Goal: Task Accomplishment & Management: Use online tool/utility

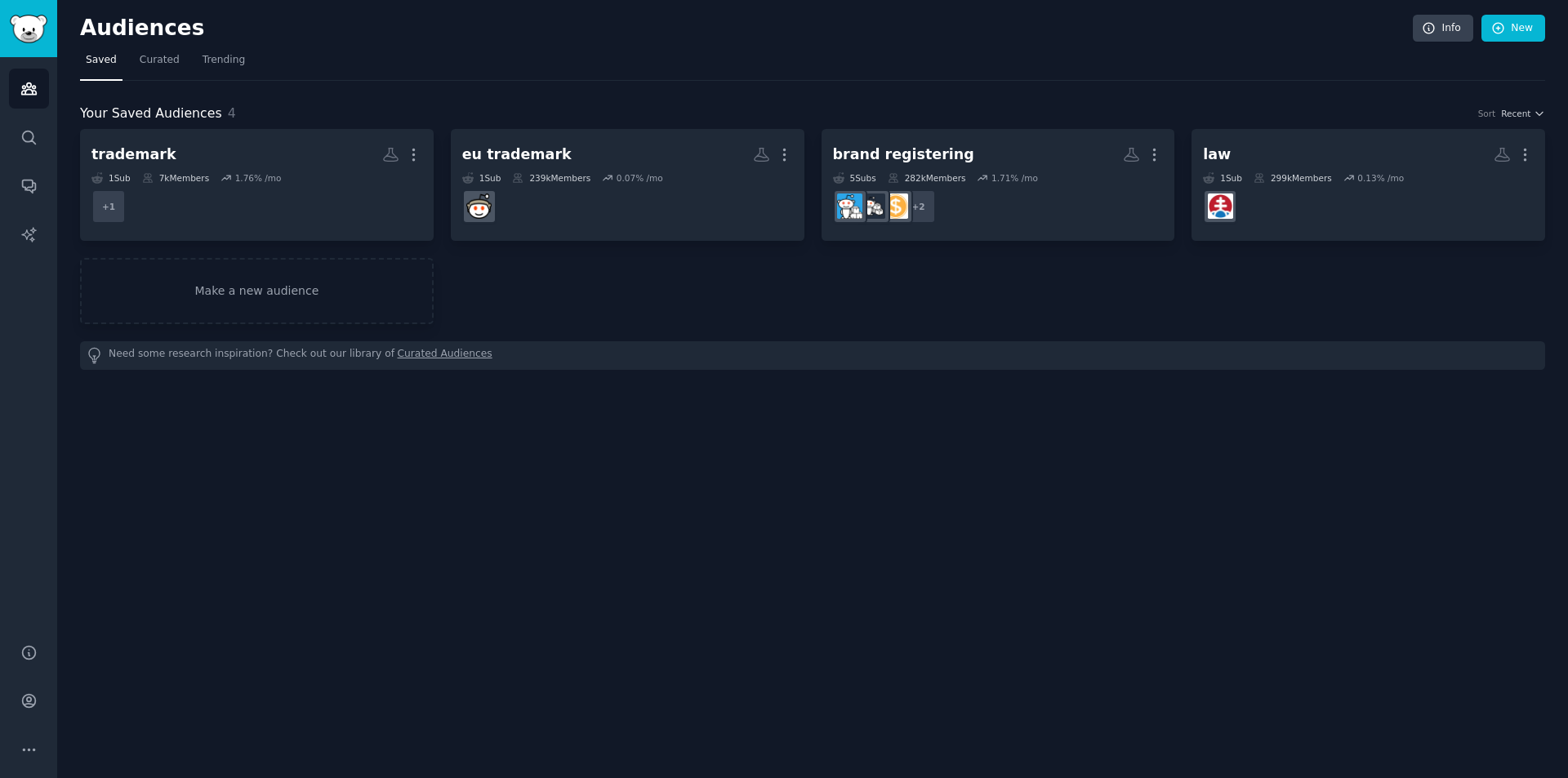
click at [255, 493] on div "Audiences Info New Saved Curated Trending Your Saved Audiences 4 Sort Recent tr…" at bounding box center [812, 389] width 1511 height 778
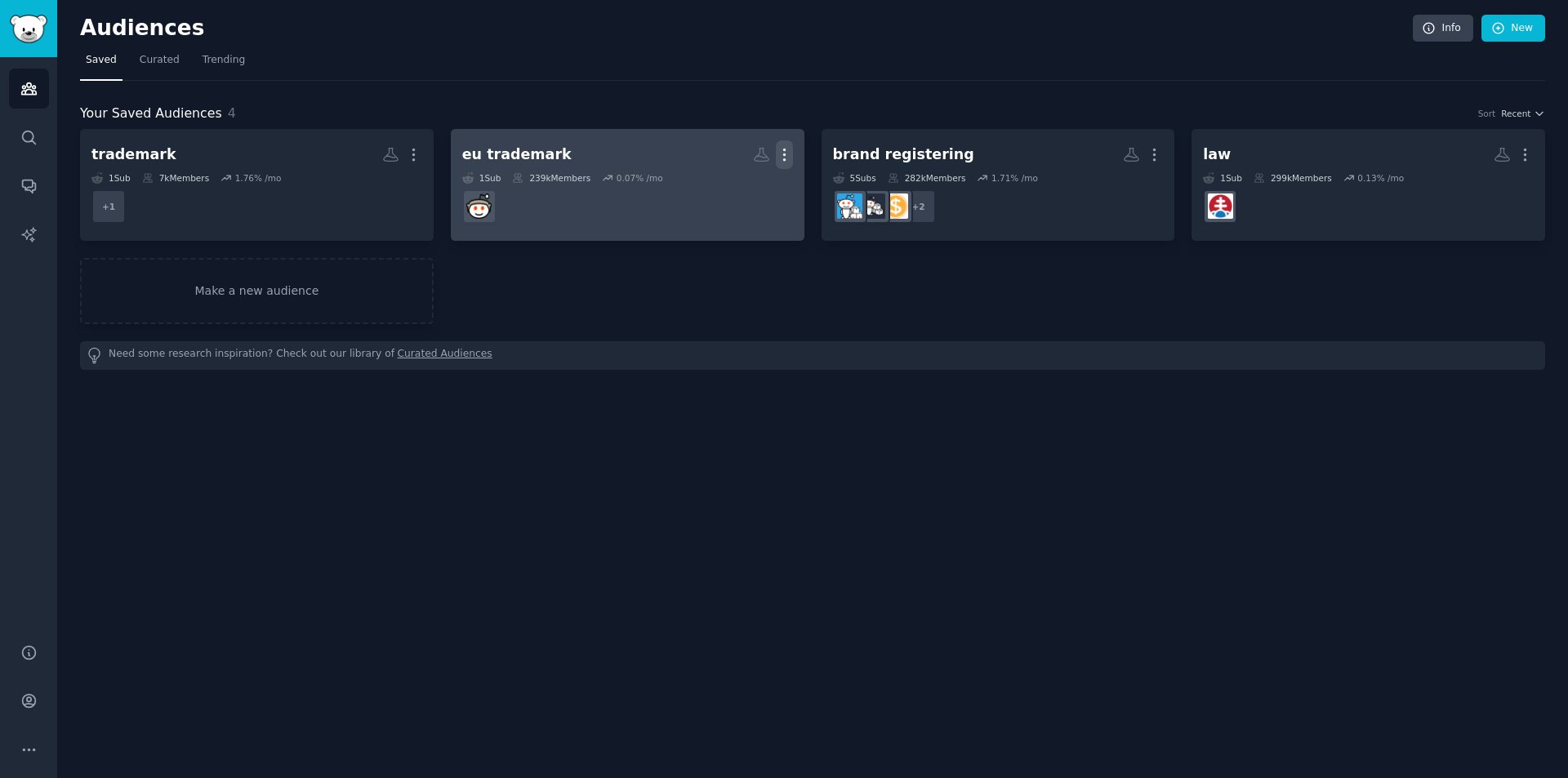
click at [777, 154] on icon "button" at bounding box center [784, 154] width 17 height 17
click at [742, 187] on p "Delete" at bounding box center [740, 189] width 37 height 17
click at [782, 158] on icon "button" at bounding box center [784, 154] width 17 height 17
click at [782, 154] on icon "button" at bounding box center [784, 154] width 17 height 17
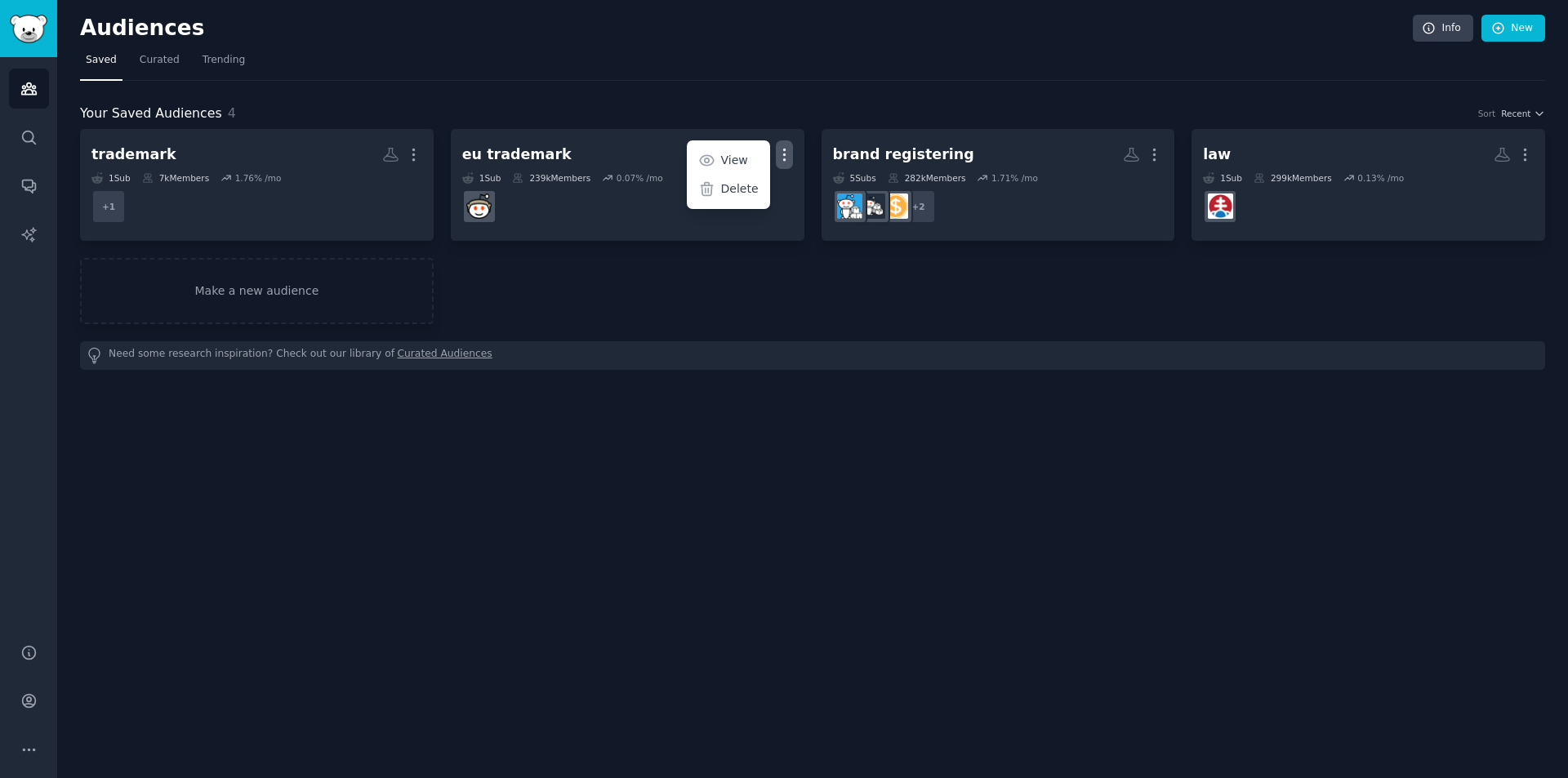
click at [743, 183] on p "Delete" at bounding box center [740, 189] width 37 height 17
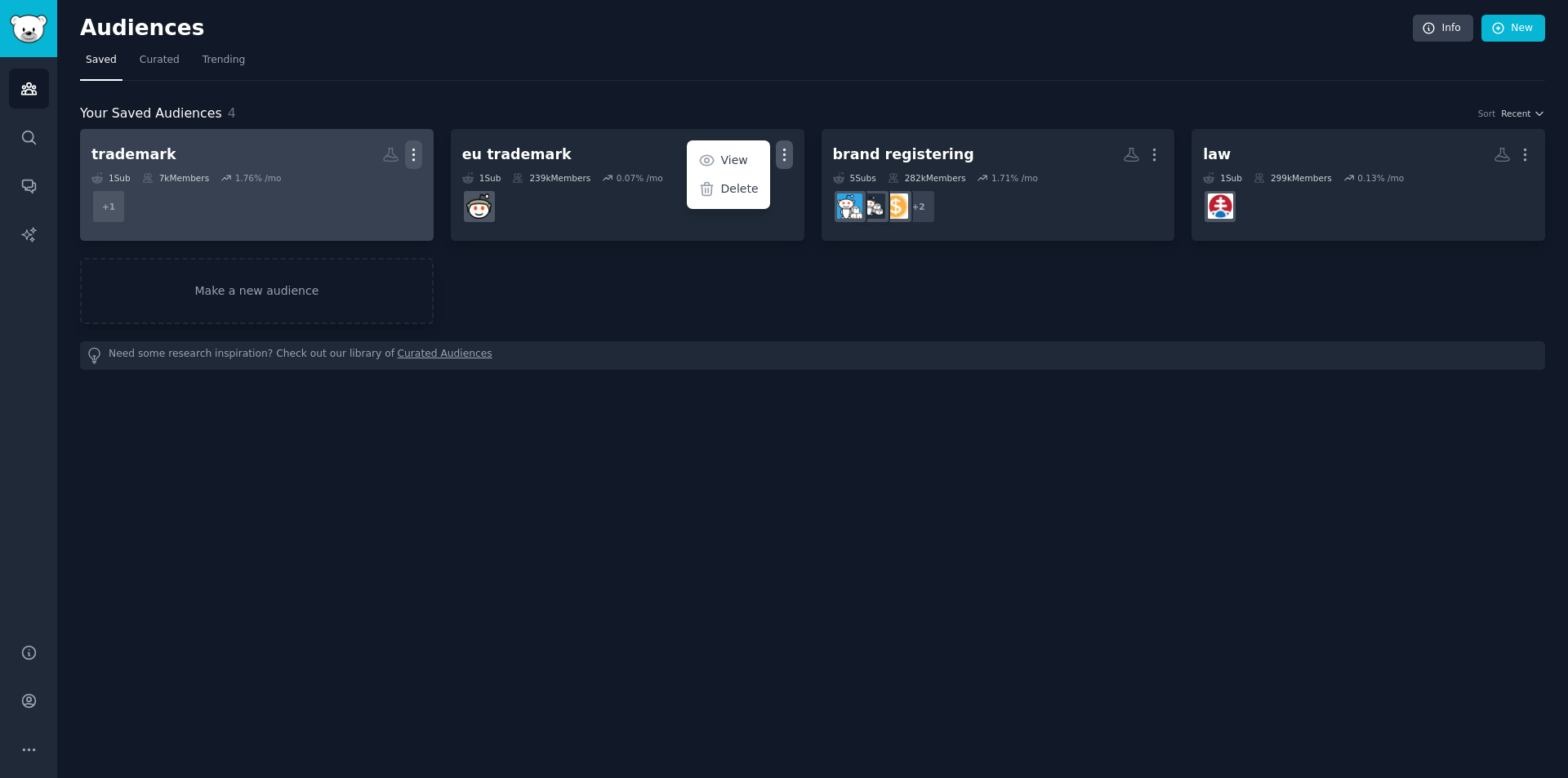
click at [414, 151] on icon "button" at bounding box center [413, 154] width 2 height 11
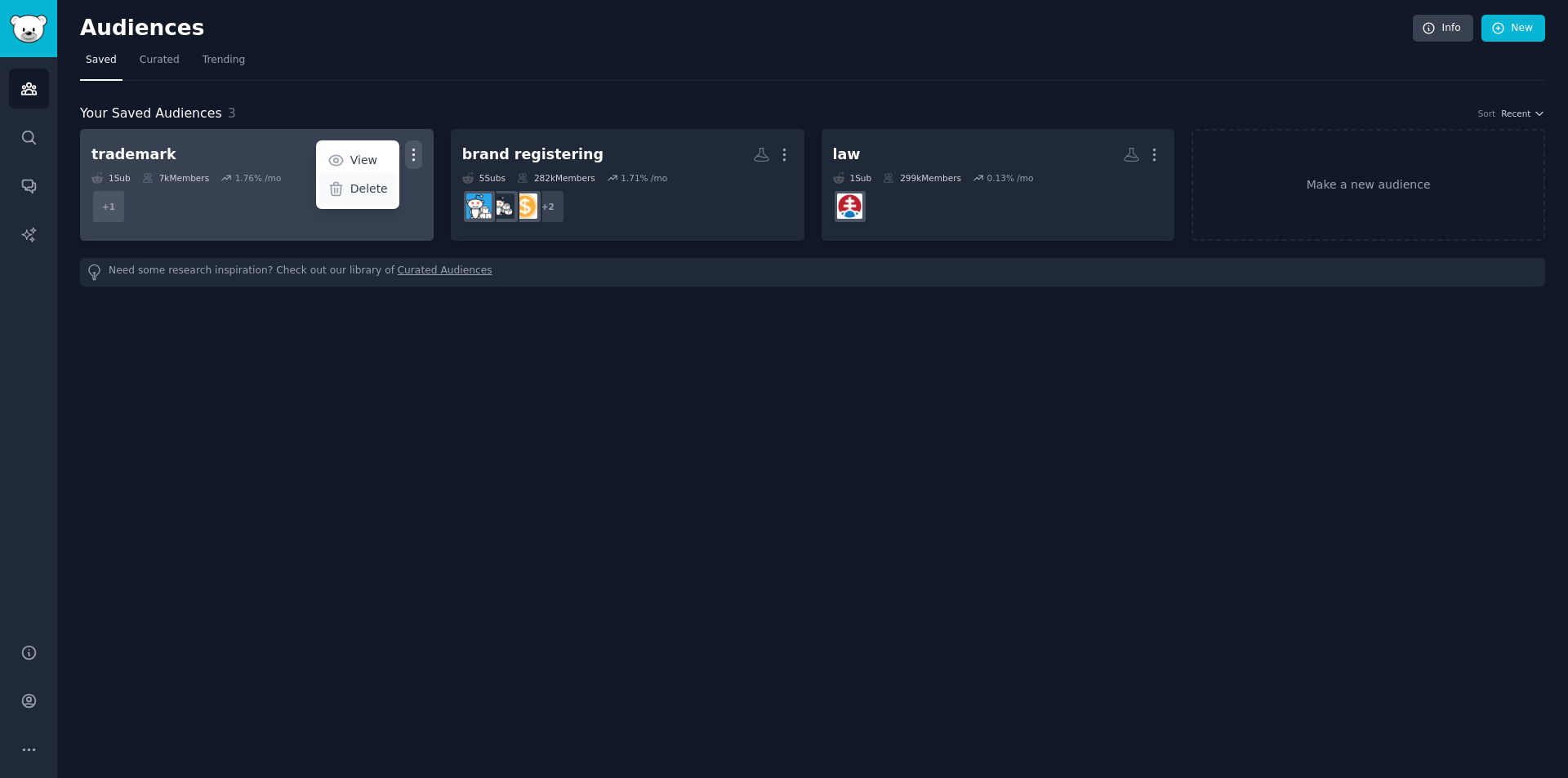
click at [379, 186] on p "Delete" at bounding box center [369, 189] width 37 height 17
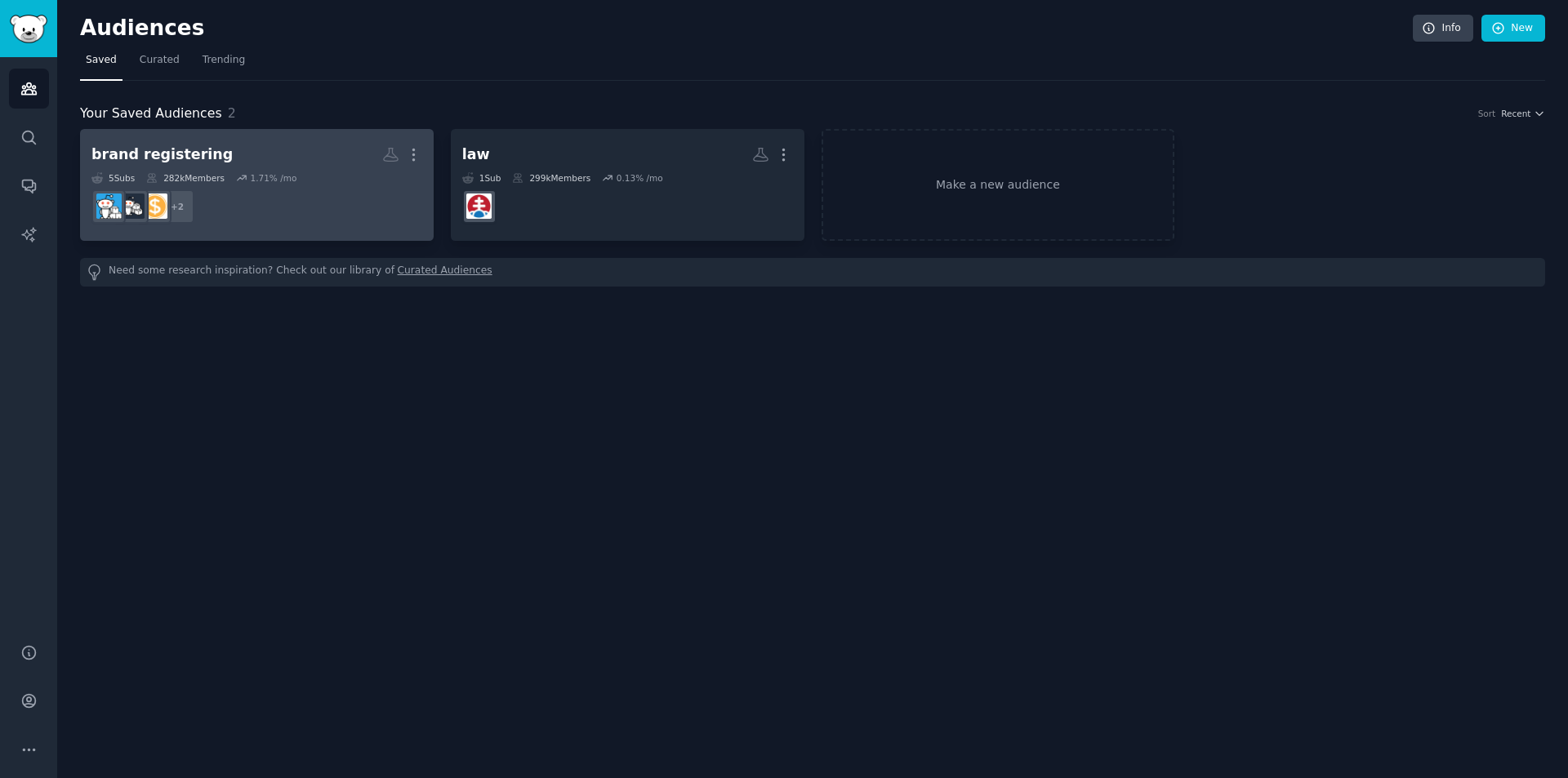
drag, startPoint x: 413, startPoint y: 149, endPoint x: 424, endPoint y: 184, distance: 36.7
click at [412, 149] on icon "button" at bounding box center [413, 154] width 2 height 11
click at [384, 191] on p "Delete" at bounding box center [369, 189] width 37 height 17
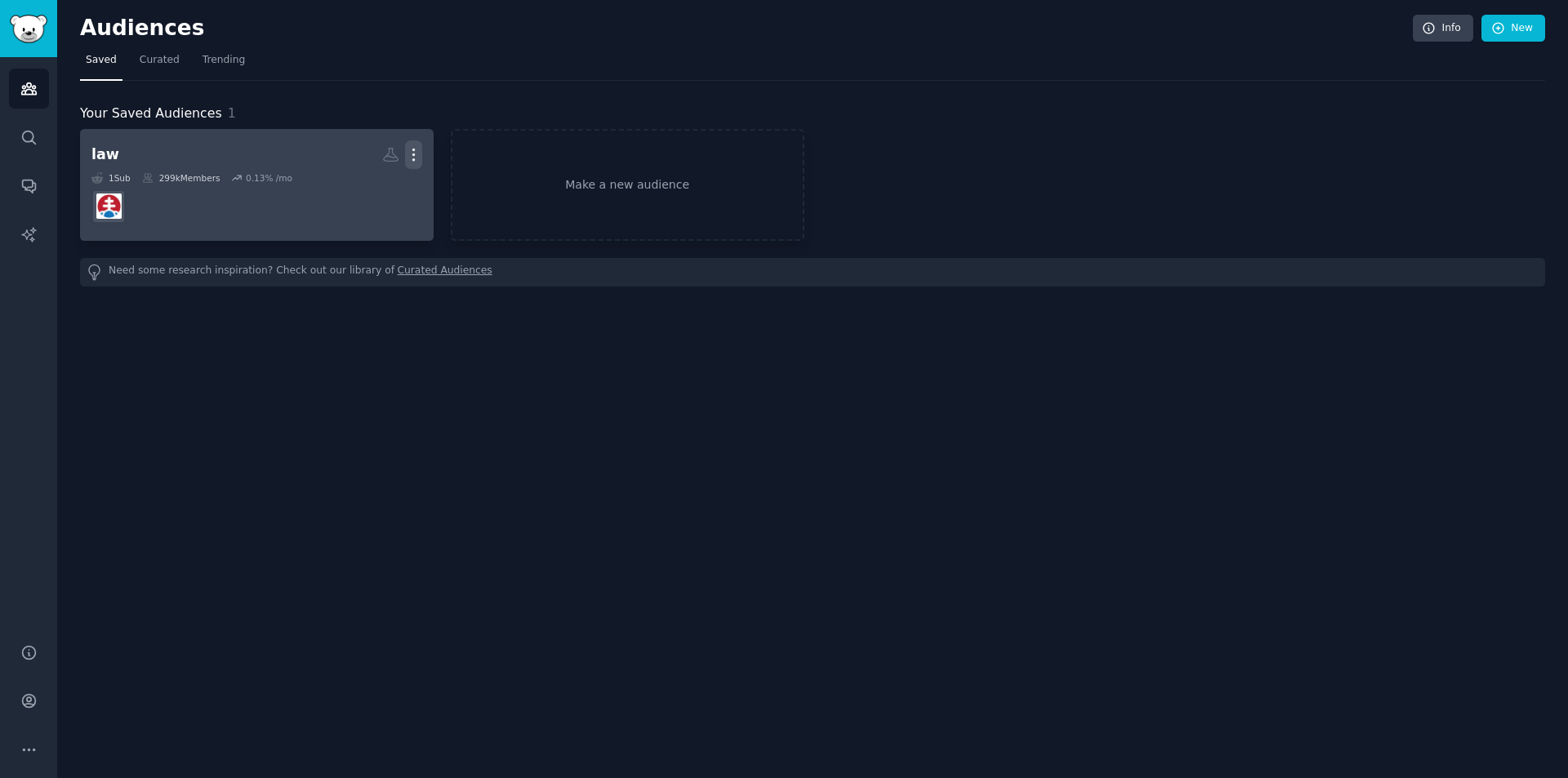
click at [414, 158] on icon "button" at bounding box center [414, 154] width 17 height 17
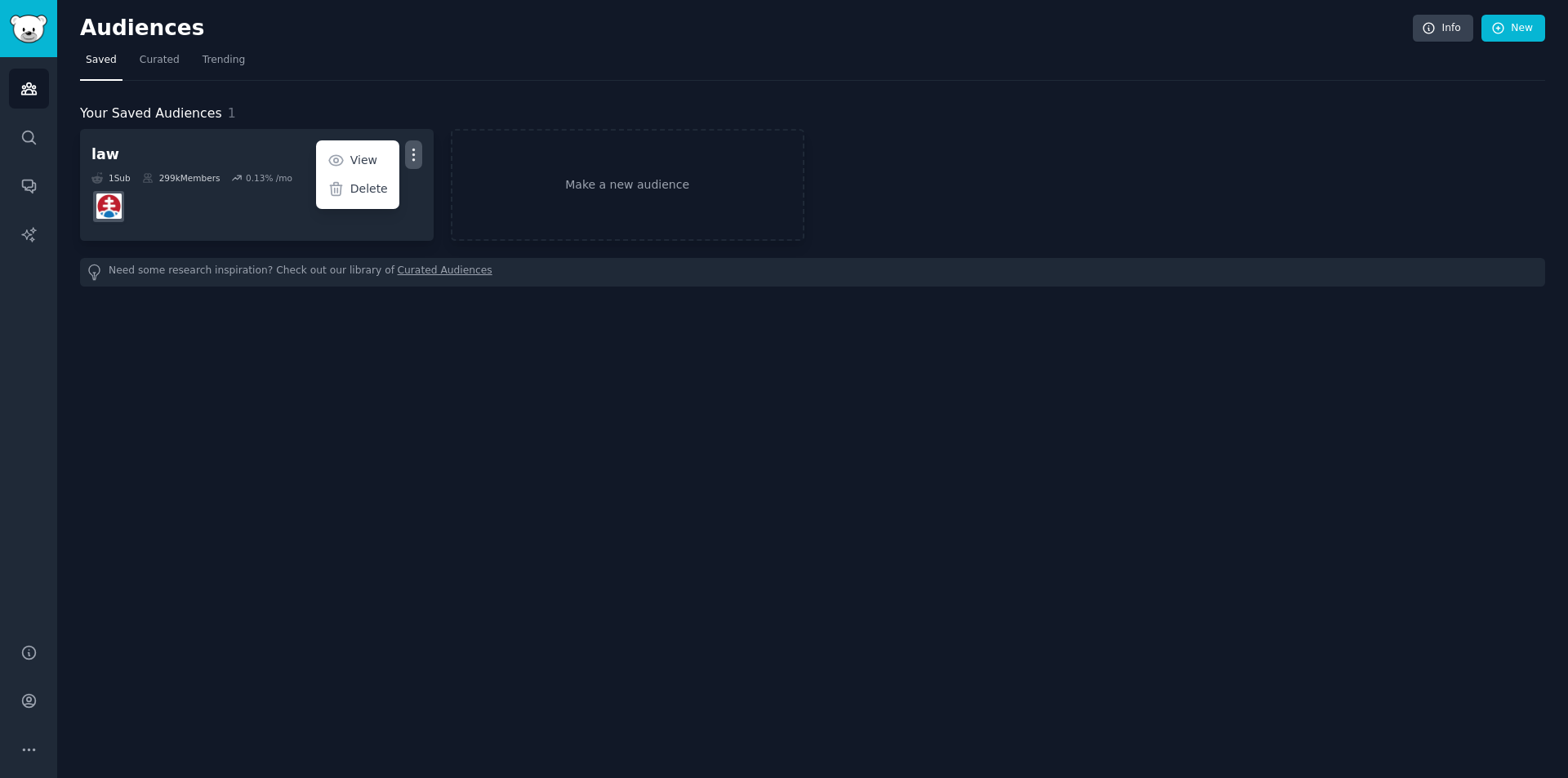
click at [444, 357] on div "Audiences Info New Saved Curated Trending Your Saved Audiences 1 law More View …" at bounding box center [812, 389] width 1511 height 778
click at [588, 186] on link "Make a new audience" at bounding box center [628, 185] width 354 height 112
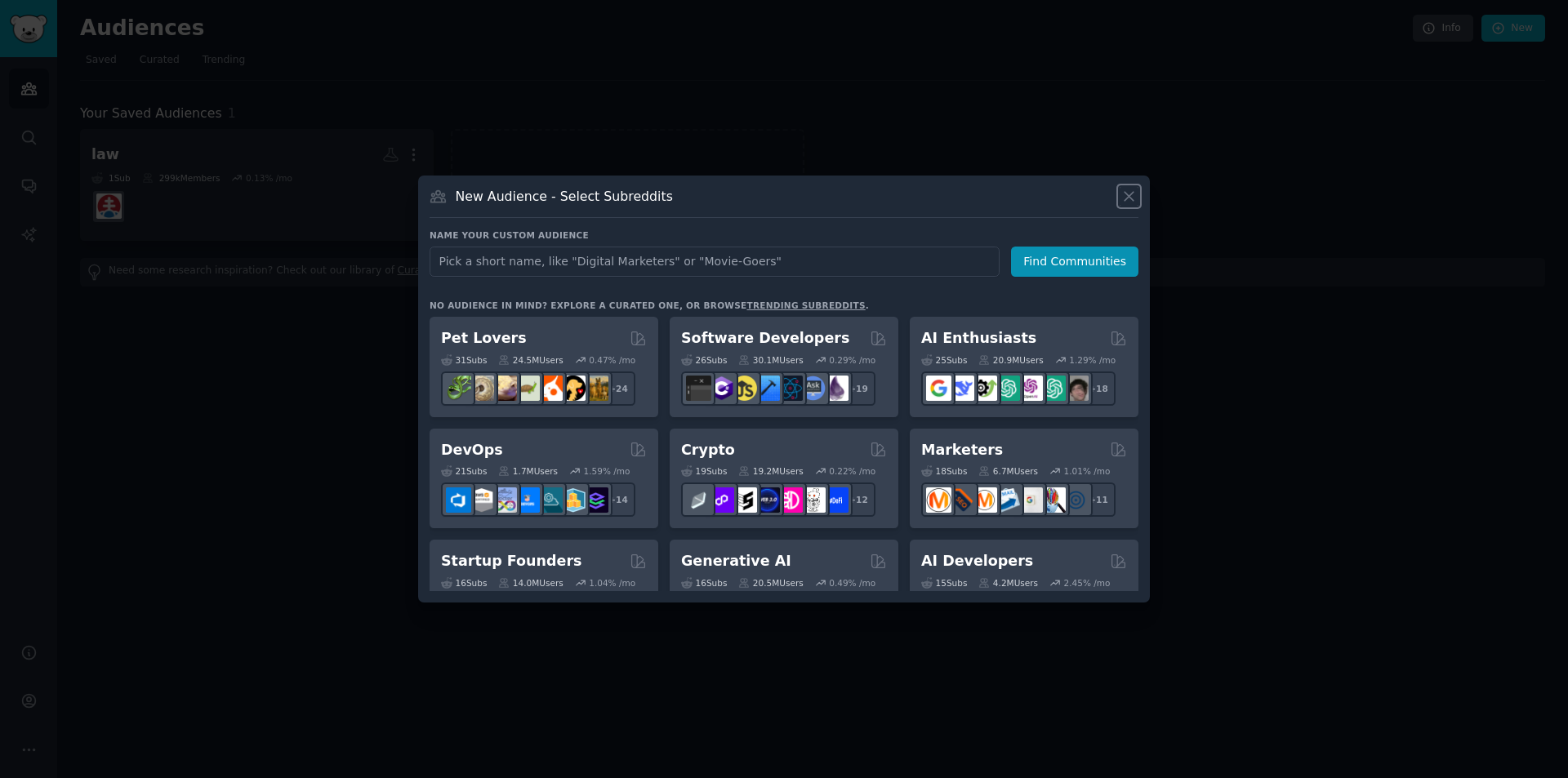
drag, startPoint x: 1121, startPoint y: 194, endPoint x: 1062, endPoint y: 213, distance: 62.0
click at [1122, 194] on icon at bounding box center [1130, 197] width 17 height 17
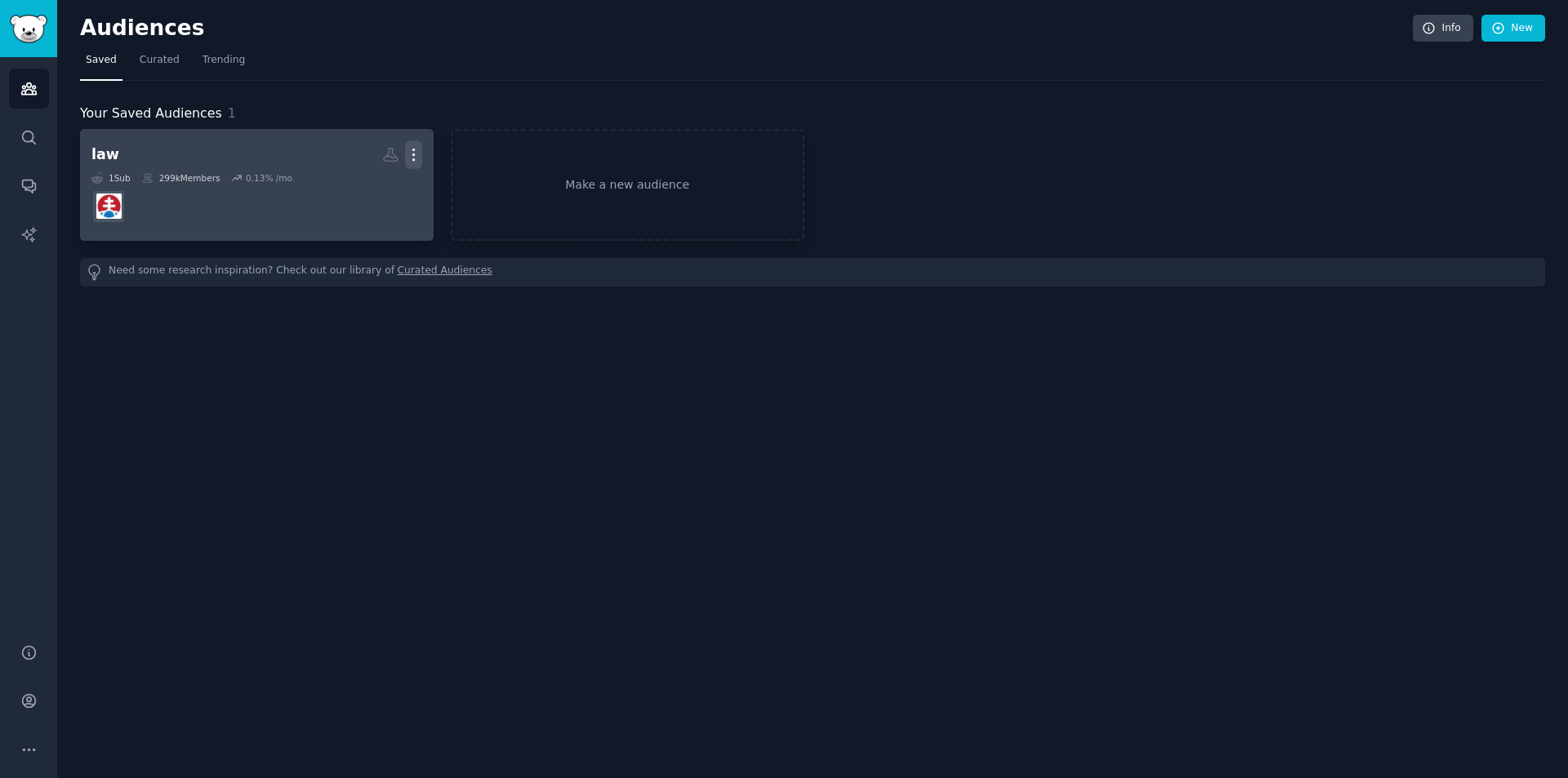
click at [416, 155] on icon "button" at bounding box center [414, 154] width 17 height 17
click at [356, 188] on p "Delete" at bounding box center [369, 189] width 37 height 17
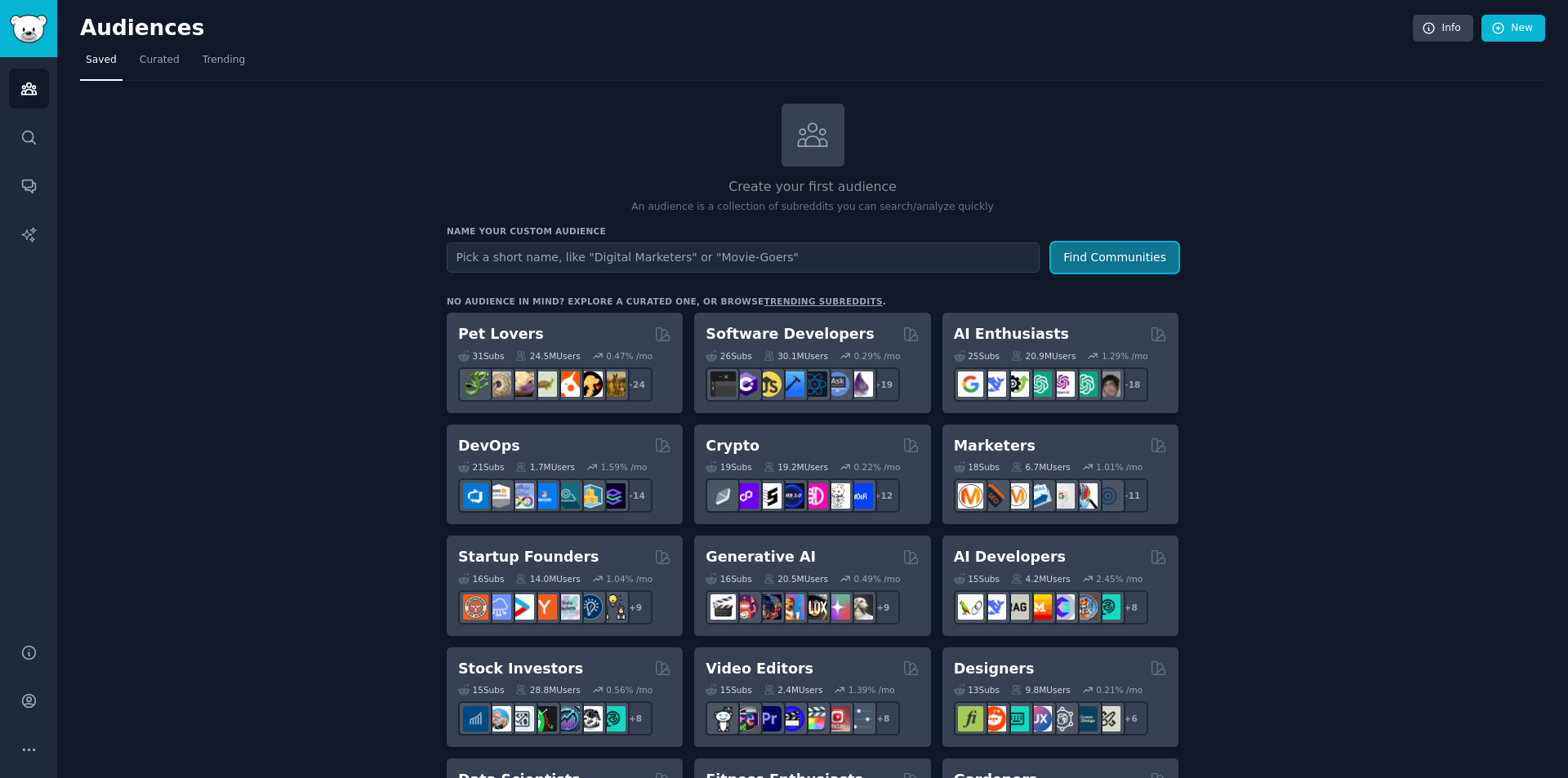
click at [1105, 245] on button "Find Communities" at bounding box center [1115, 258] width 127 height 31
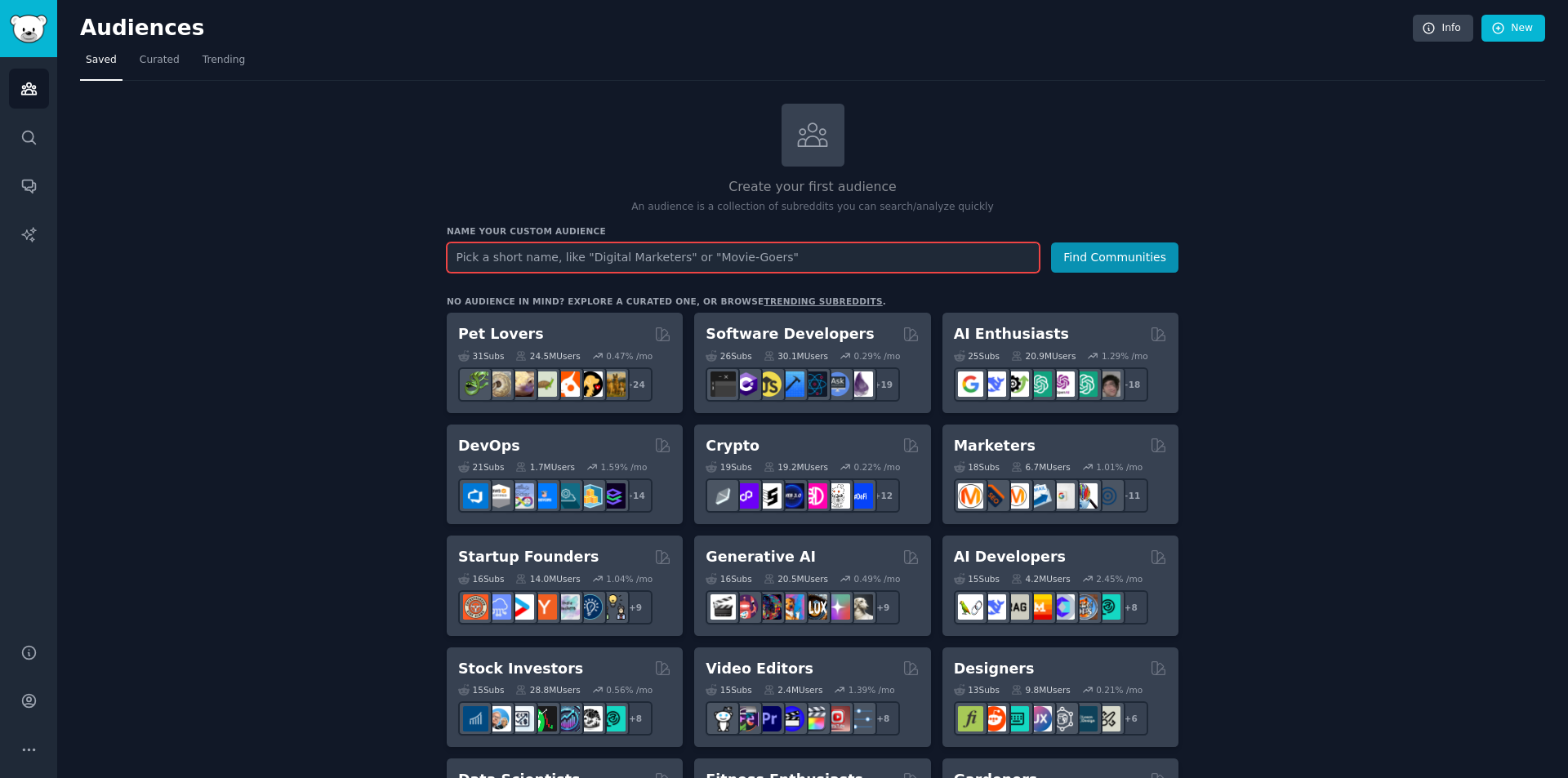
click at [683, 252] on input "text" at bounding box center [743, 258] width 593 height 31
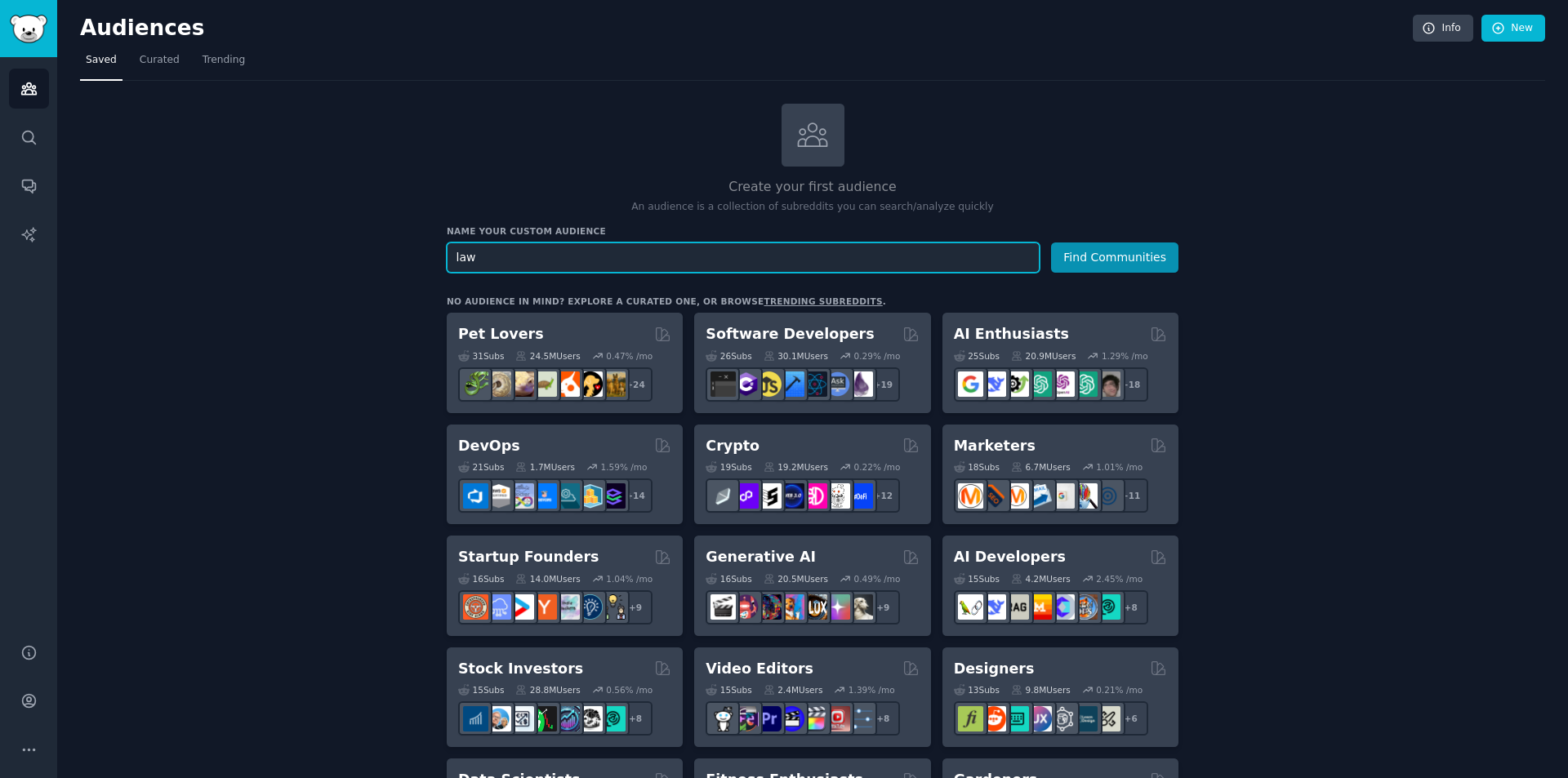
click at [1052, 242] on button "Find Communities" at bounding box center [1115, 258] width 127 height 31
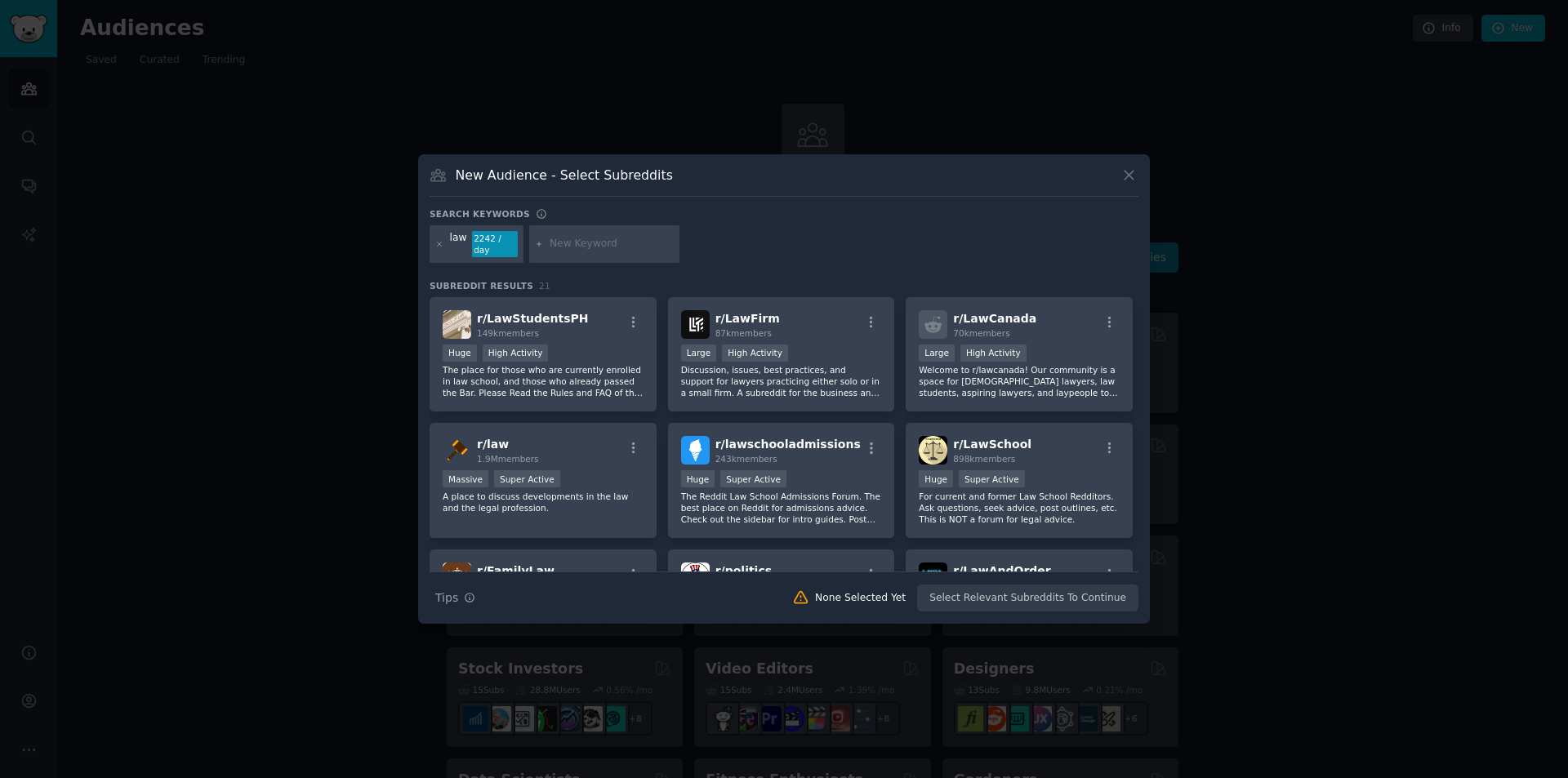
click at [1124, 184] on icon at bounding box center [1130, 175] width 17 height 17
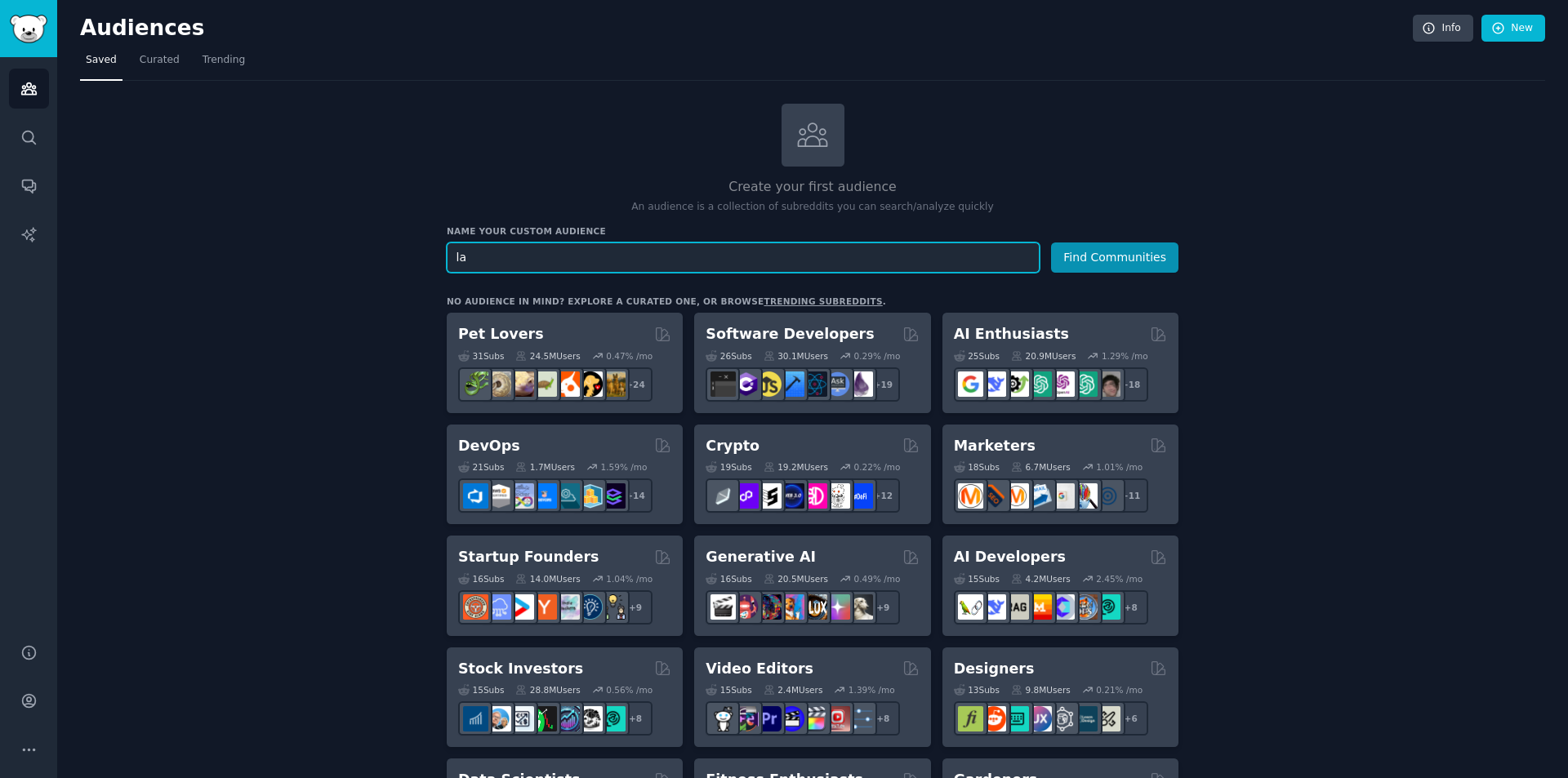
type input "l"
click at [1096, 266] on button "Find Communities" at bounding box center [1115, 258] width 127 height 31
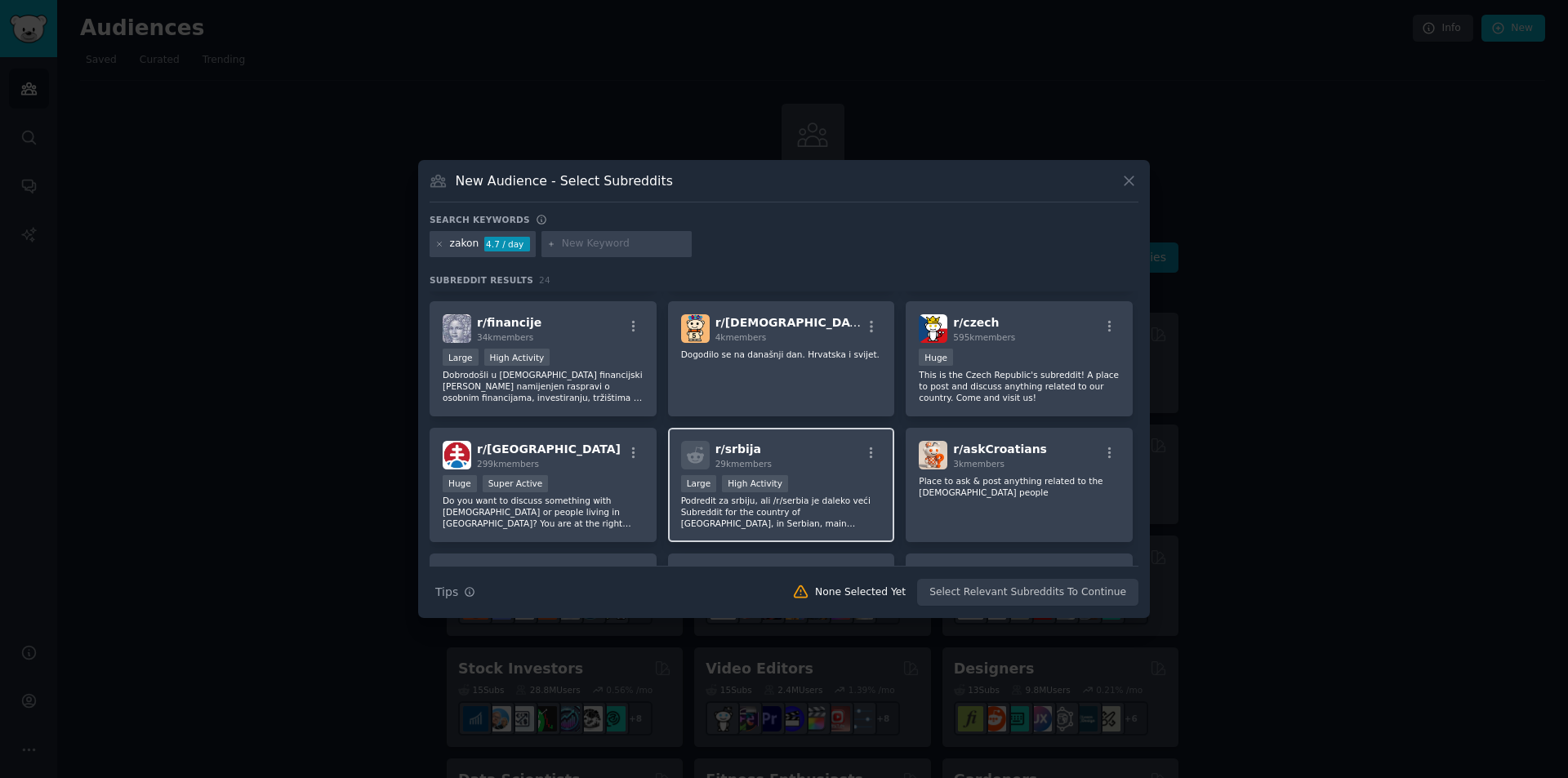
scroll to position [606, 0]
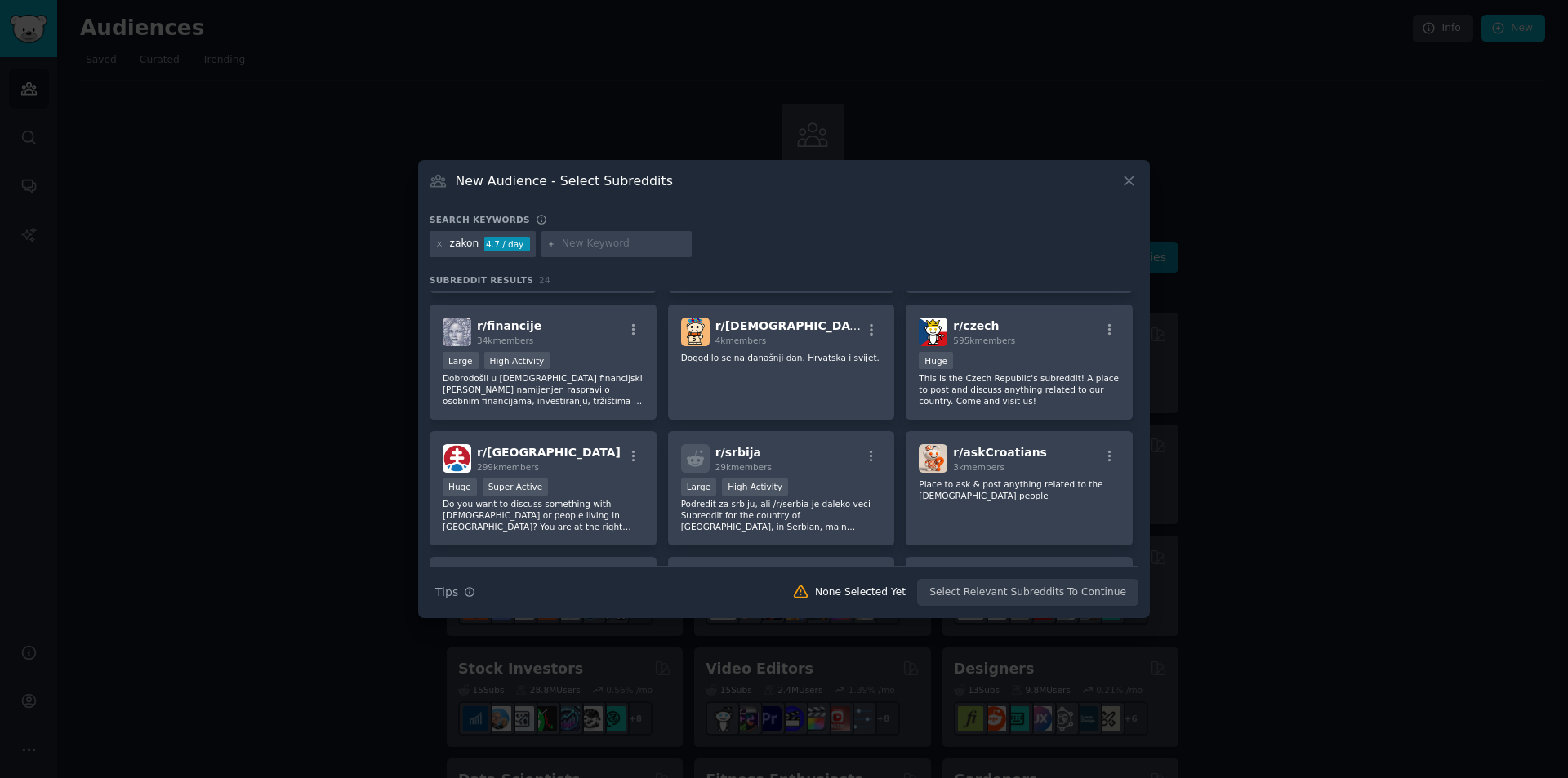
click at [1128, 186] on icon at bounding box center [1130, 181] width 17 height 17
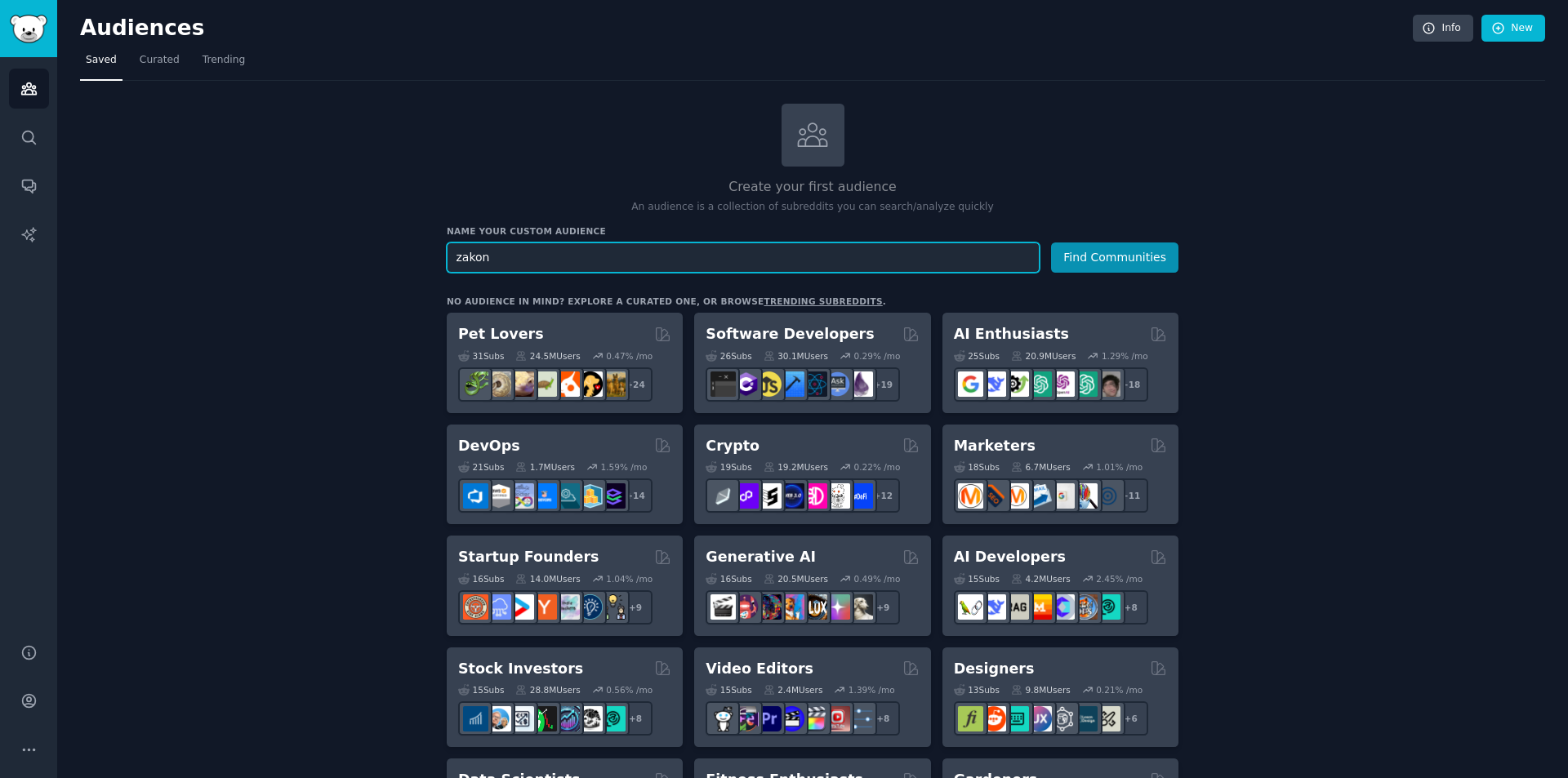
drag, startPoint x: 500, startPoint y: 264, endPoint x: 408, endPoint y: 258, distance: 92.2
click at [1052, 242] on button "Find Communities" at bounding box center [1115, 258] width 127 height 31
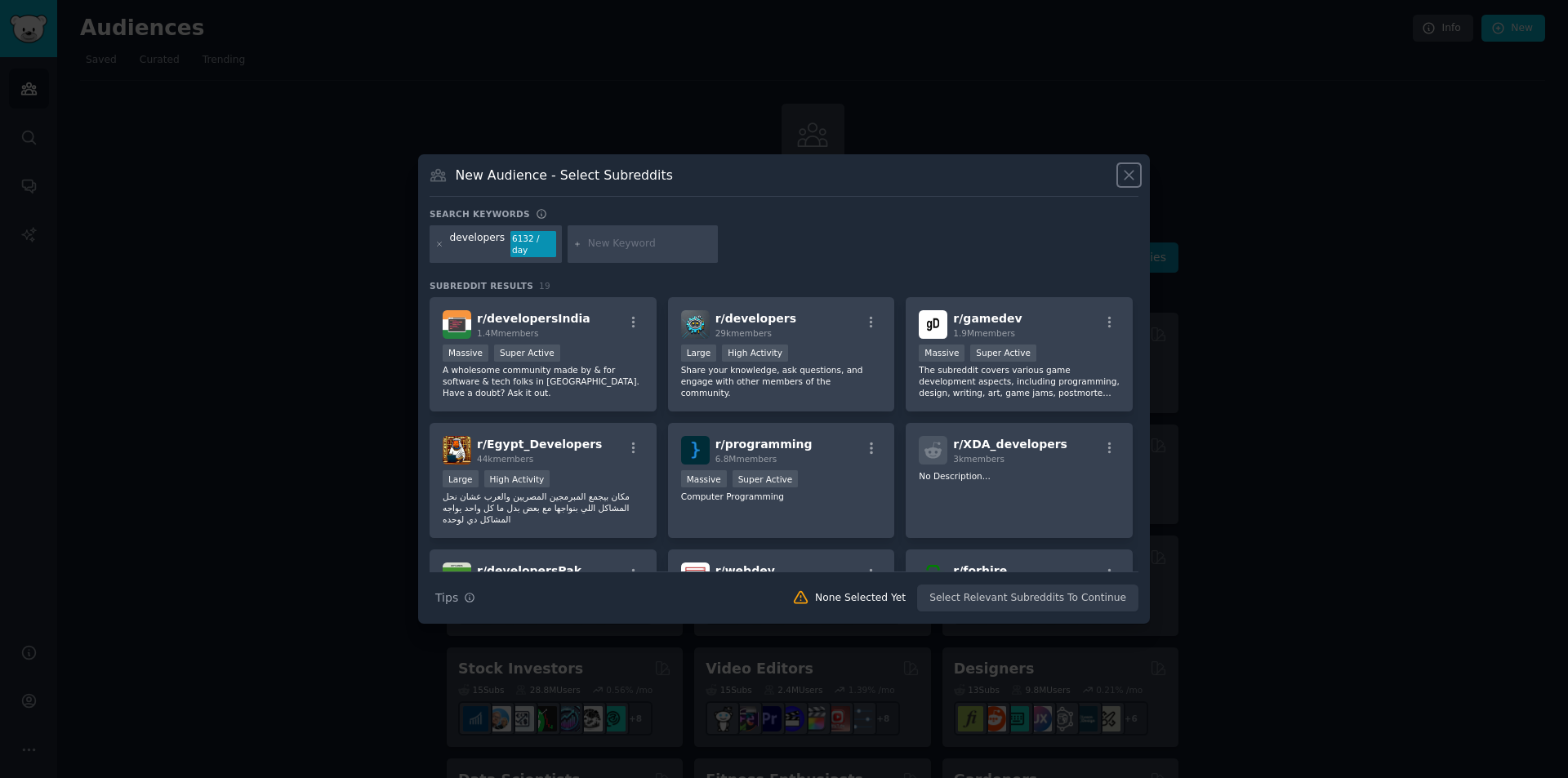
click at [1125, 181] on icon at bounding box center [1130, 175] width 17 height 17
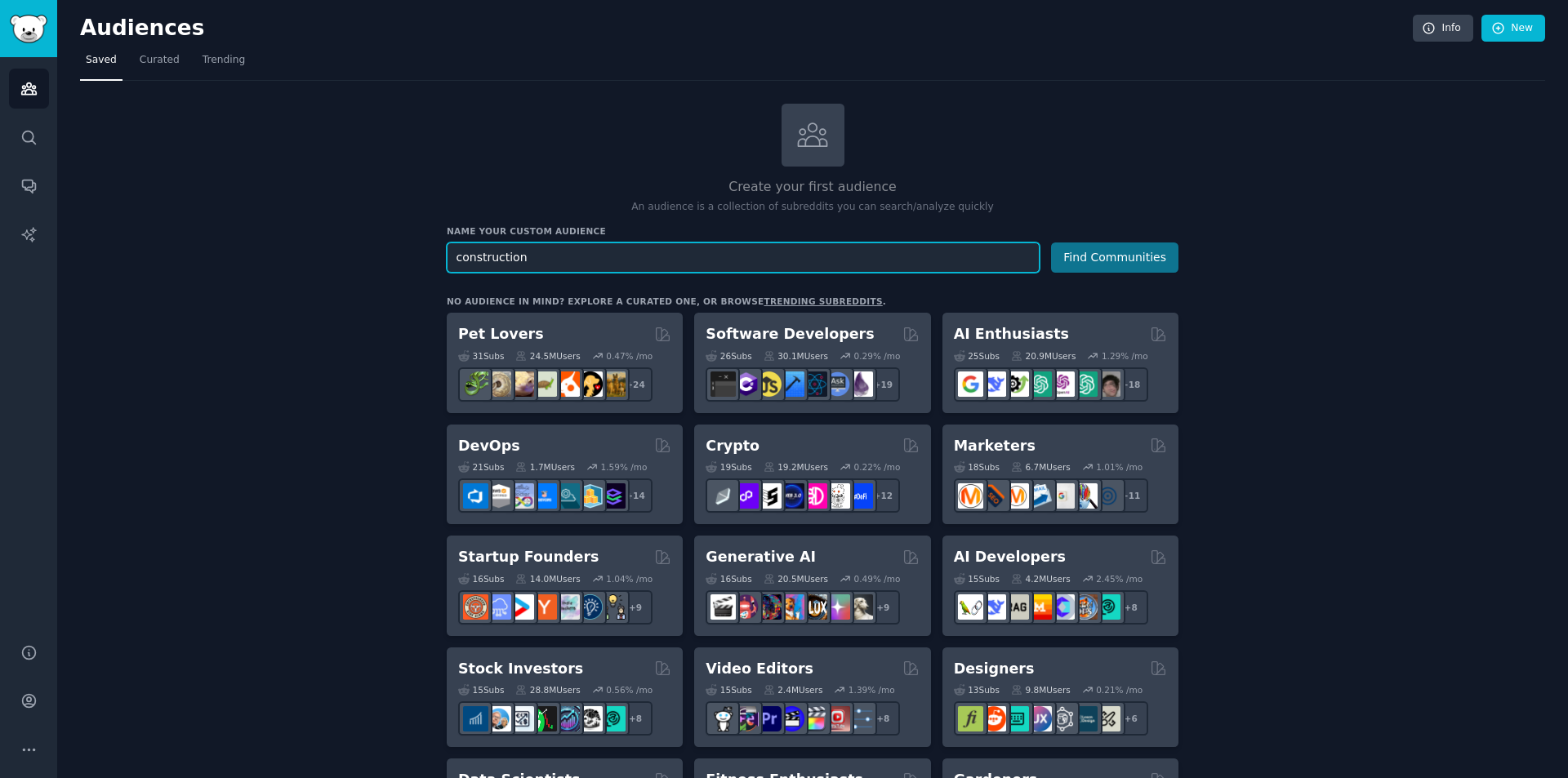
type input "construction"
click at [1109, 267] on button "Find Communities" at bounding box center [1115, 258] width 127 height 31
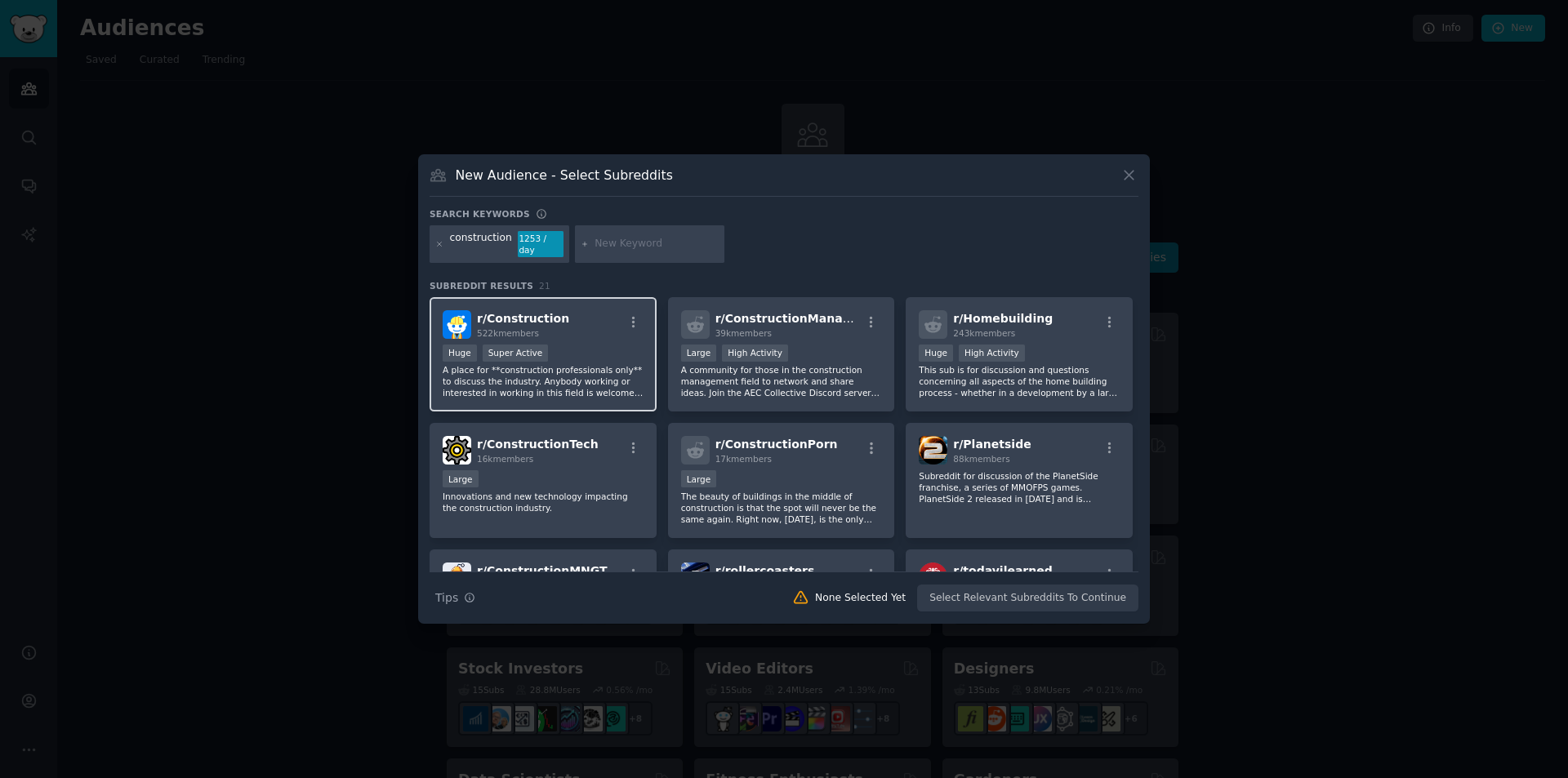
click at [576, 331] on div "r/ Construction 522k members" at bounding box center [543, 325] width 201 height 29
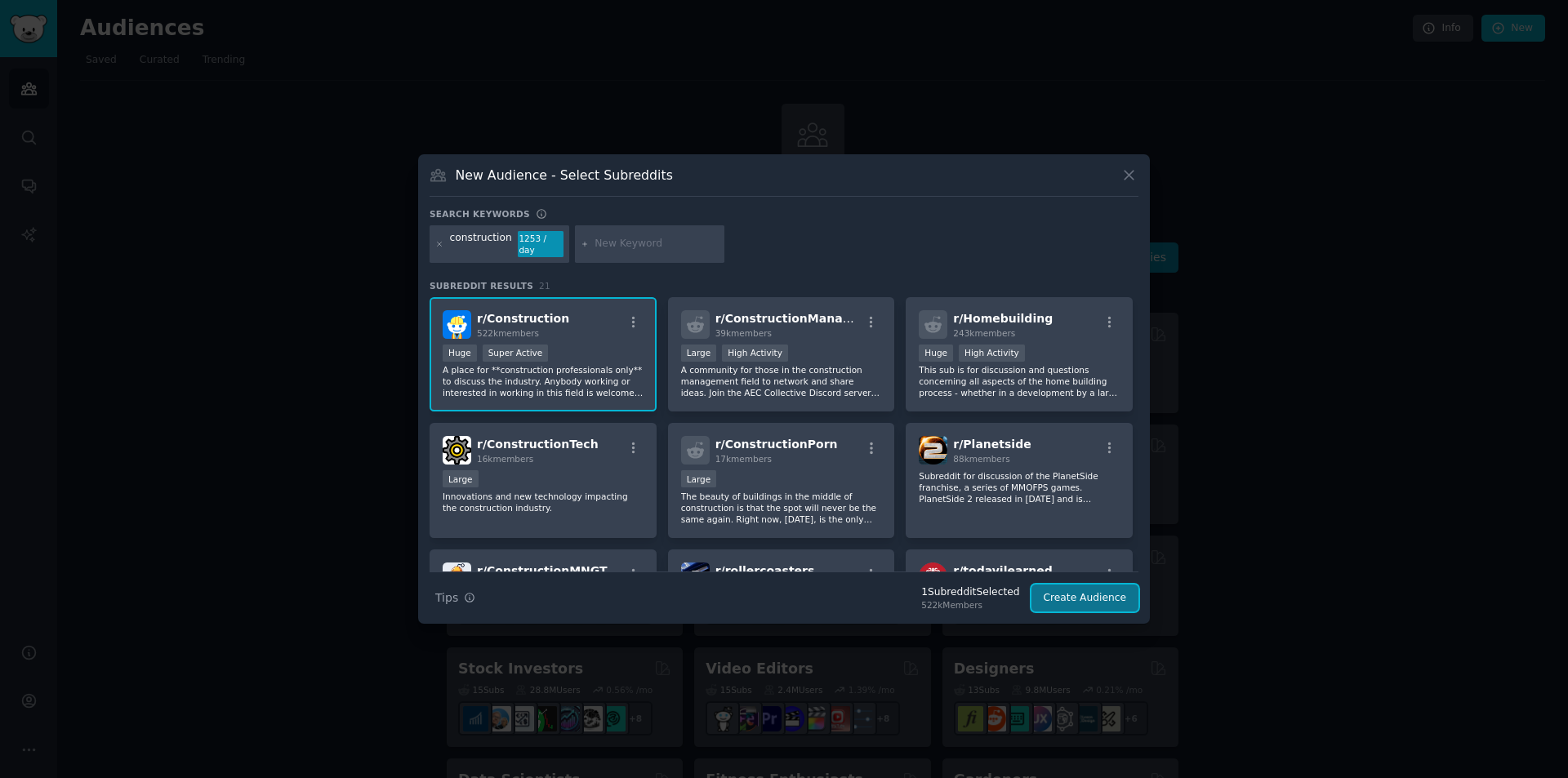
click at [1083, 585] on button "Create Audience" at bounding box center [1085, 598] width 108 height 28
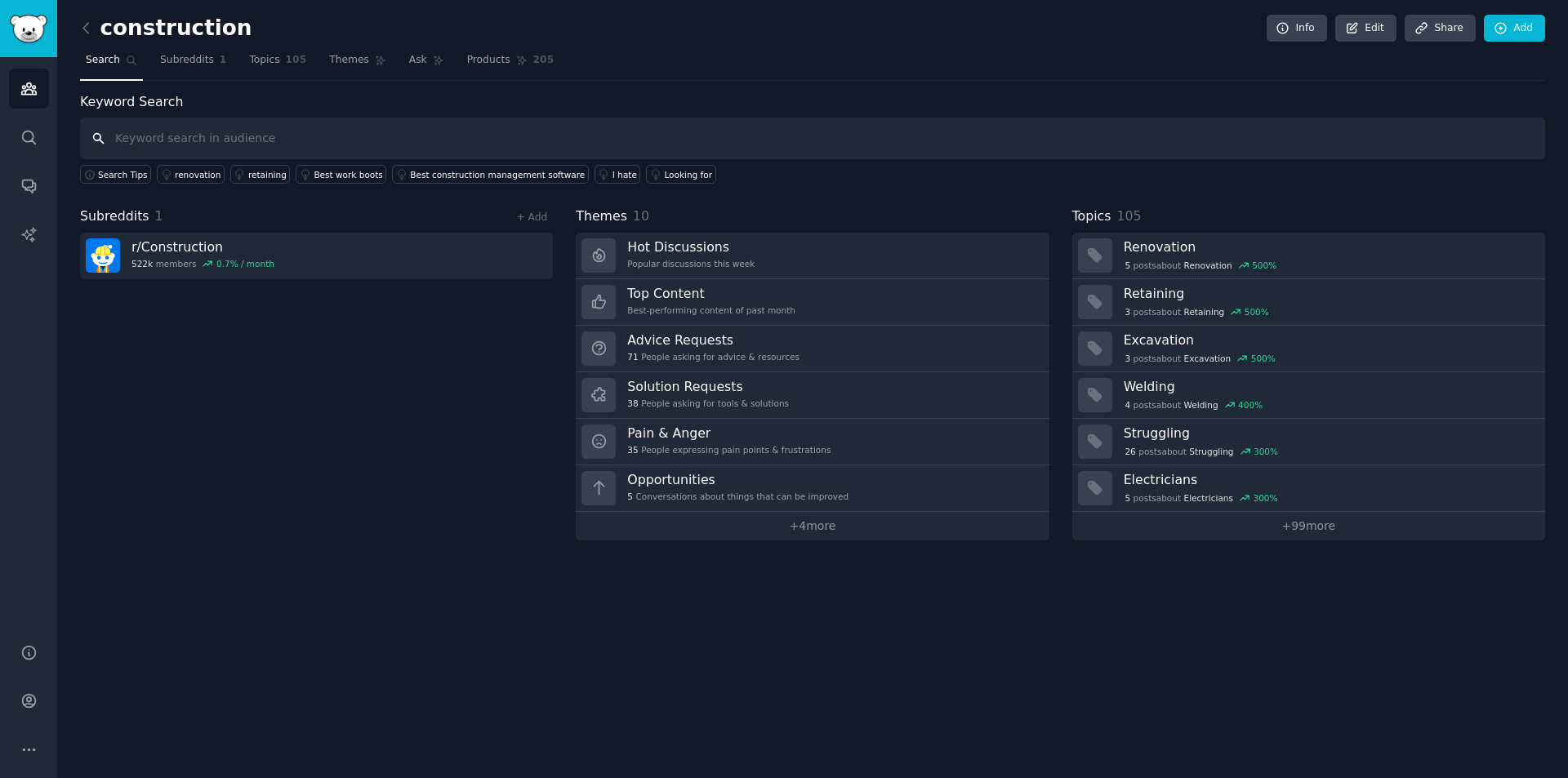
click at [177, 129] on input "text" at bounding box center [812, 138] width 1465 height 42
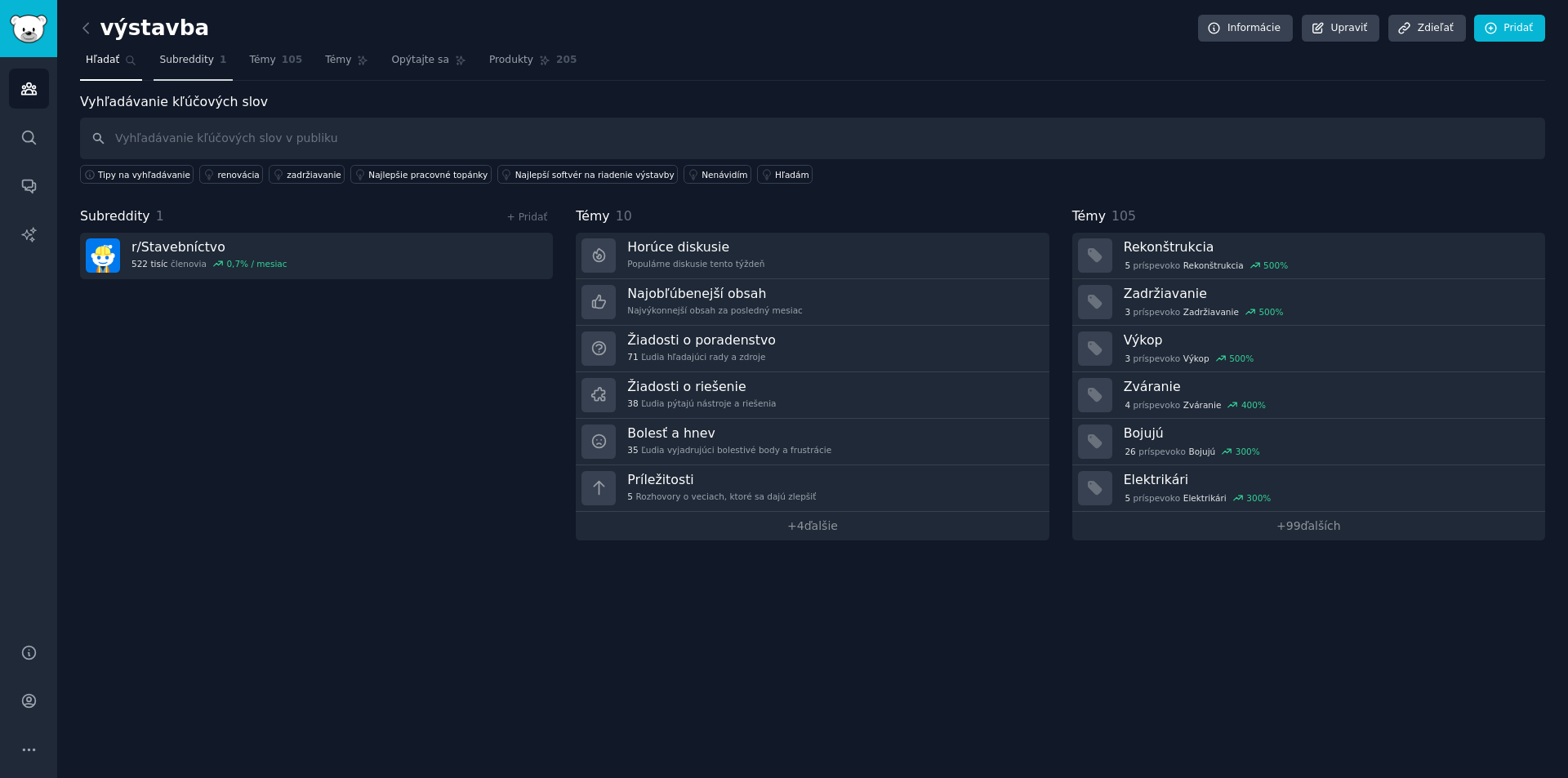
click at [188, 63] on font "Subreddity" at bounding box center [187, 59] width 55 height 11
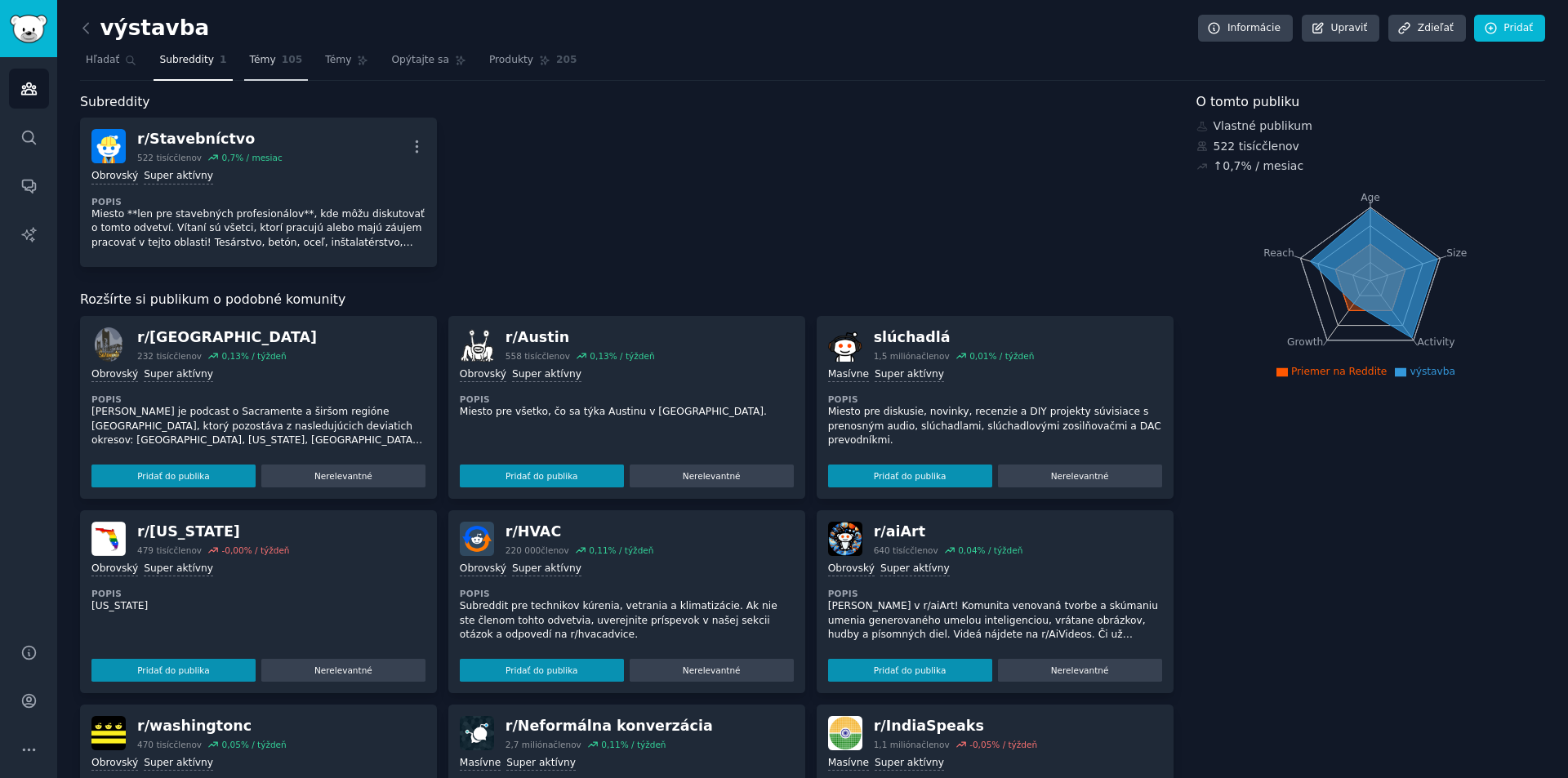
click at [260, 75] on link "Témy 105" at bounding box center [276, 64] width 64 height 33
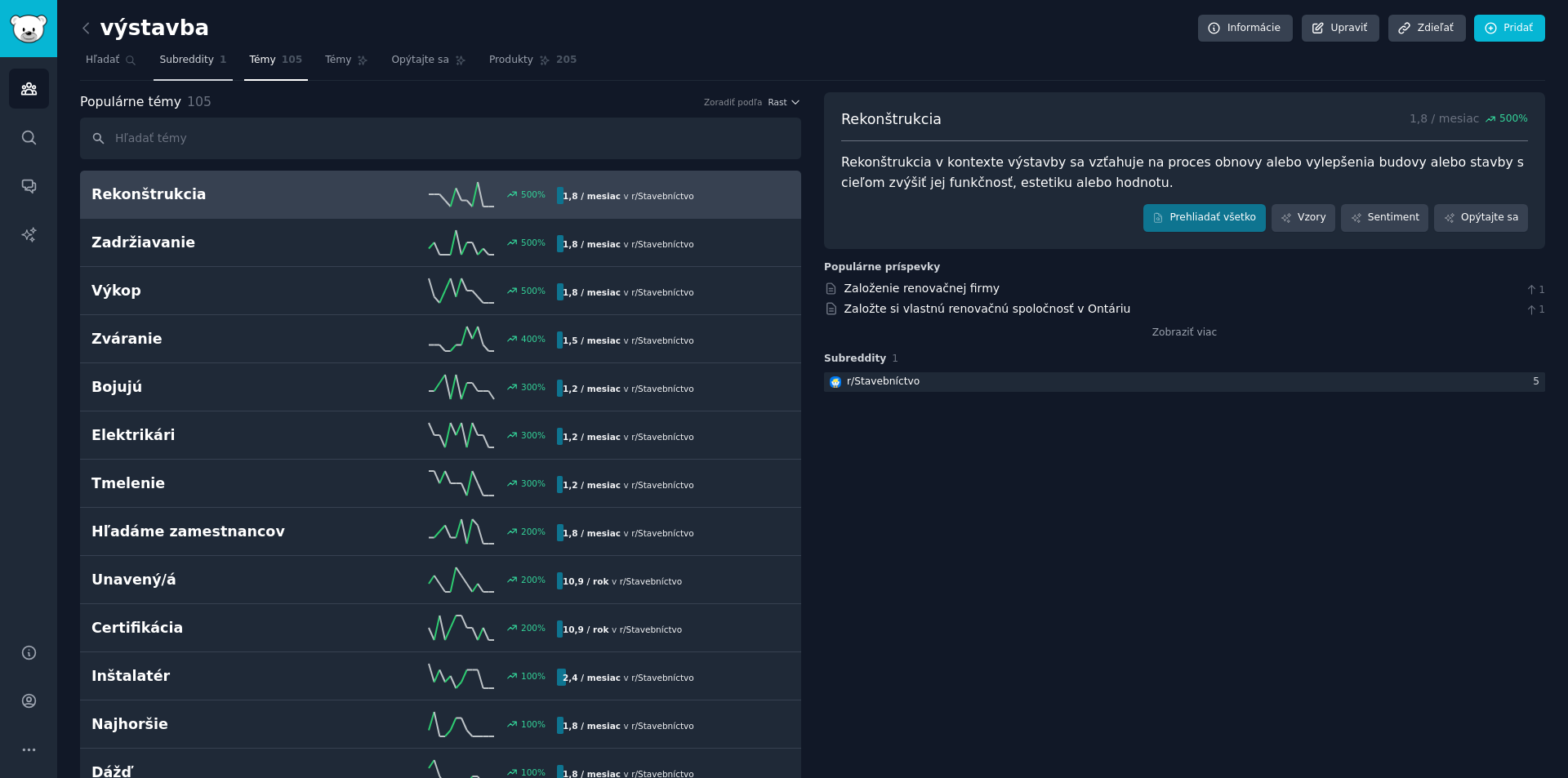
click at [182, 64] on font "Subreddity" at bounding box center [187, 59] width 55 height 11
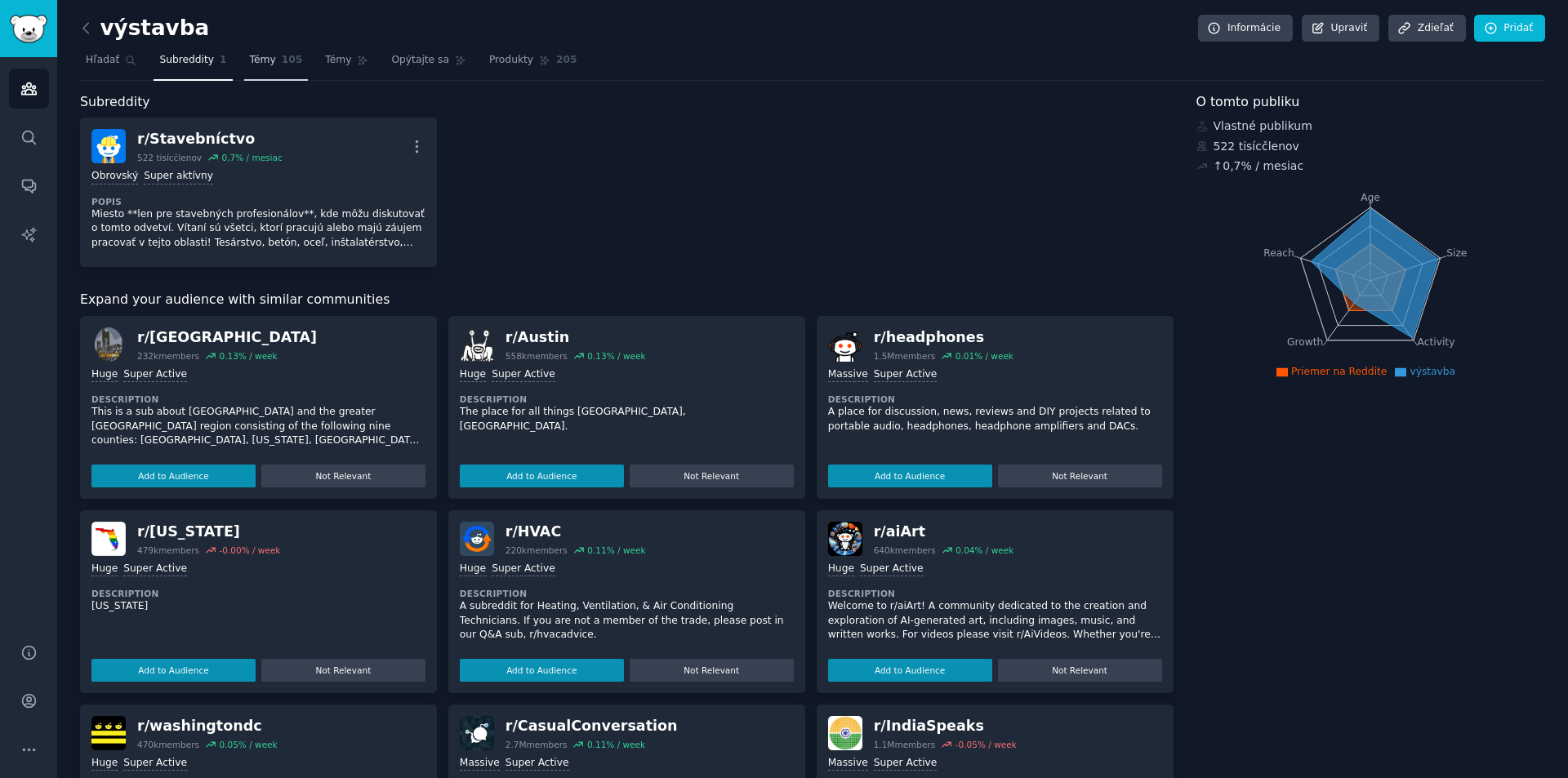
click at [259, 69] on link "Témy 105" at bounding box center [276, 64] width 64 height 33
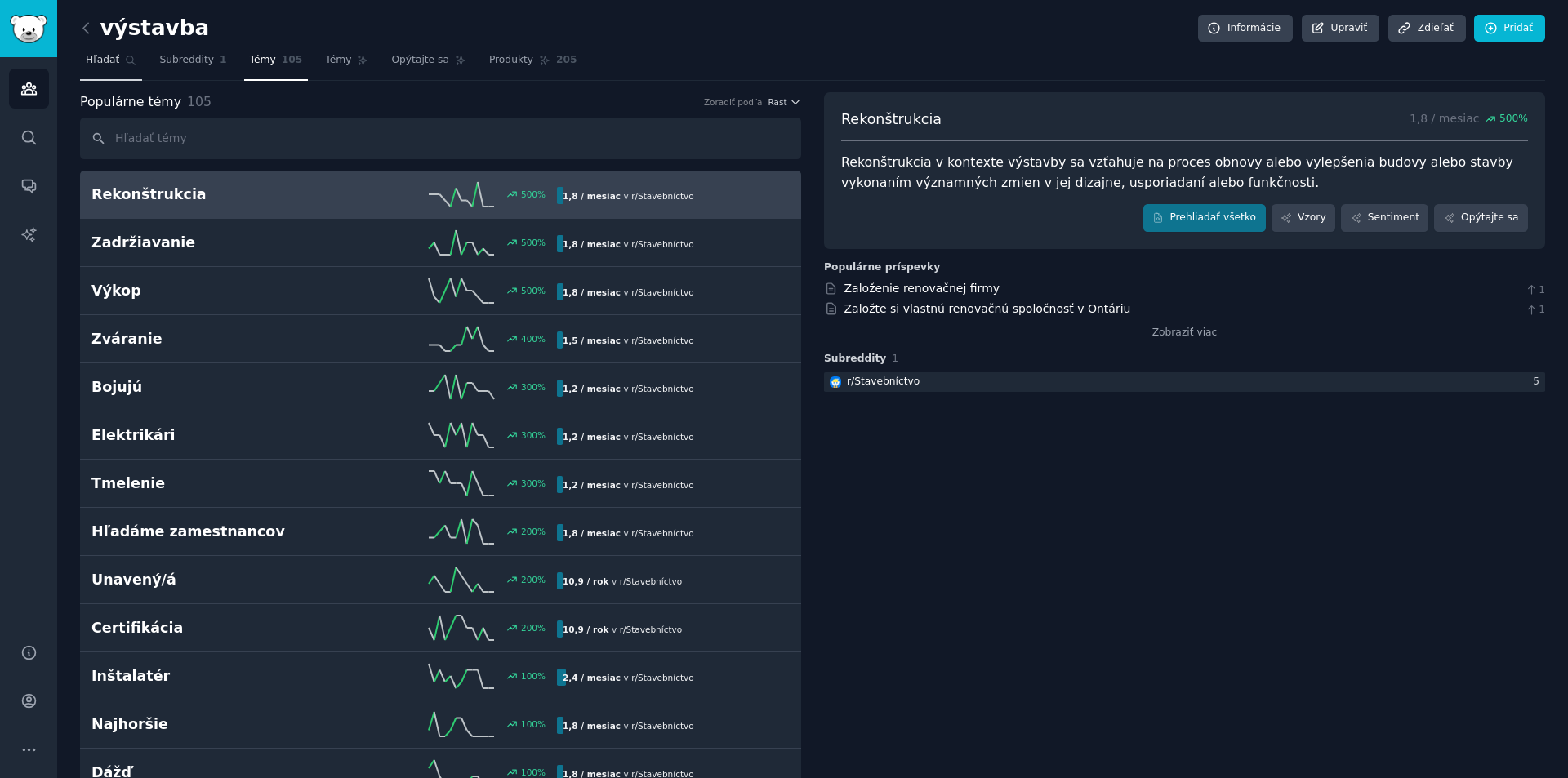
click at [105, 69] on link "Hľadať" at bounding box center [110, 64] width 62 height 33
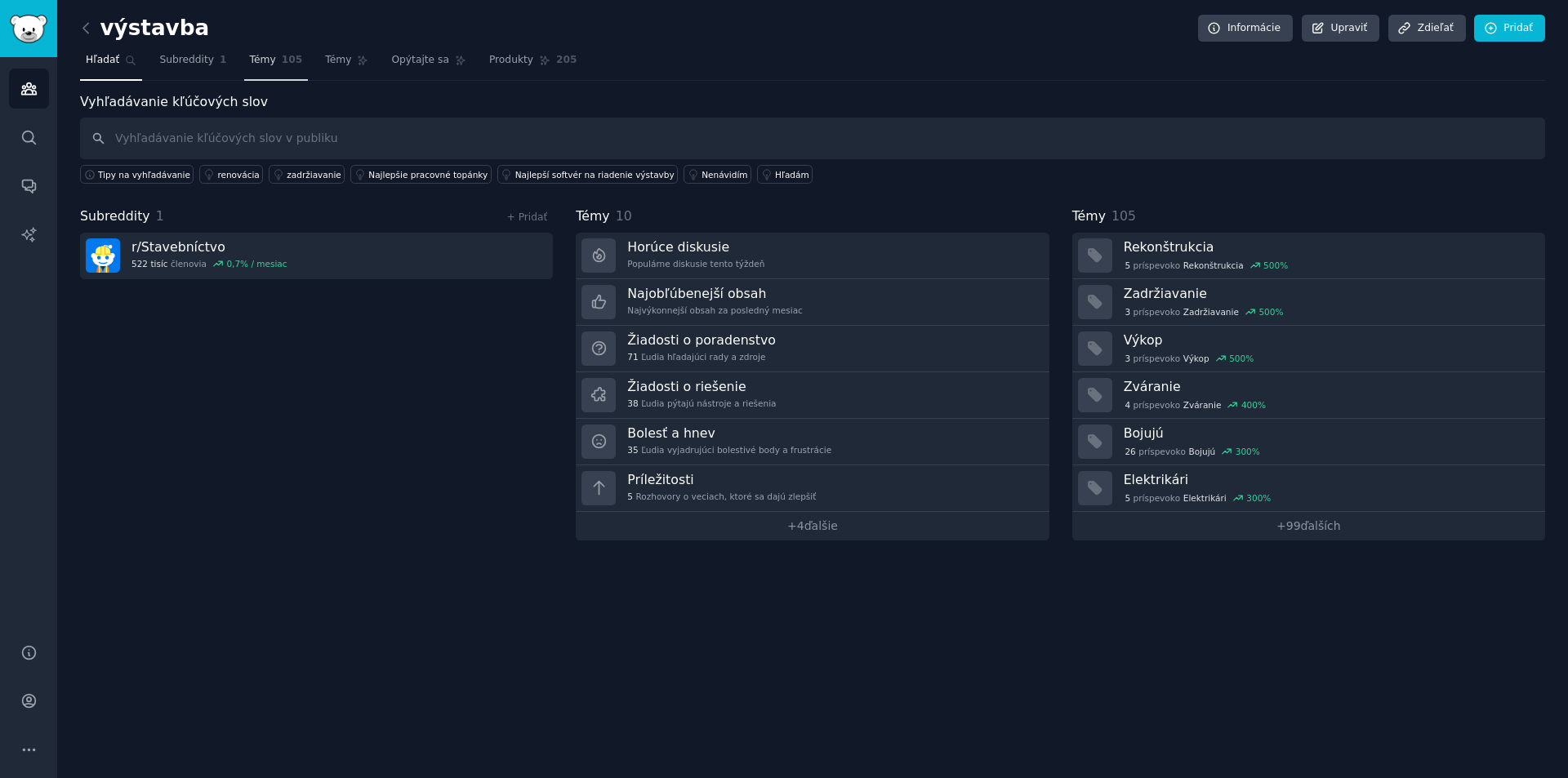
click at [256, 67] on span "Témy" at bounding box center [263, 60] width 26 height 14
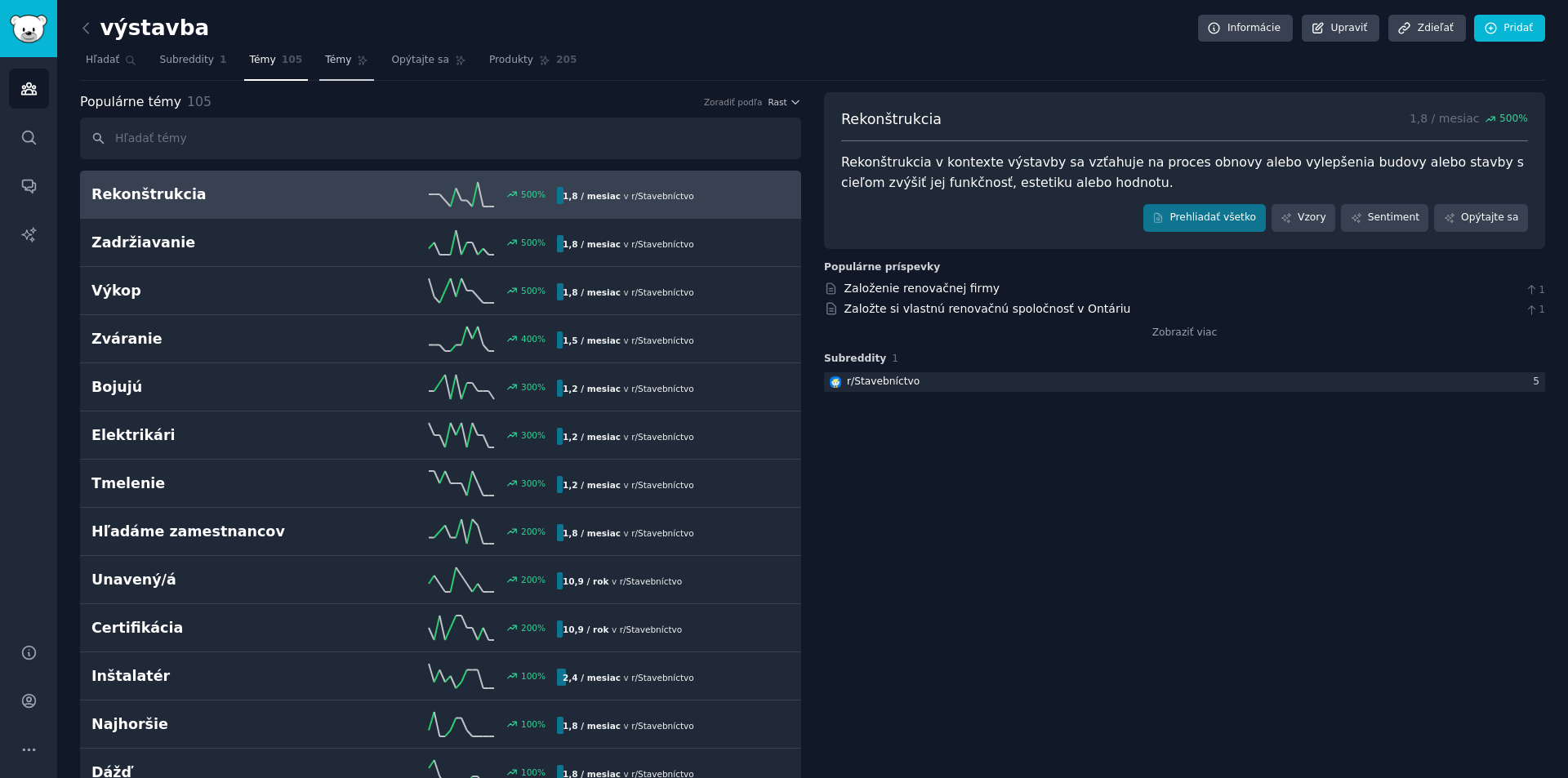
click at [332, 48] on link "Témy" at bounding box center [347, 64] width 55 height 33
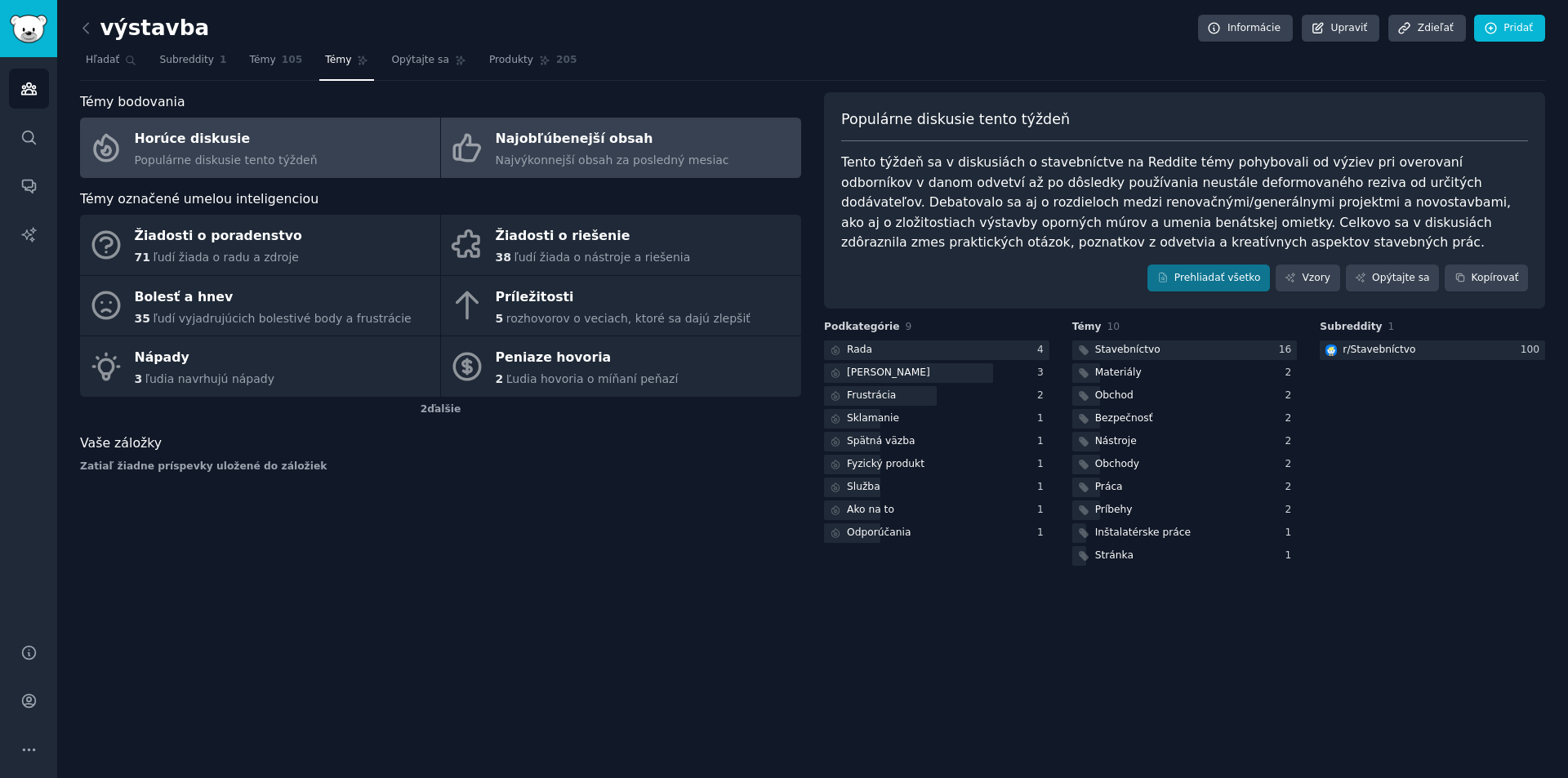
click at [582, 153] on font "Najvýkonnejší obsah za posledný mesiac" at bounding box center [612, 159] width 233 height 13
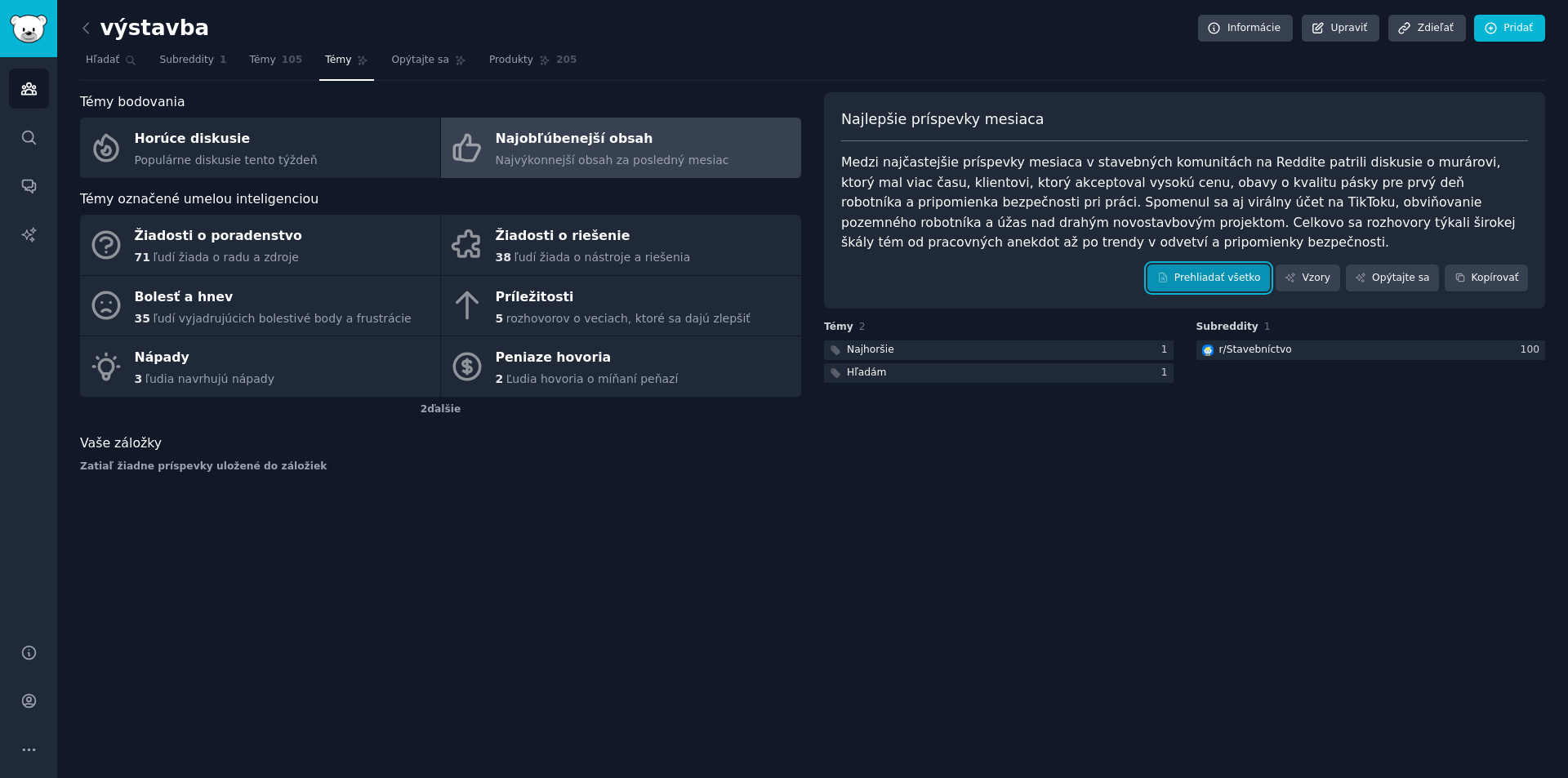
click at [1213, 278] on font "Prehliadať všetko" at bounding box center [1218, 277] width 86 height 11
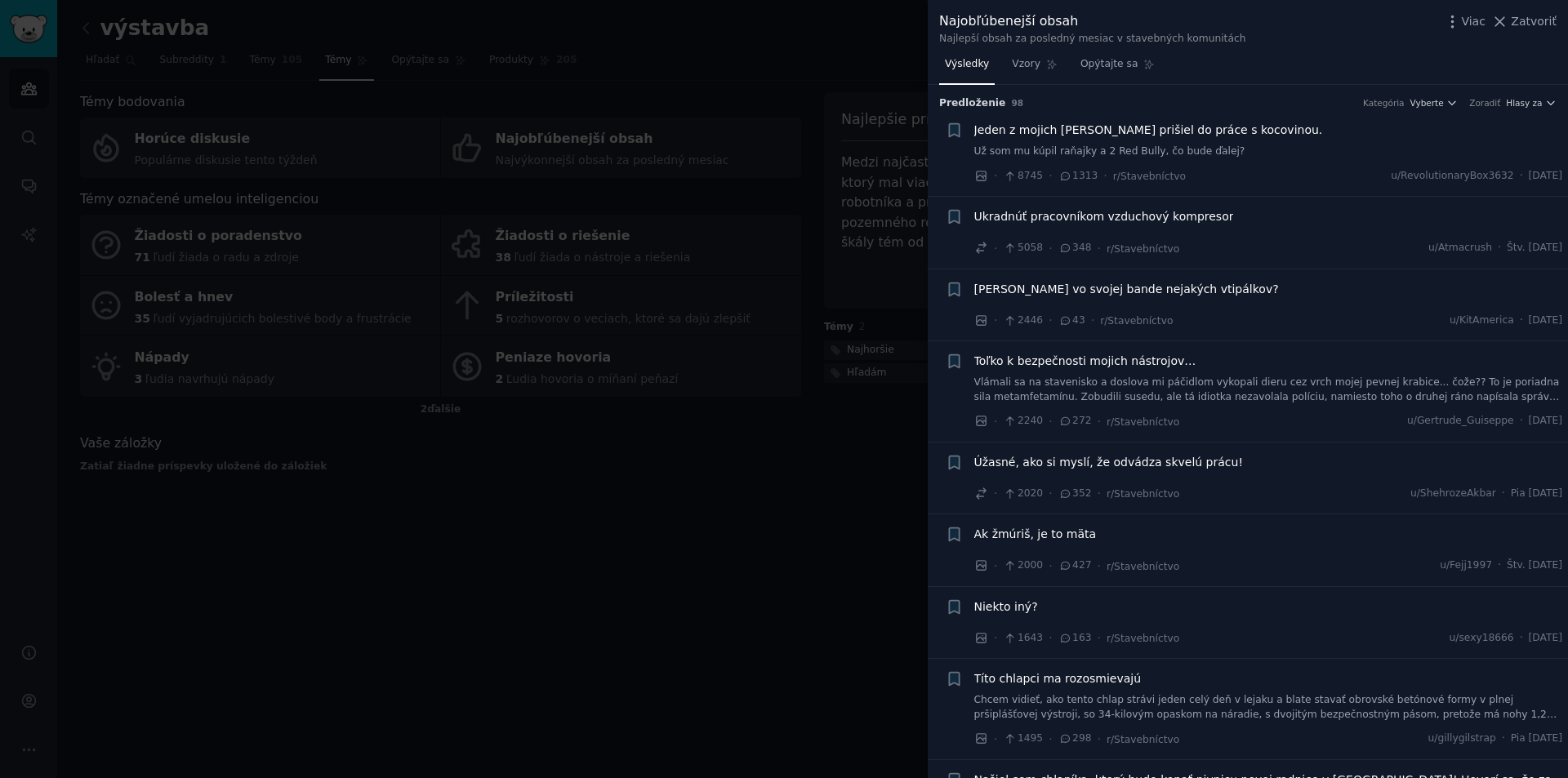
click at [815, 547] on div at bounding box center [784, 389] width 1568 height 778
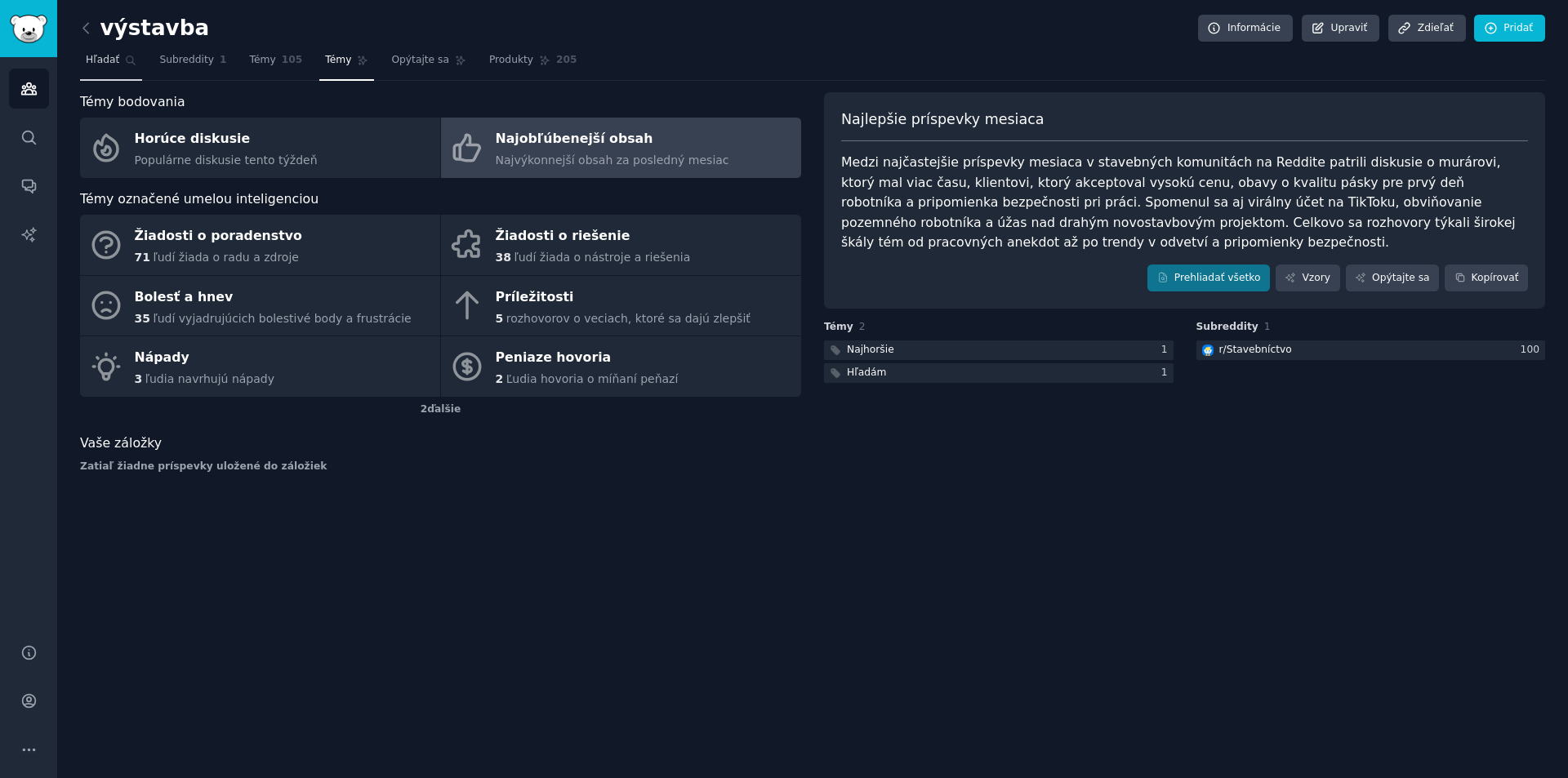
click at [104, 67] on span "Hľadať" at bounding box center [102, 60] width 33 height 14
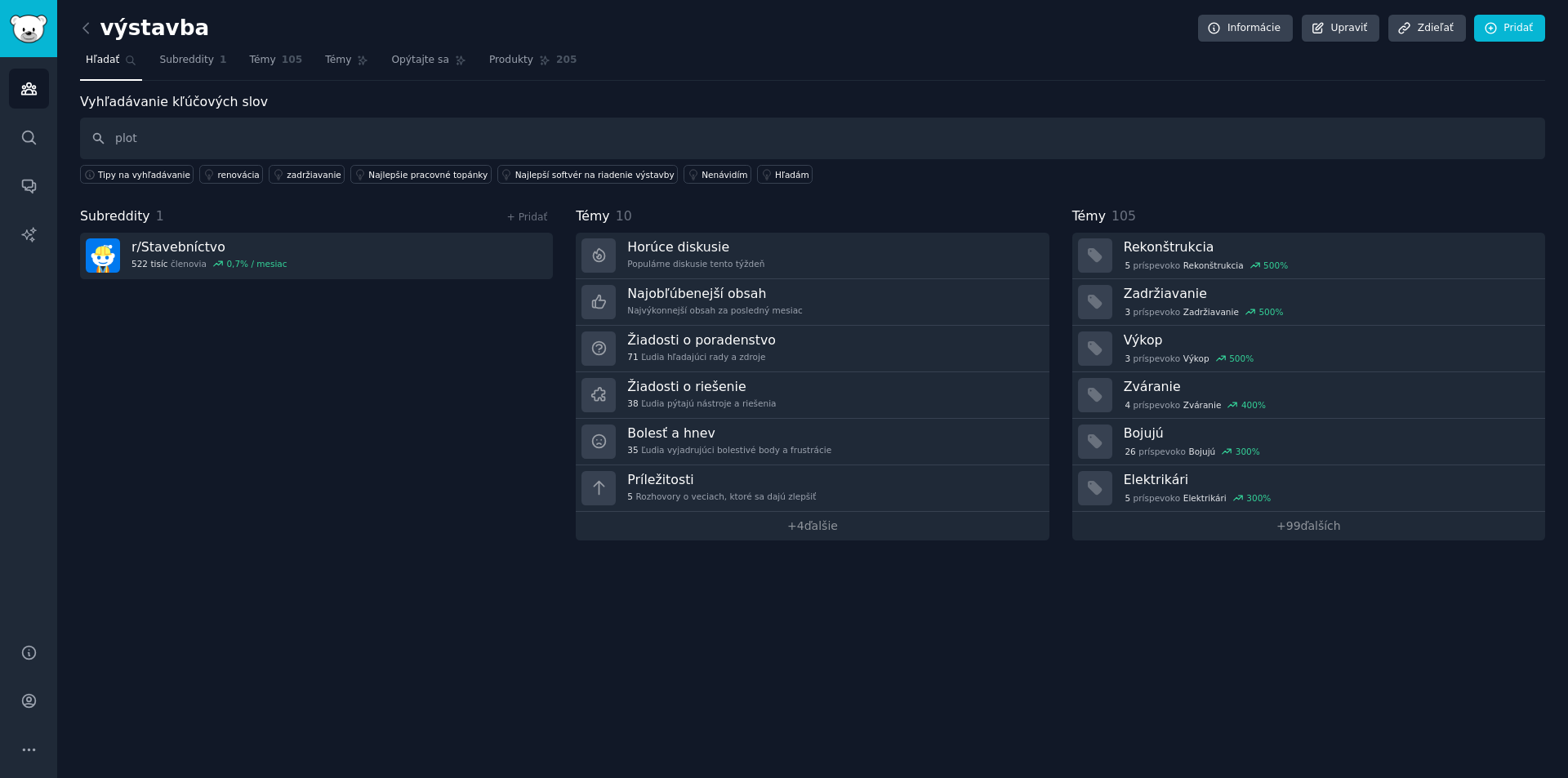
type input "ploty"
type input "plot"
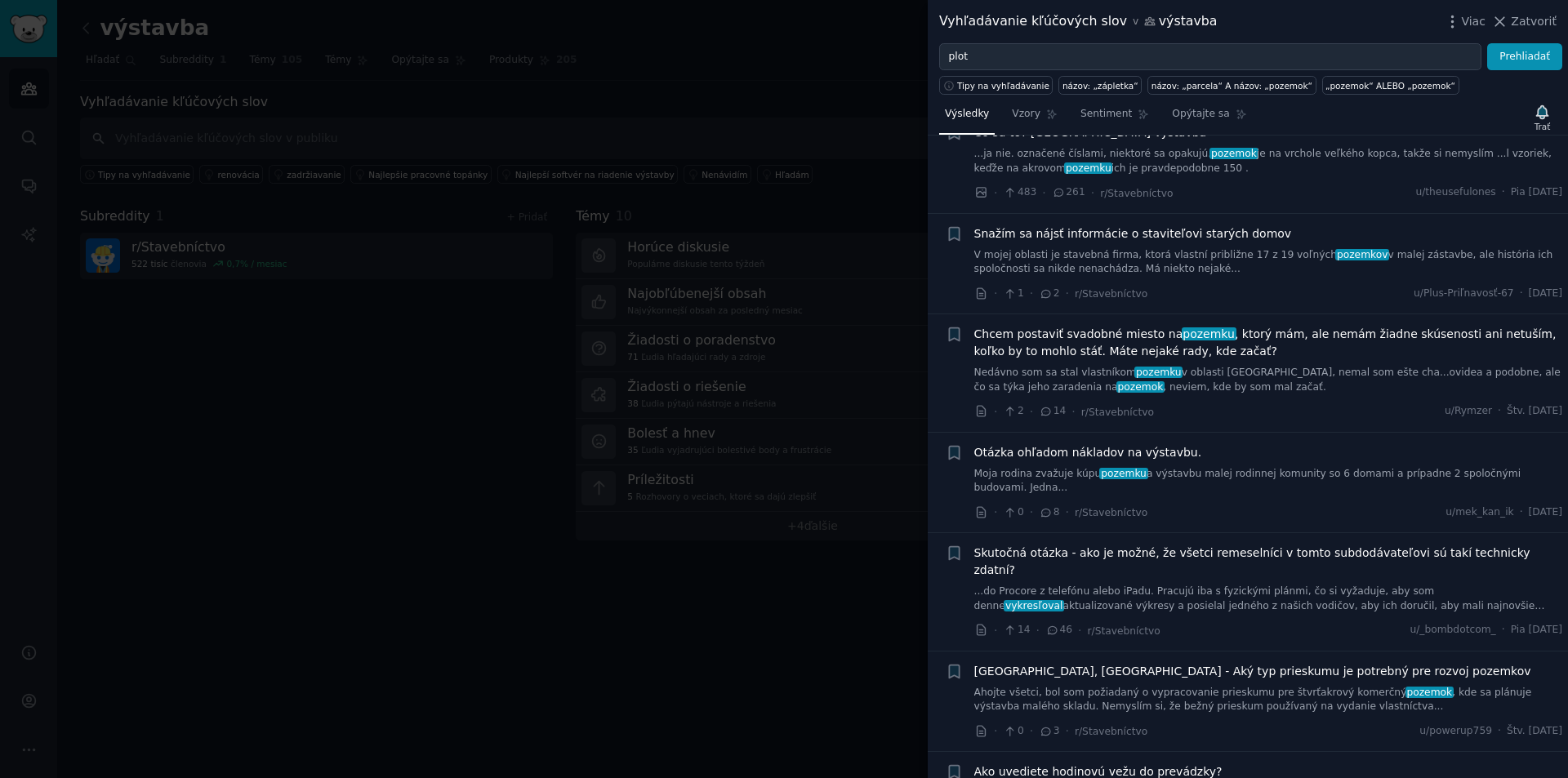
scroll to position [816, 0]
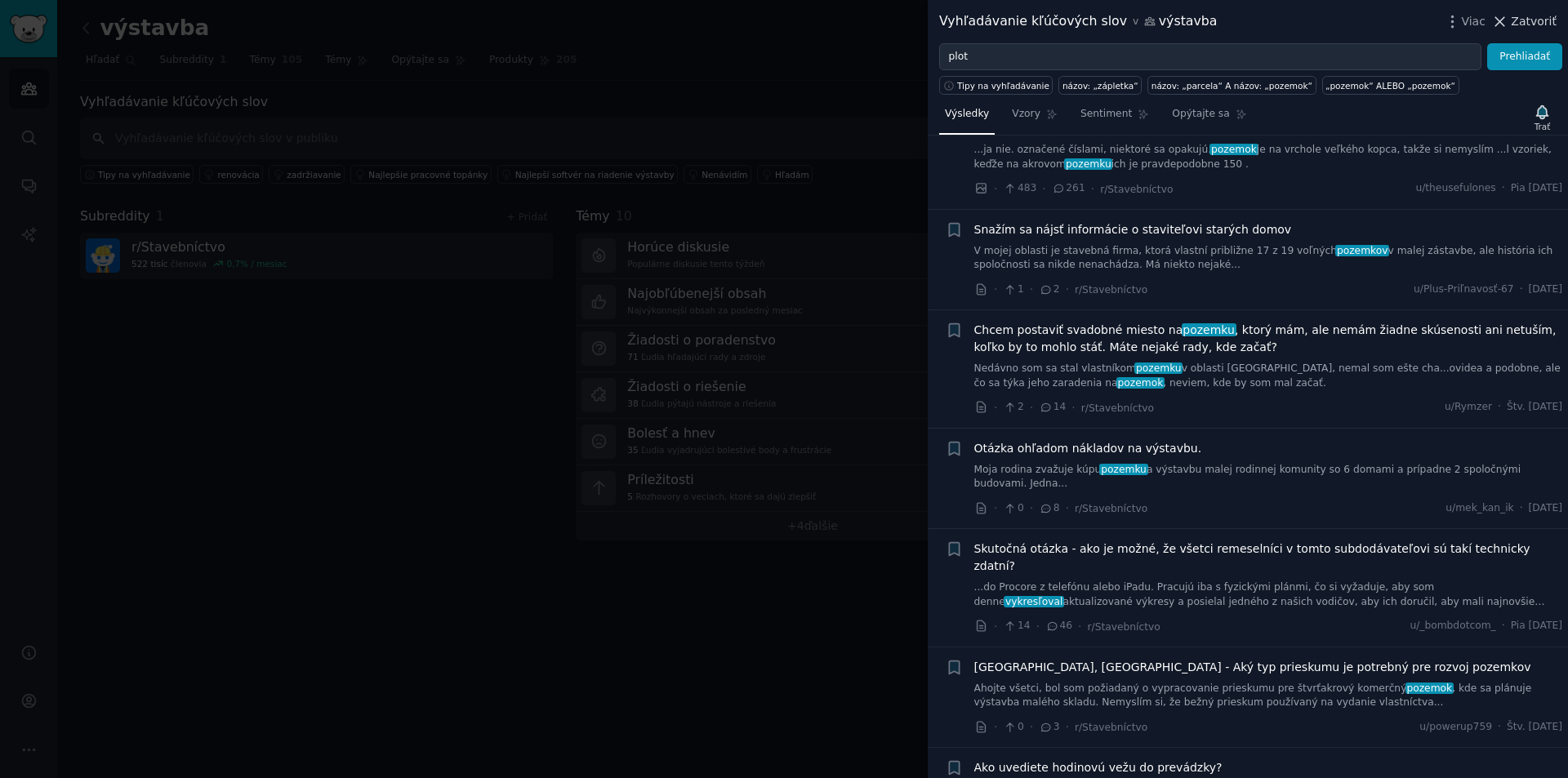
click at [1501, 25] on icon at bounding box center [1500, 21] width 17 height 17
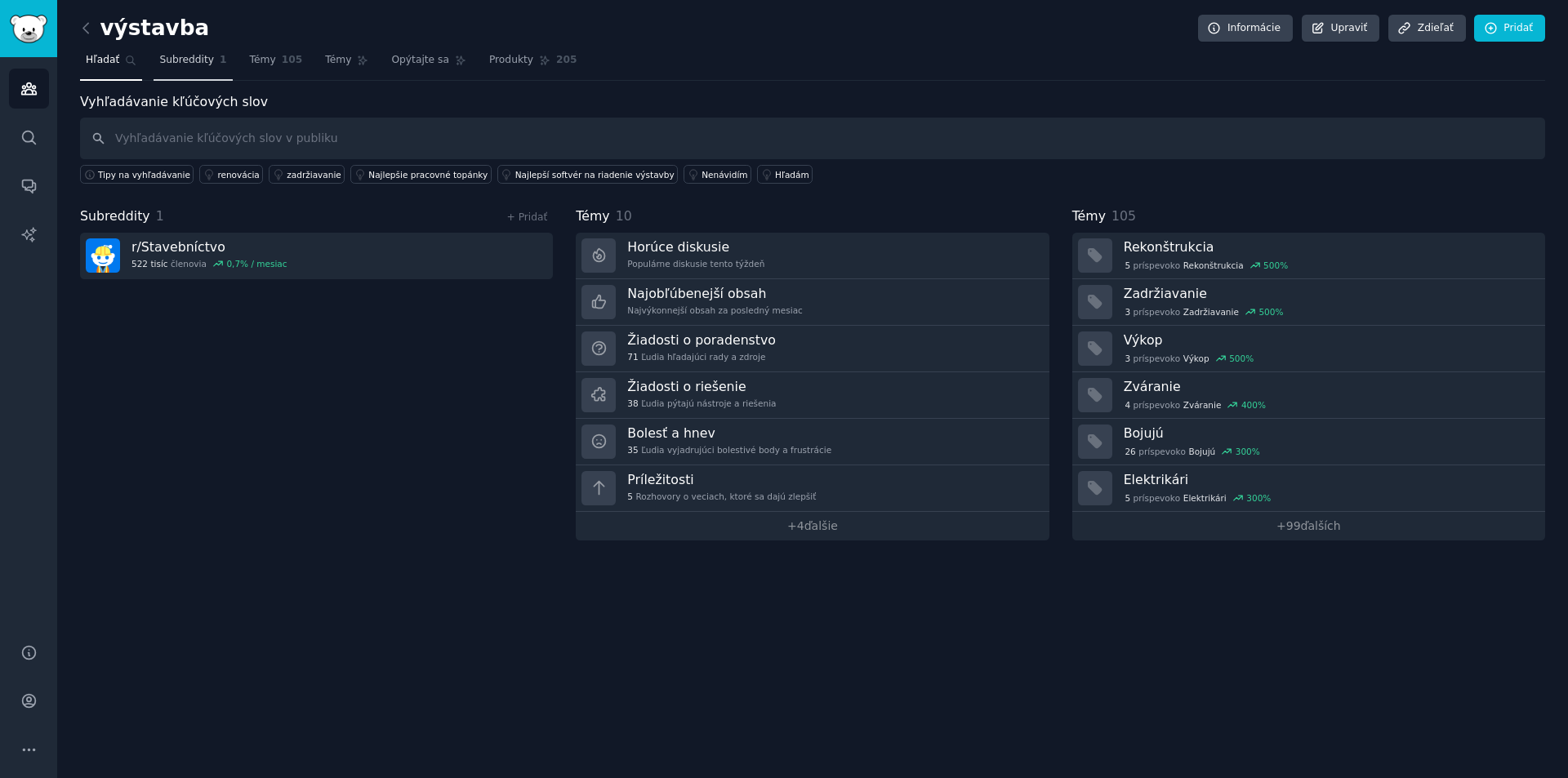
click at [177, 55] on font "Subreddity" at bounding box center [187, 59] width 55 height 11
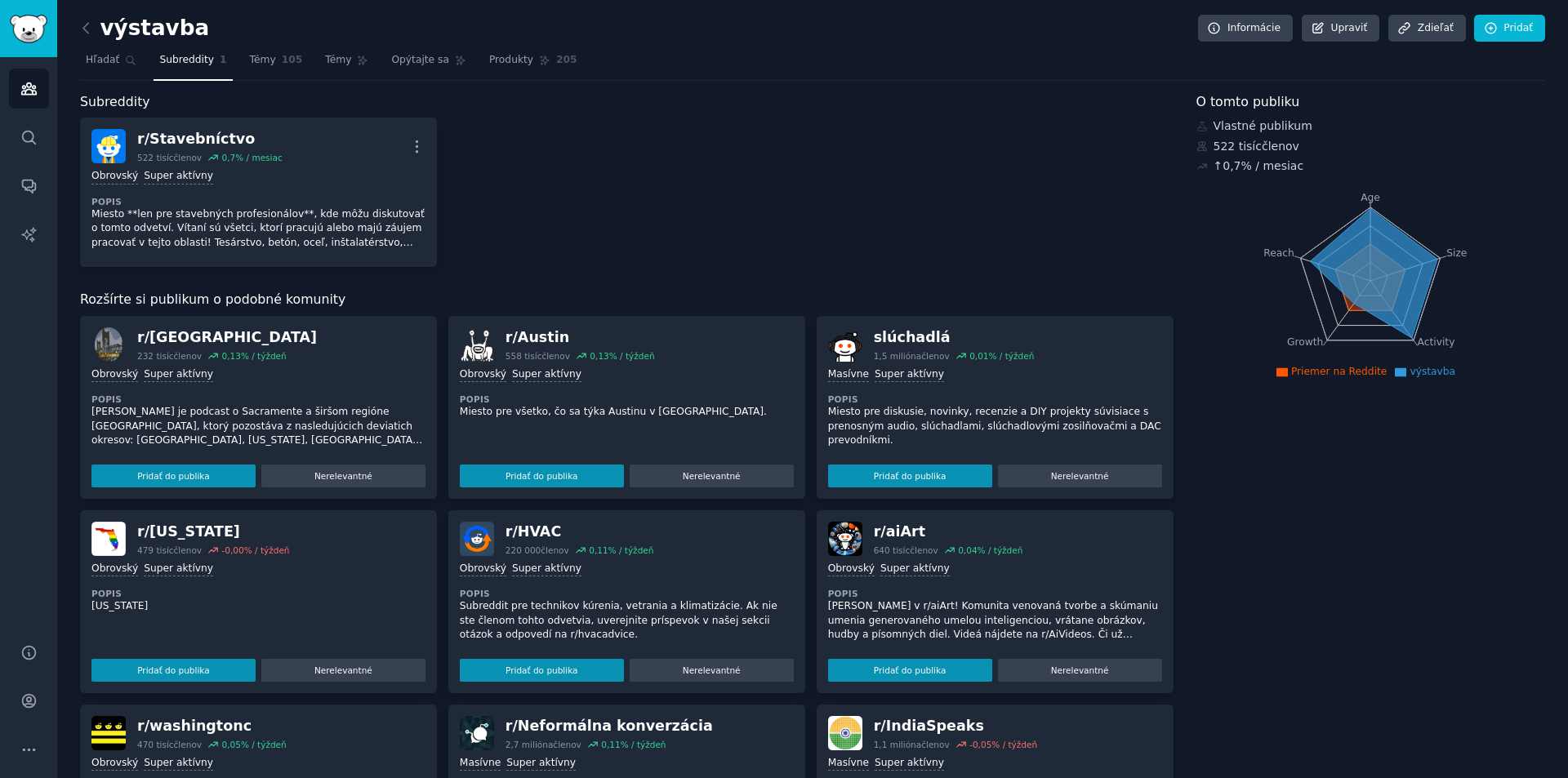
click at [263, 72] on link "Témy 105" at bounding box center [276, 64] width 64 height 33
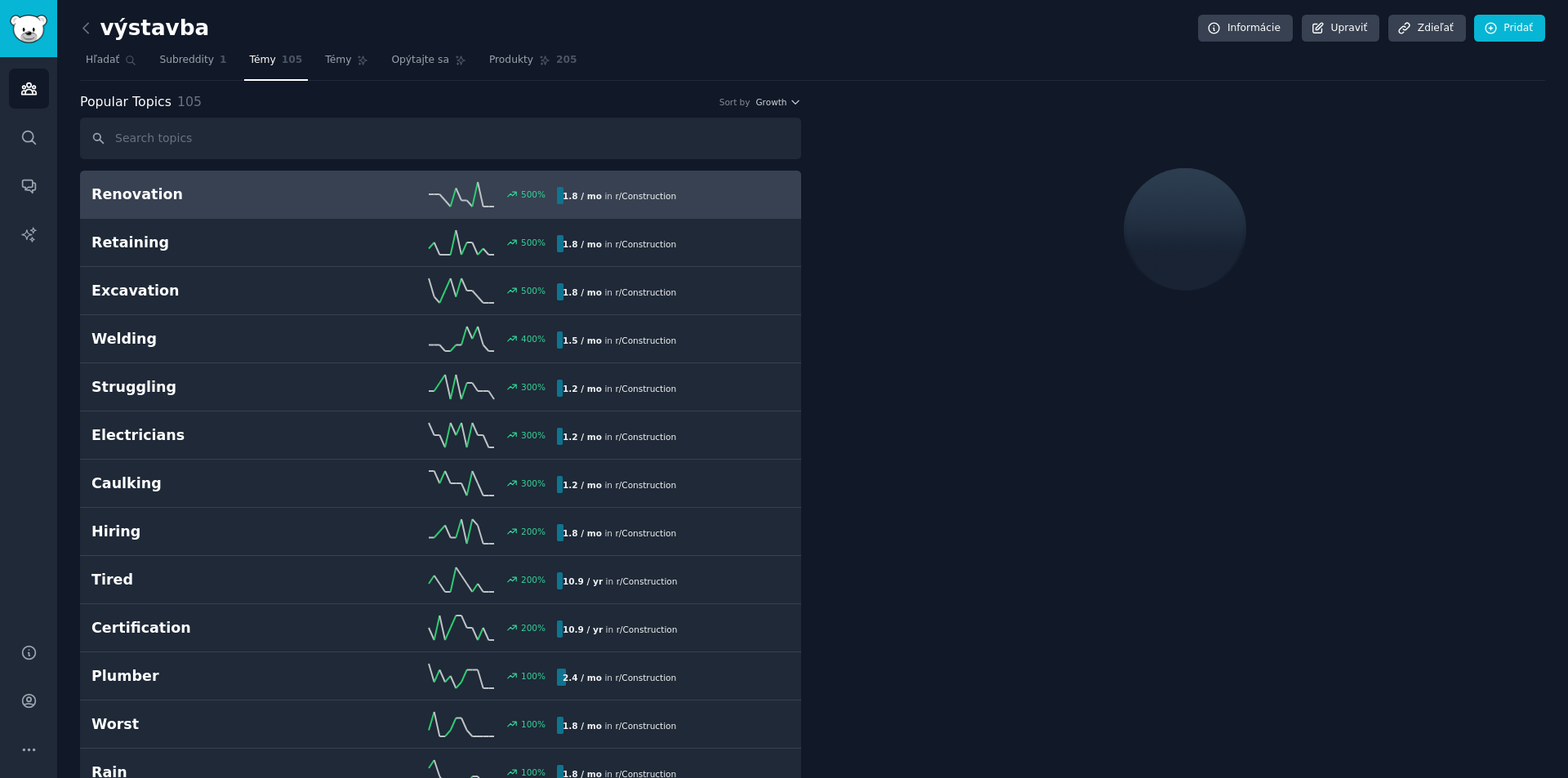
click at [98, 61] on font "Hľadať" at bounding box center [102, 59] width 33 height 11
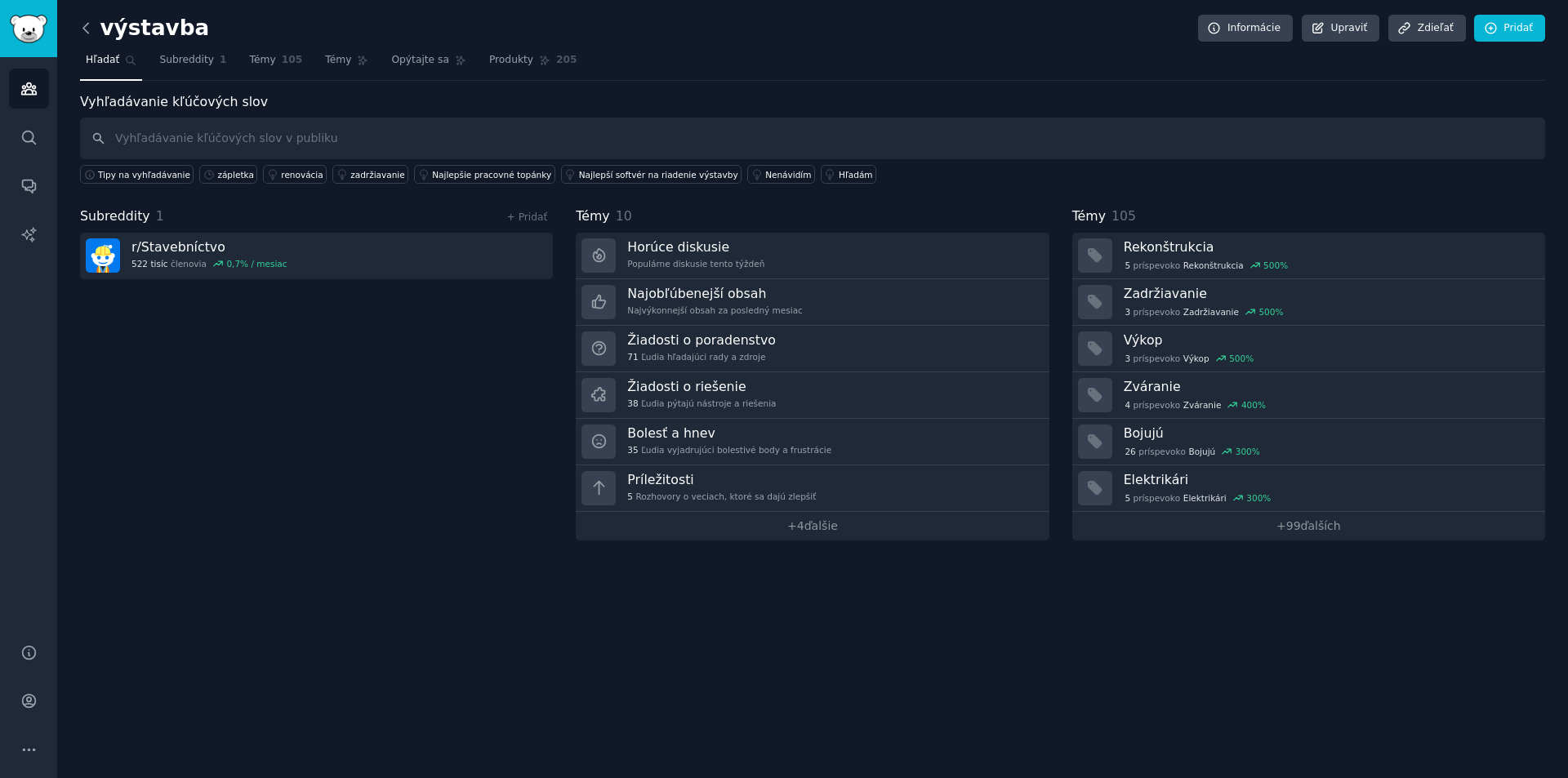
click at [86, 34] on icon at bounding box center [86, 28] width 17 height 17
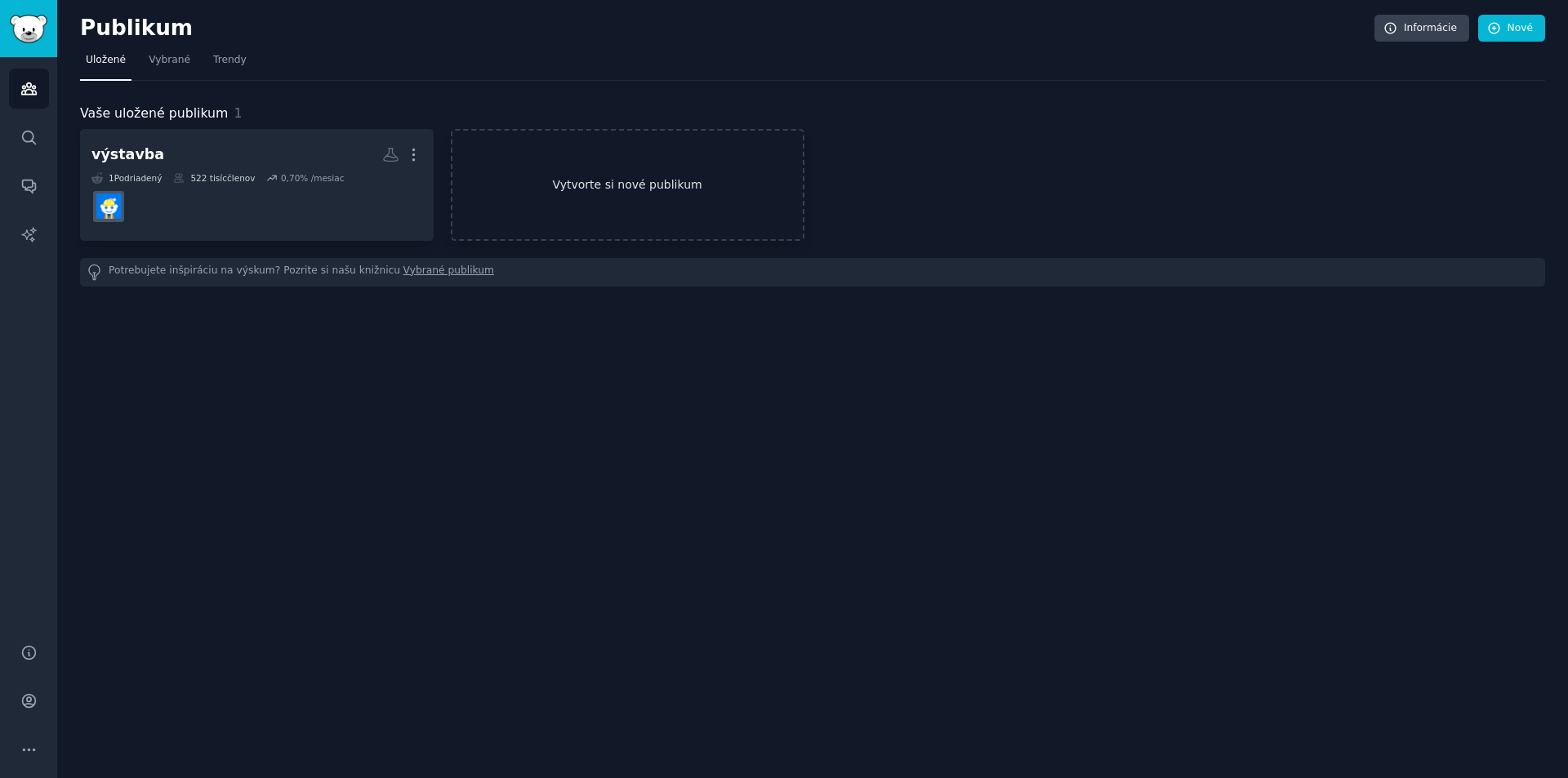
click at [628, 197] on link "Vytvorte si nové publikum" at bounding box center [628, 185] width 354 height 112
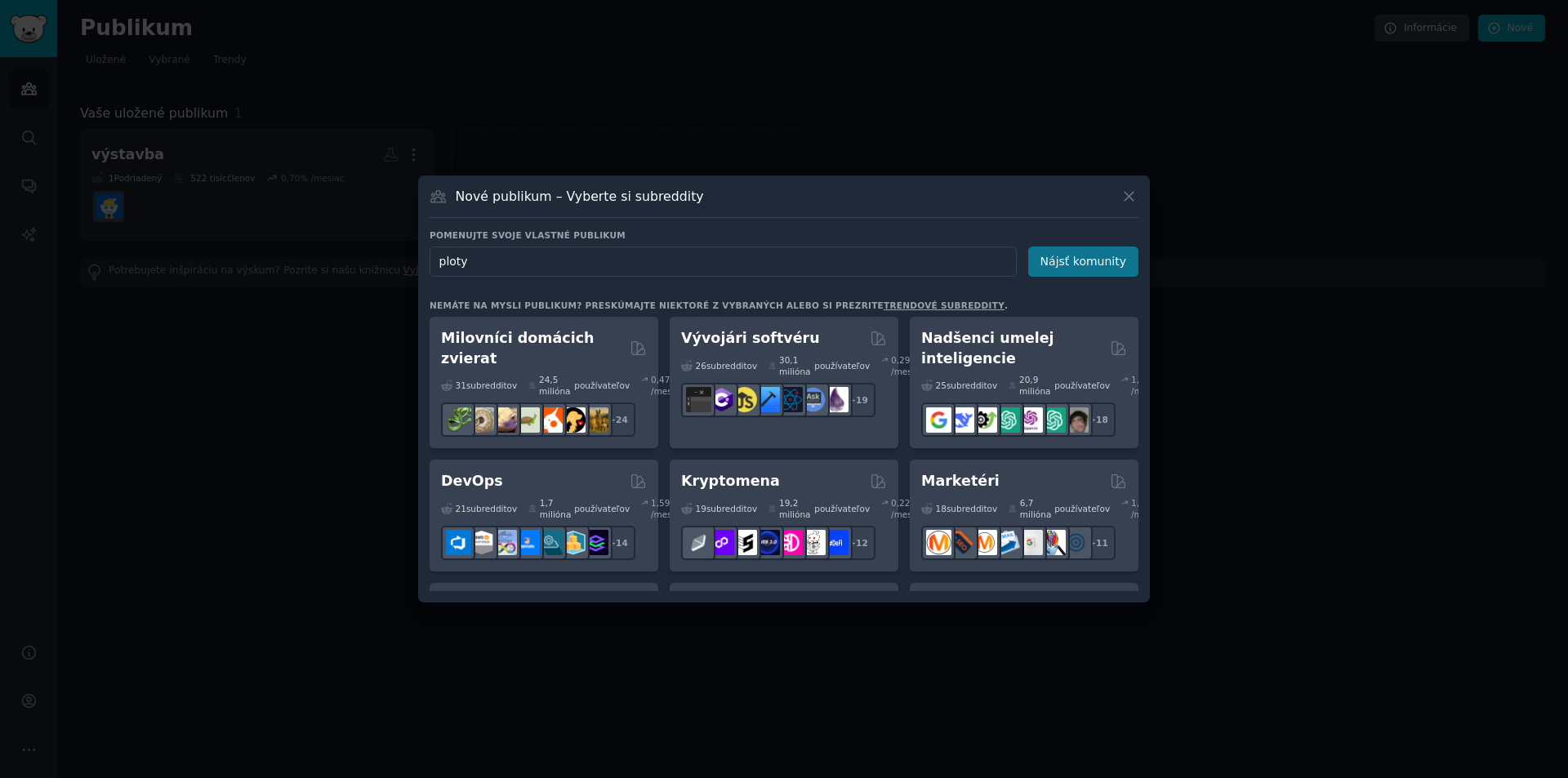
type input "ploty"
click at [1070, 274] on button "Nájsť komunity" at bounding box center [1084, 262] width 110 height 31
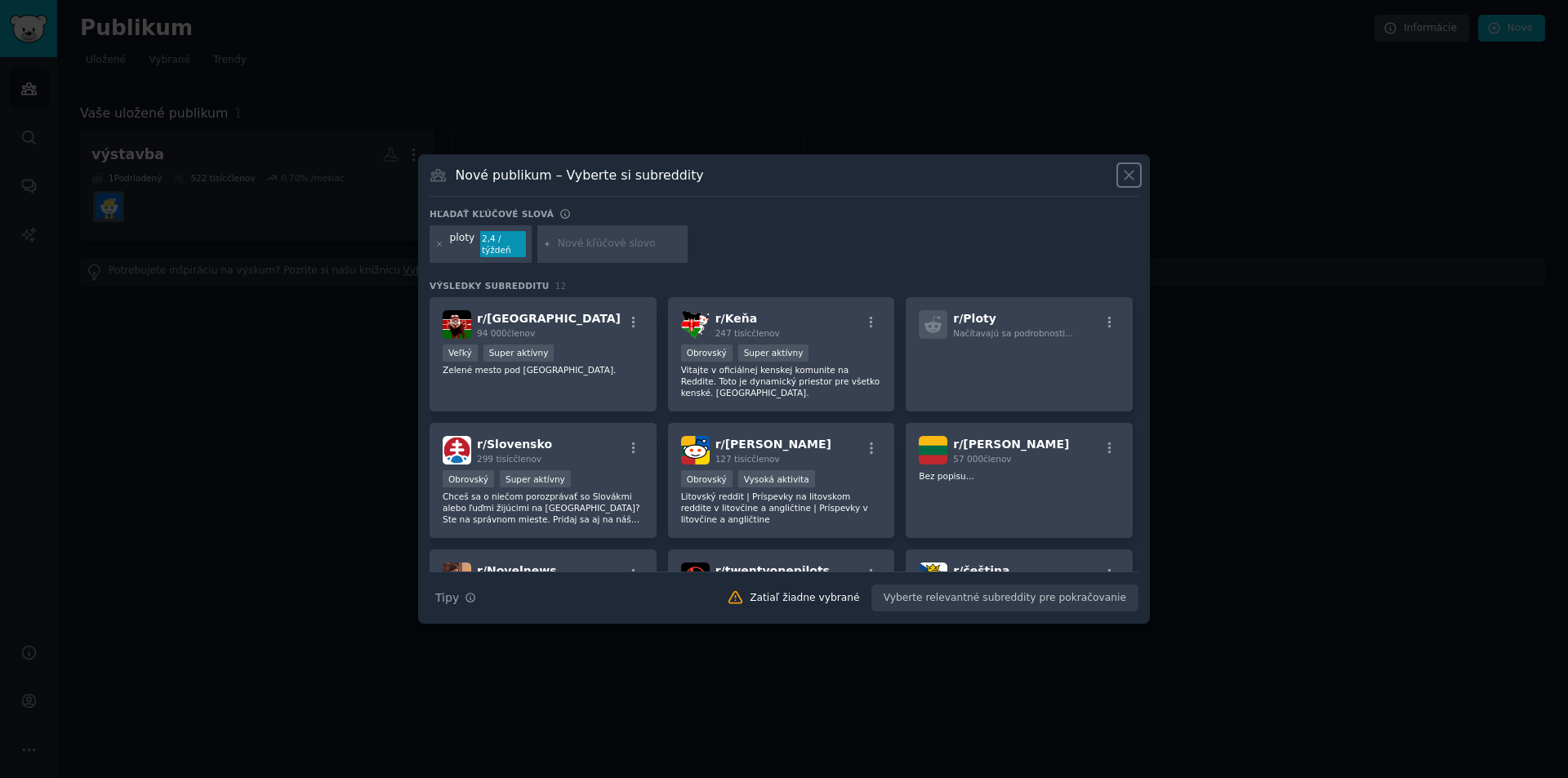
click at [1126, 174] on icon at bounding box center [1130, 175] width 17 height 17
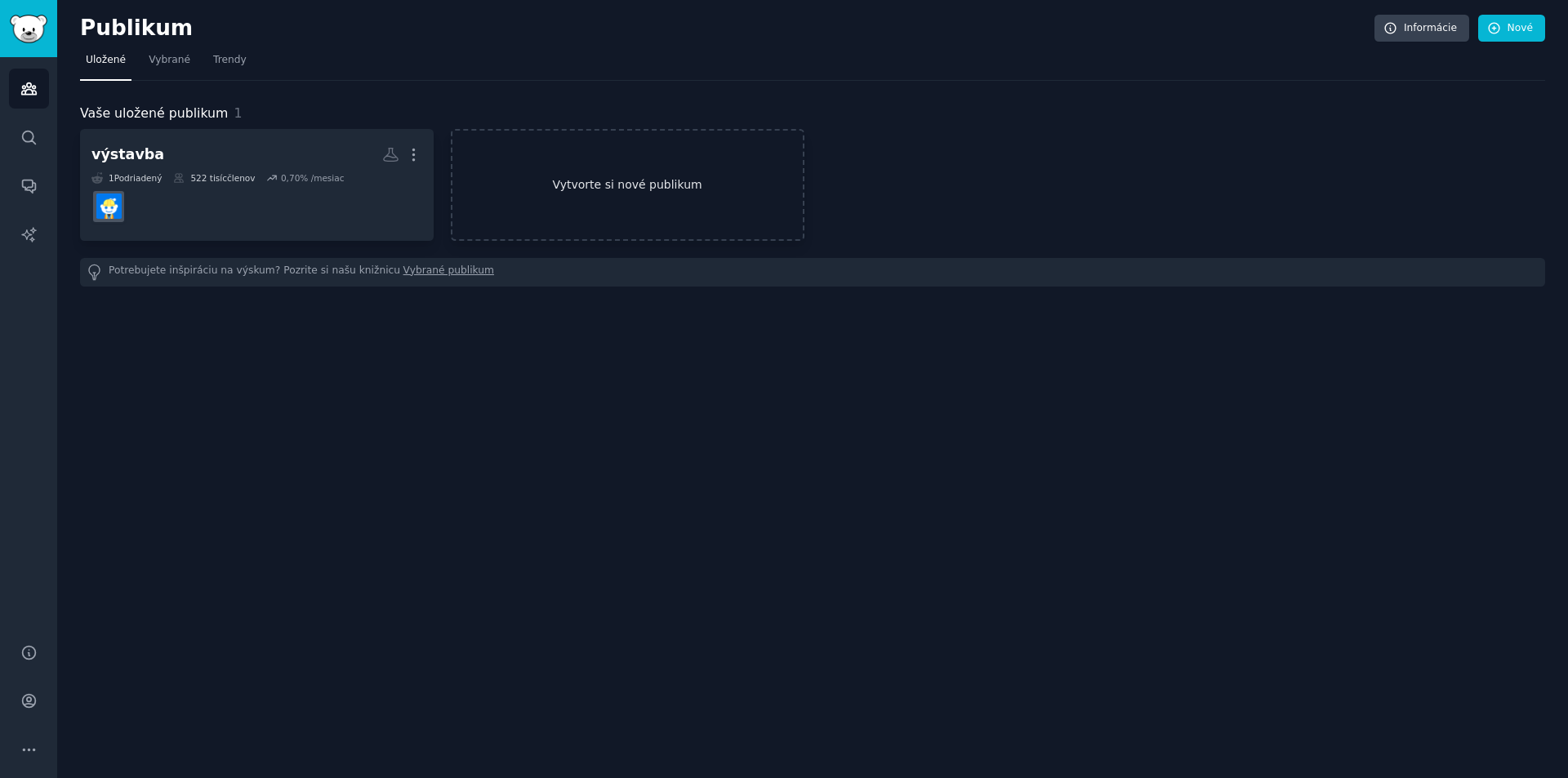
click at [545, 196] on link "Vytvorte si nové publikum" at bounding box center [628, 185] width 354 height 112
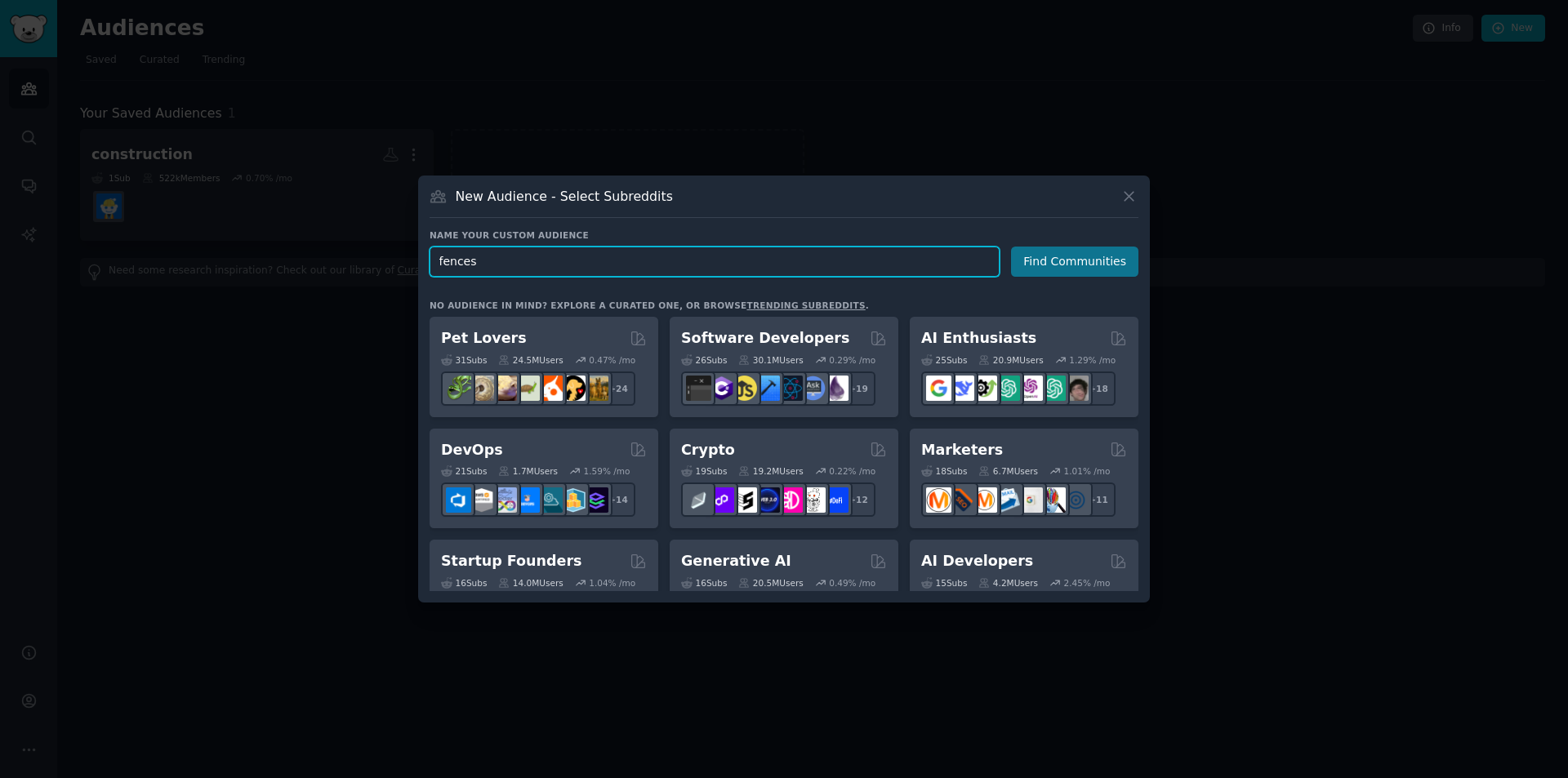
type input "fences"
click at [1059, 258] on button "Find Communities" at bounding box center [1075, 262] width 127 height 31
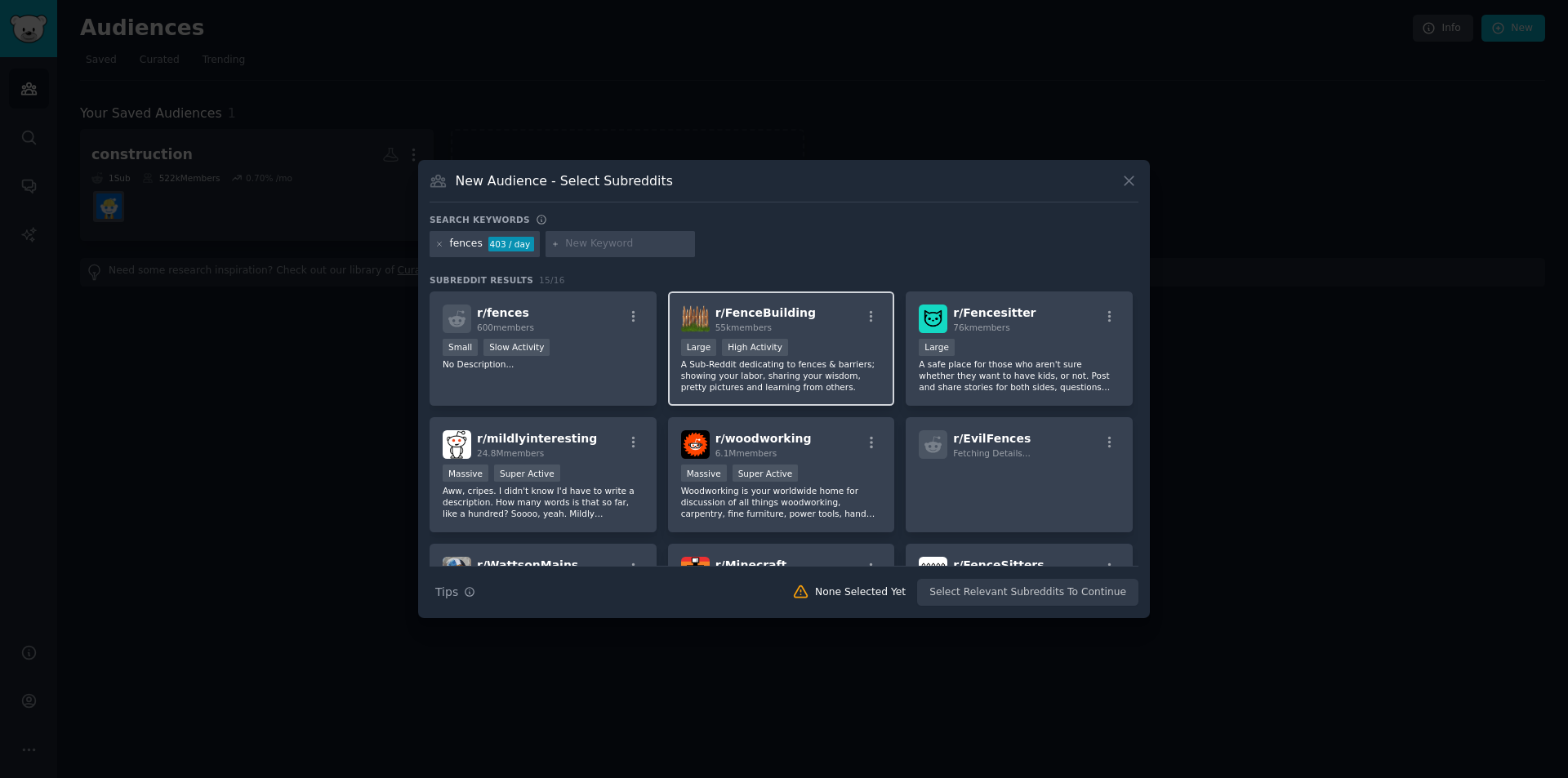
click at [809, 326] on div "r/ FenceBuilding 55k members" at bounding box center [781, 319] width 201 height 29
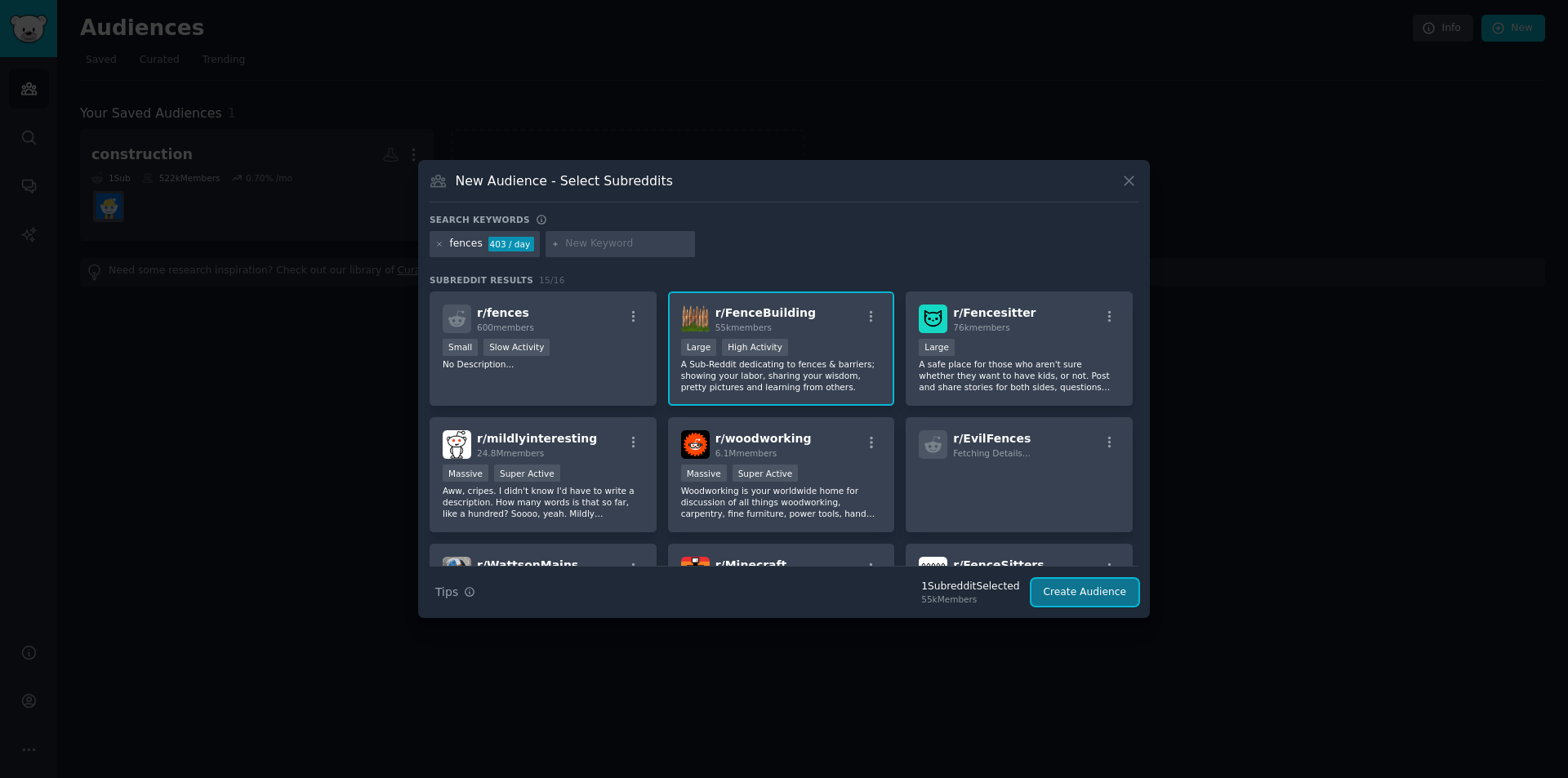
click at [1076, 592] on button "Create Audience" at bounding box center [1085, 592] width 108 height 28
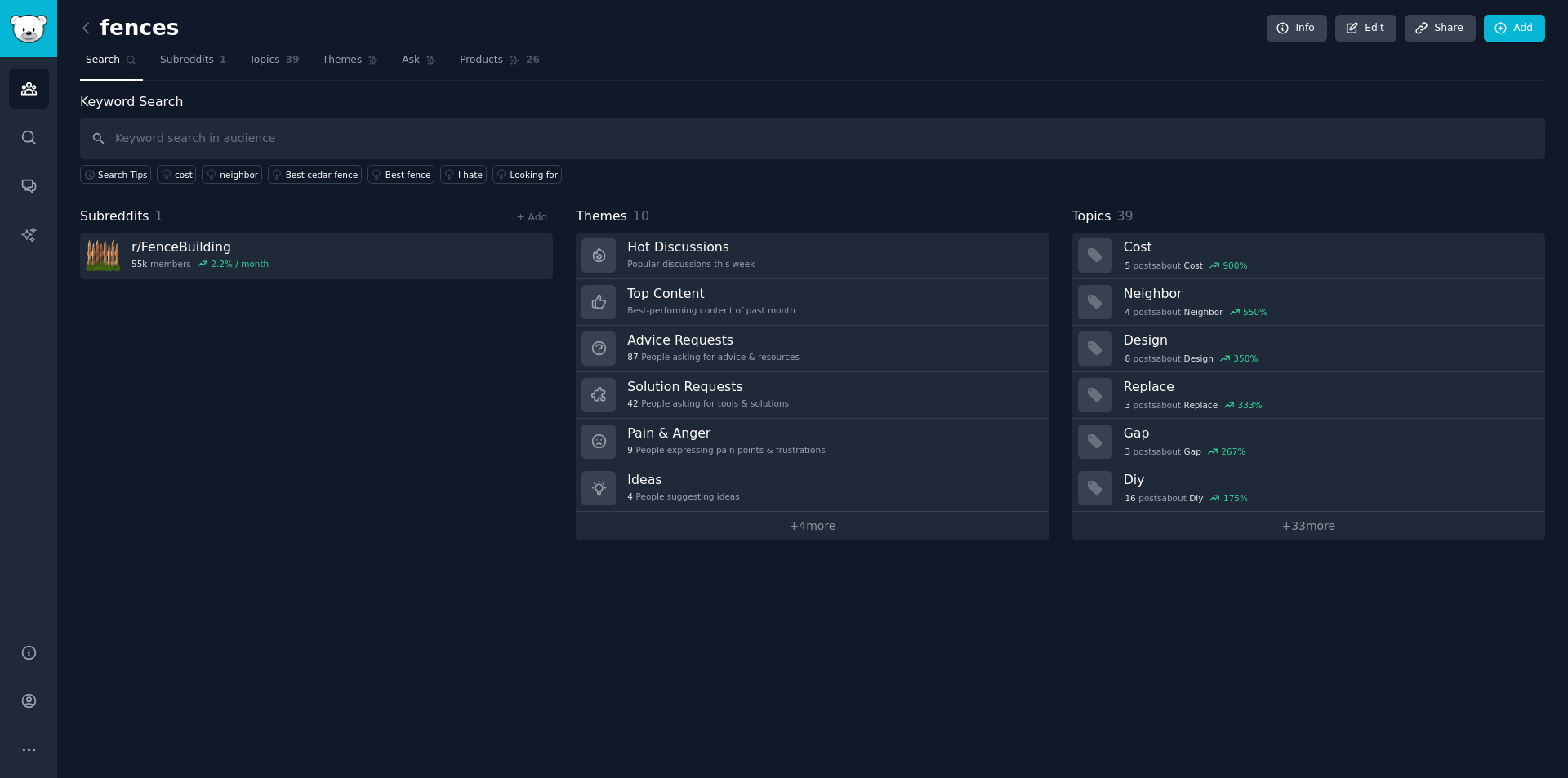
drag, startPoint x: 990, startPoint y: 95, endPoint x: 745, endPoint y: 226, distance: 277.8
click at [990, 95] on div "Keyword Search Search Tips cost neighbor Best cedar fence Best fence I hate Loo…" at bounding box center [812, 138] width 1465 height 92
click at [325, 402] on div "Subreddits 1 + Add r/ FenceBuilding 55k members 2.2 % / month" at bounding box center [316, 374] width 473 height 334
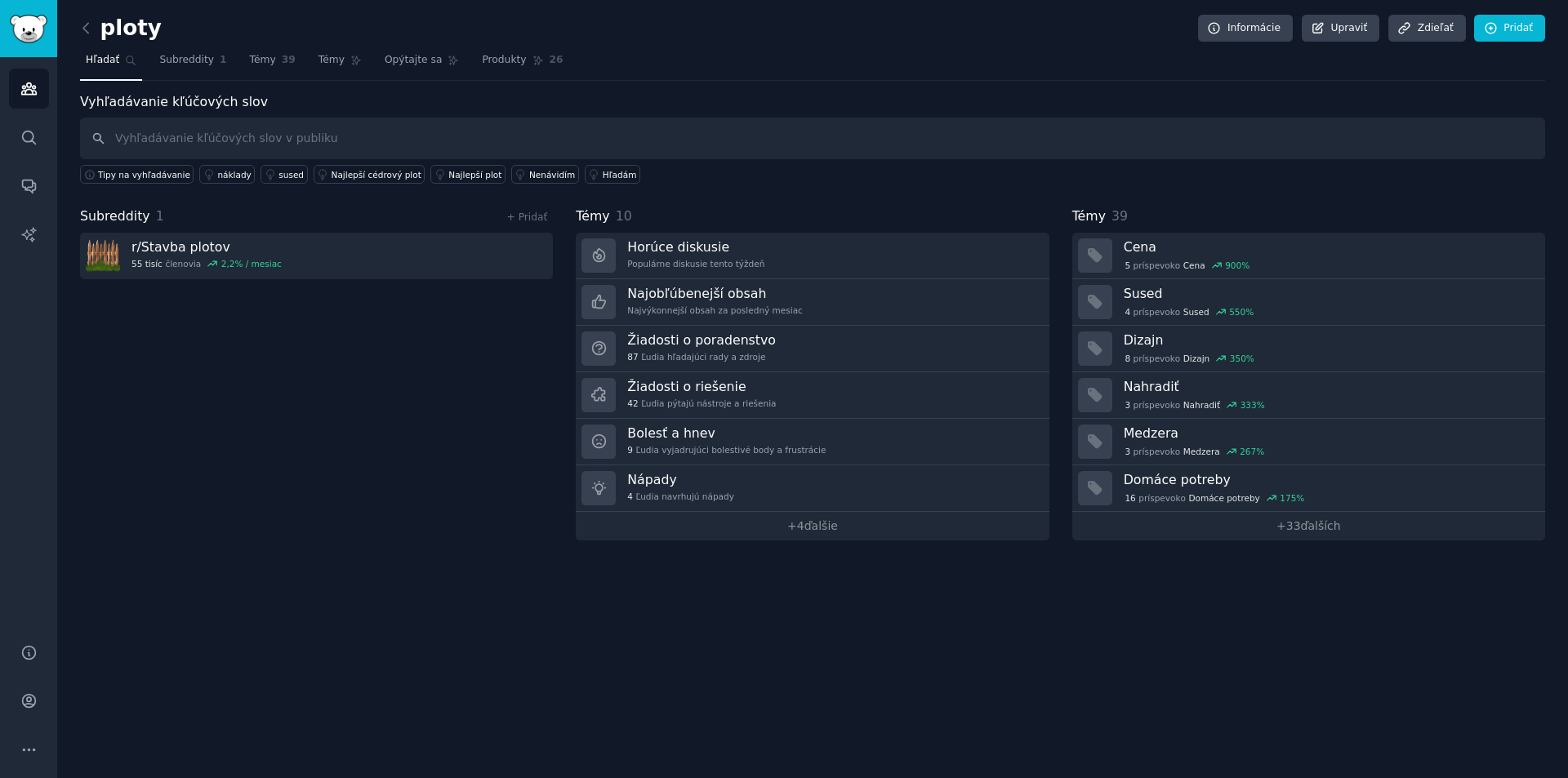
click at [1071, 88] on div "ploty Informácie Upraviť Zdieľať Pridať Hľadať Subreddity 1 Témy 39 Témy Opýtaj…" at bounding box center [812, 281] width 1465 height 518
click at [86, 28] on icon at bounding box center [86, 28] width 17 height 17
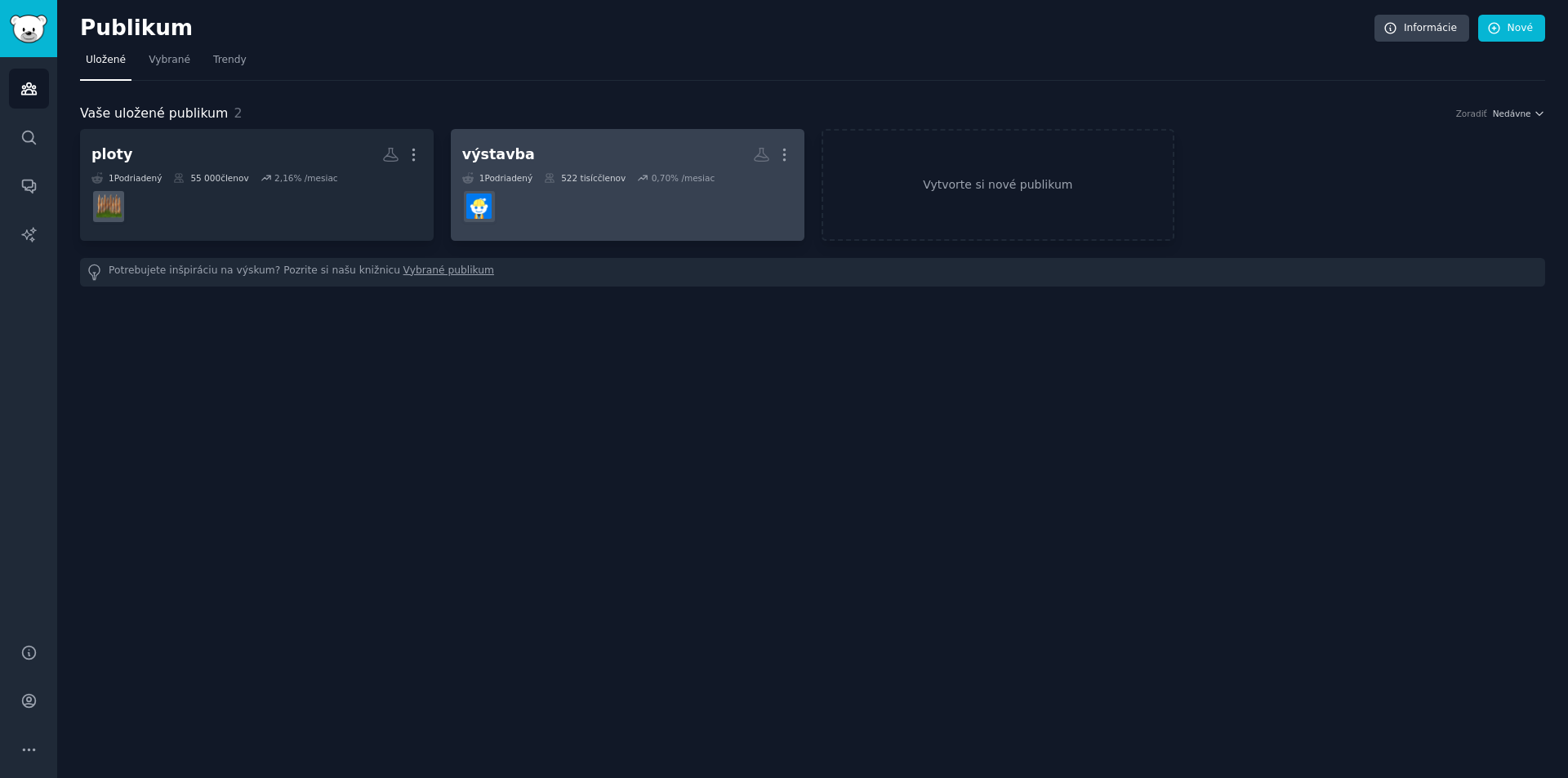
click at [633, 193] on dd "r/Stavebníctvo" at bounding box center [628, 207] width 331 height 46
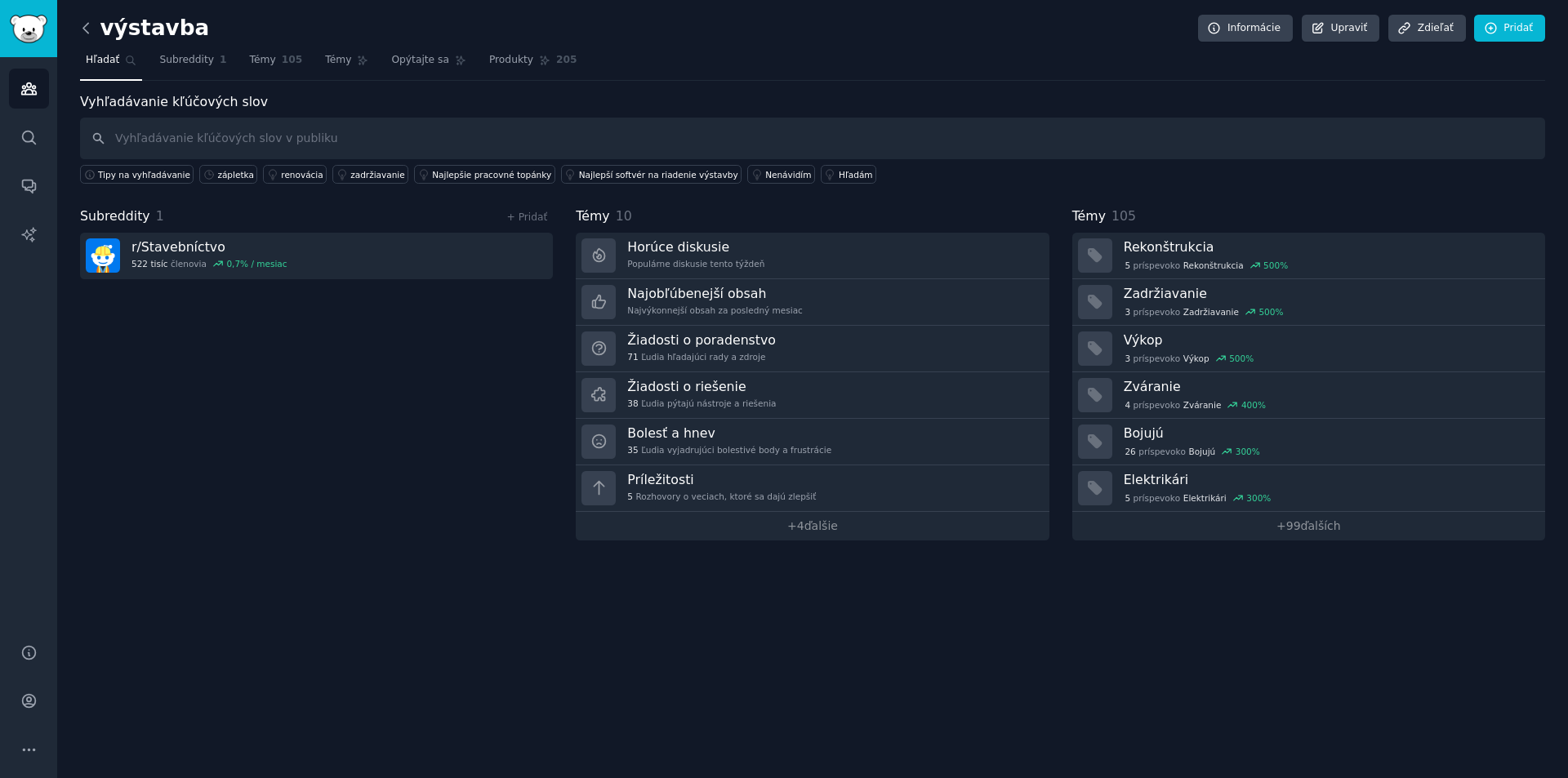
click at [91, 30] on icon at bounding box center [86, 28] width 17 height 17
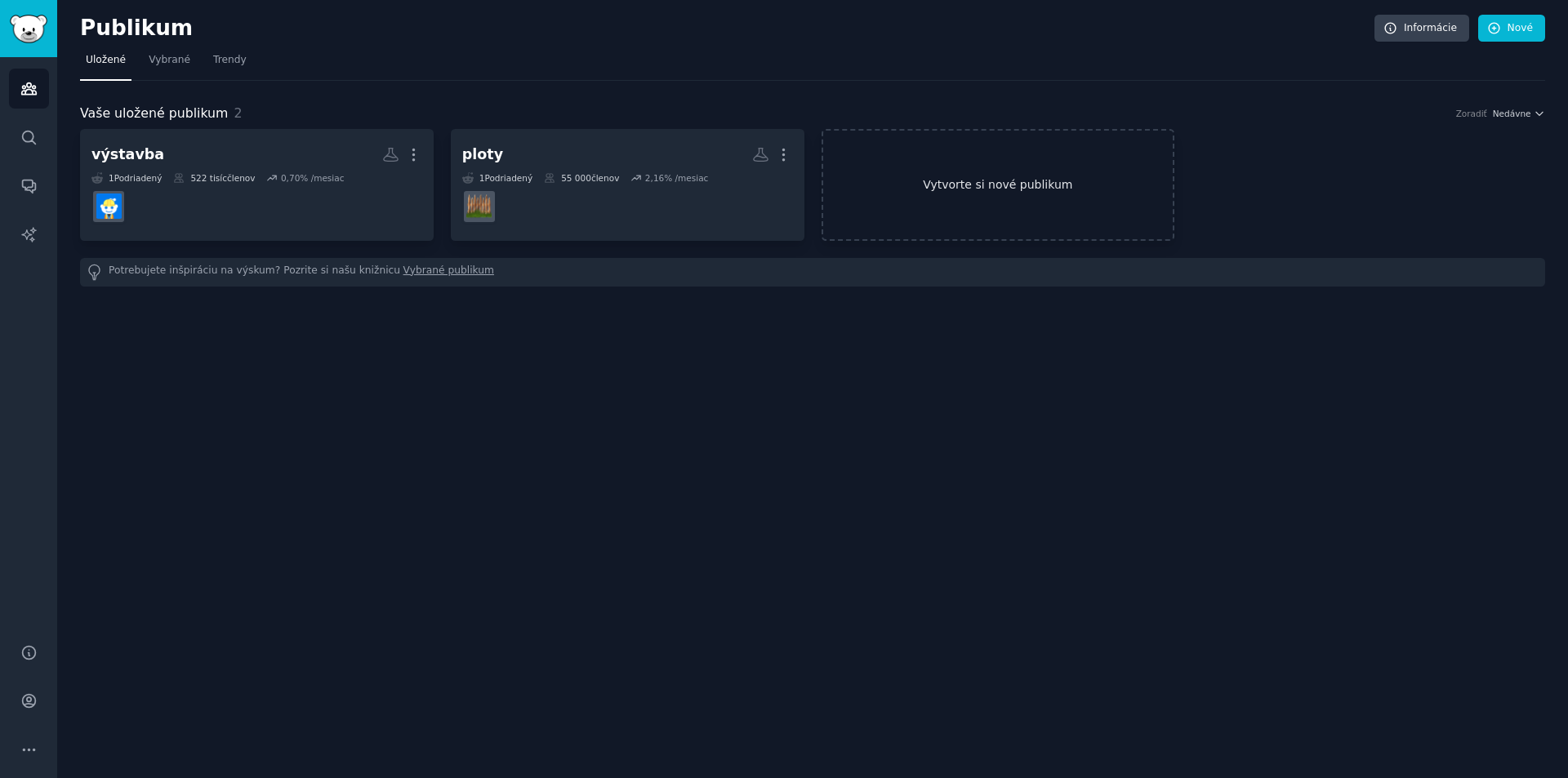
click at [960, 200] on link "Vytvorte si nové publikum" at bounding box center [998, 185] width 354 height 112
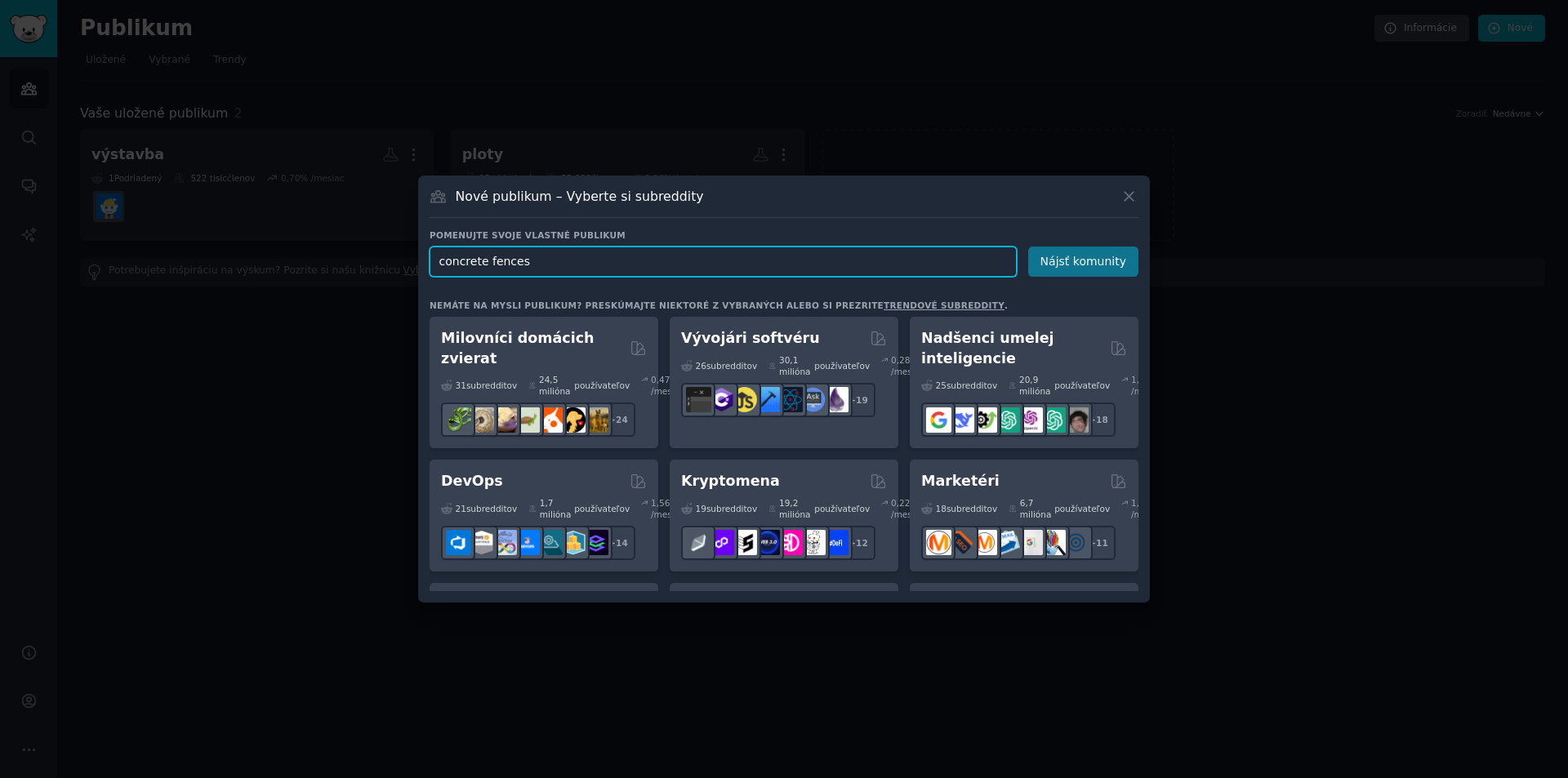
type input "concrete fences"
click at [1071, 252] on button "Nájsť komunity" at bounding box center [1084, 262] width 110 height 31
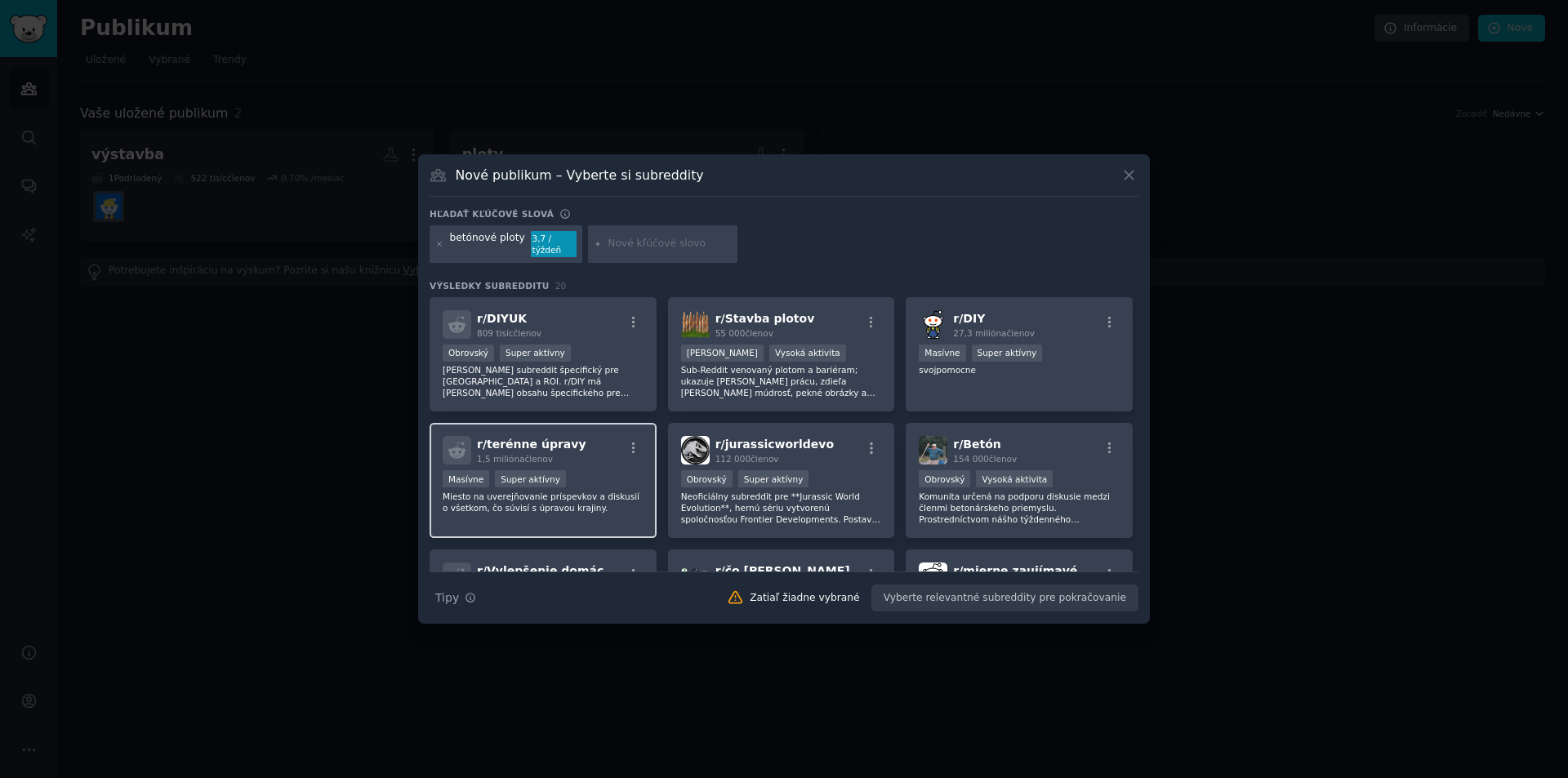
click at [594, 484] on div "Masívne Super aktívny" at bounding box center [543, 481] width 201 height 20
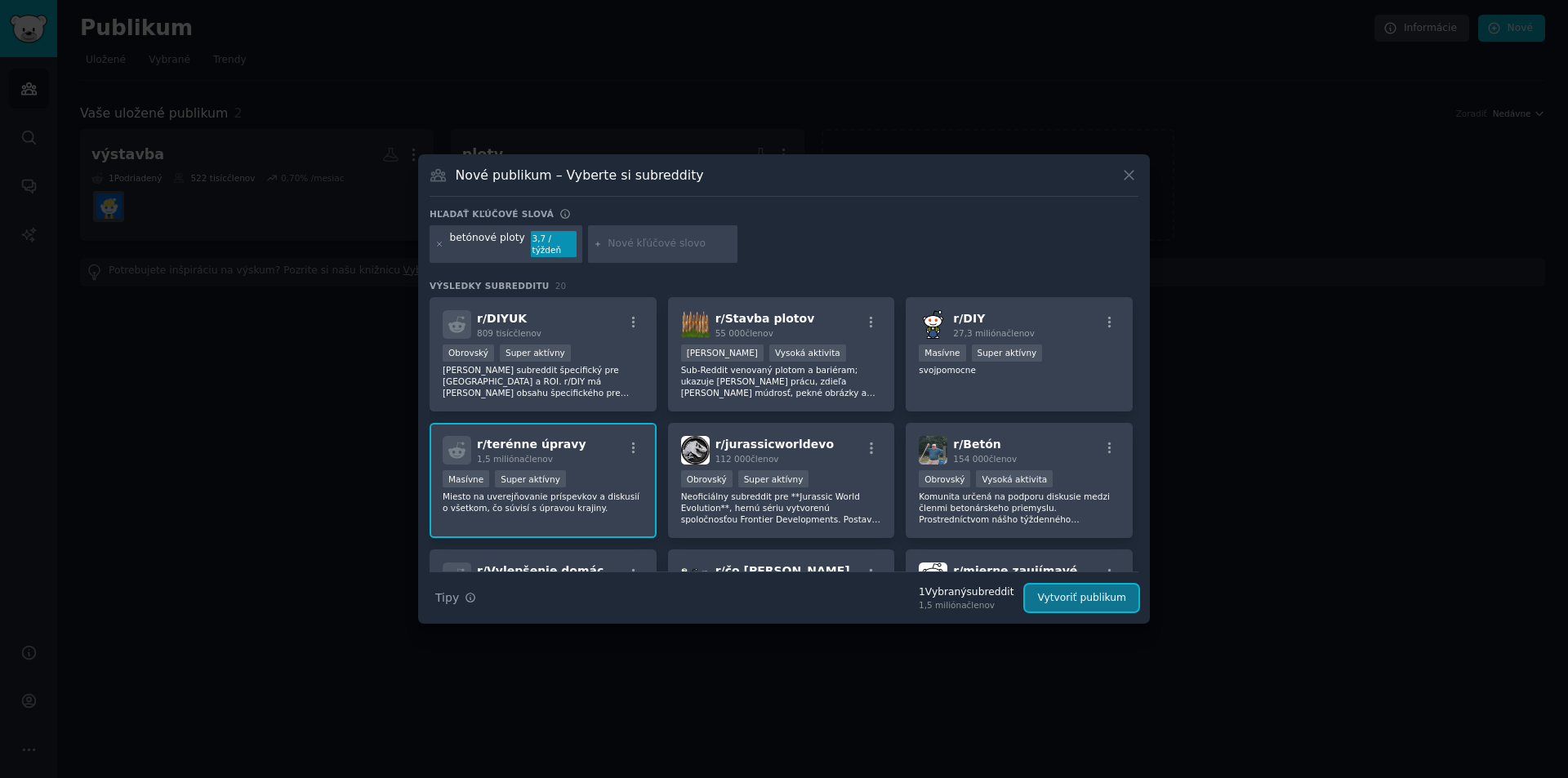
click at [1091, 588] on button "Vytvoriť publikum" at bounding box center [1082, 598] width 114 height 28
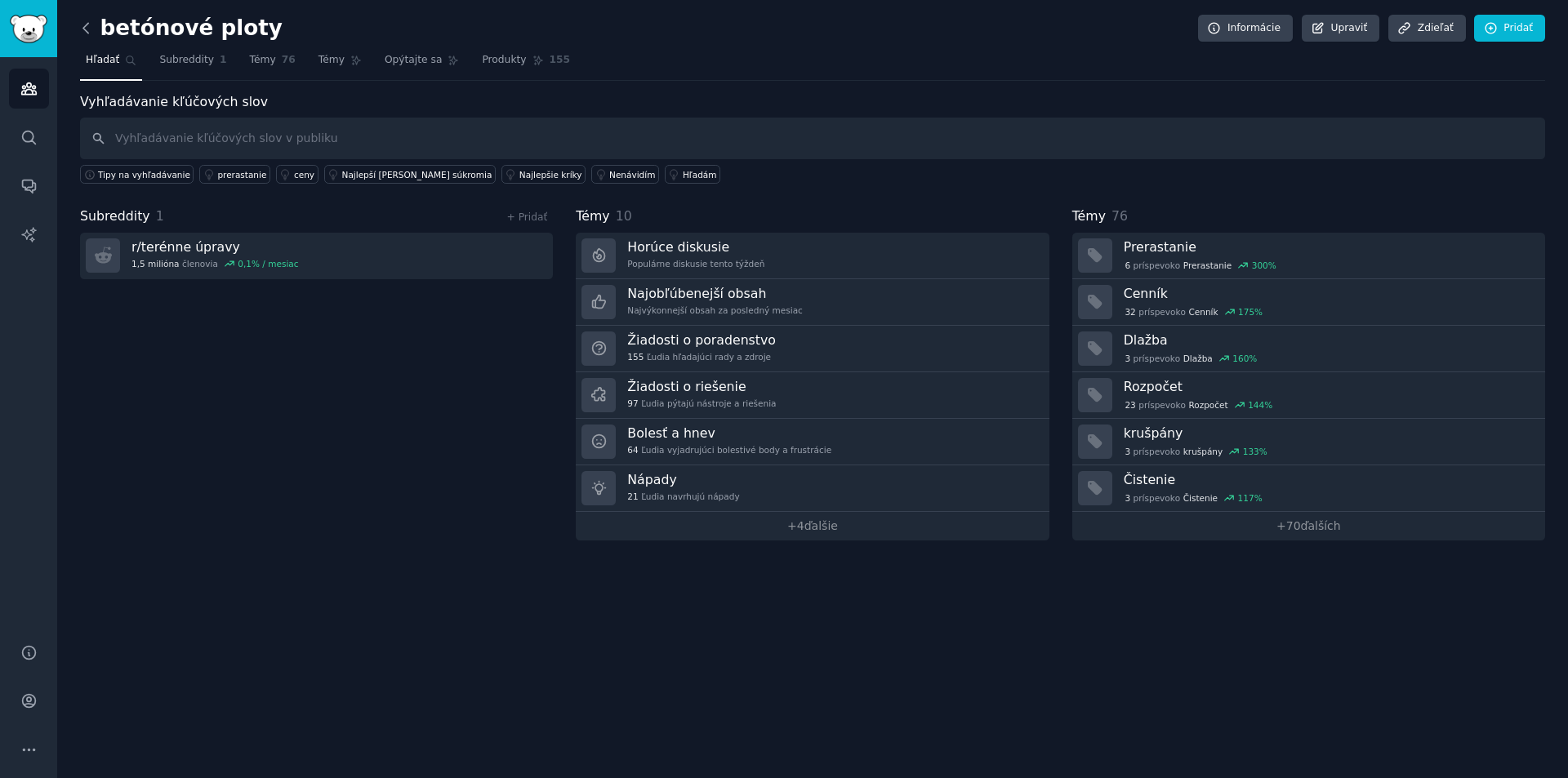
click at [90, 28] on icon at bounding box center [86, 28] width 17 height 17
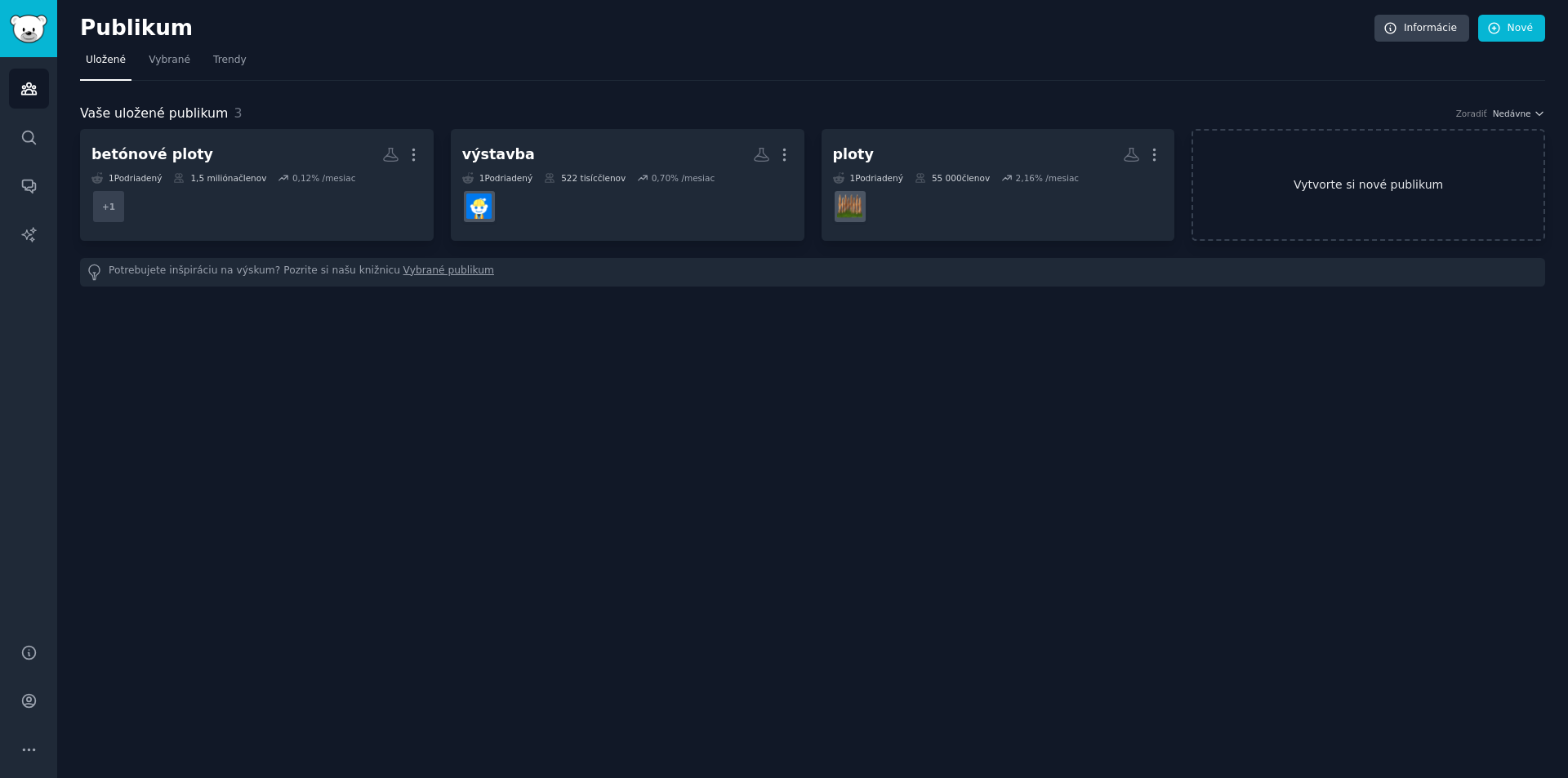
click at [1267, 218] on link "Vytvorte si nové publikum" at bounding box center [1368, 185] width 354 height 112
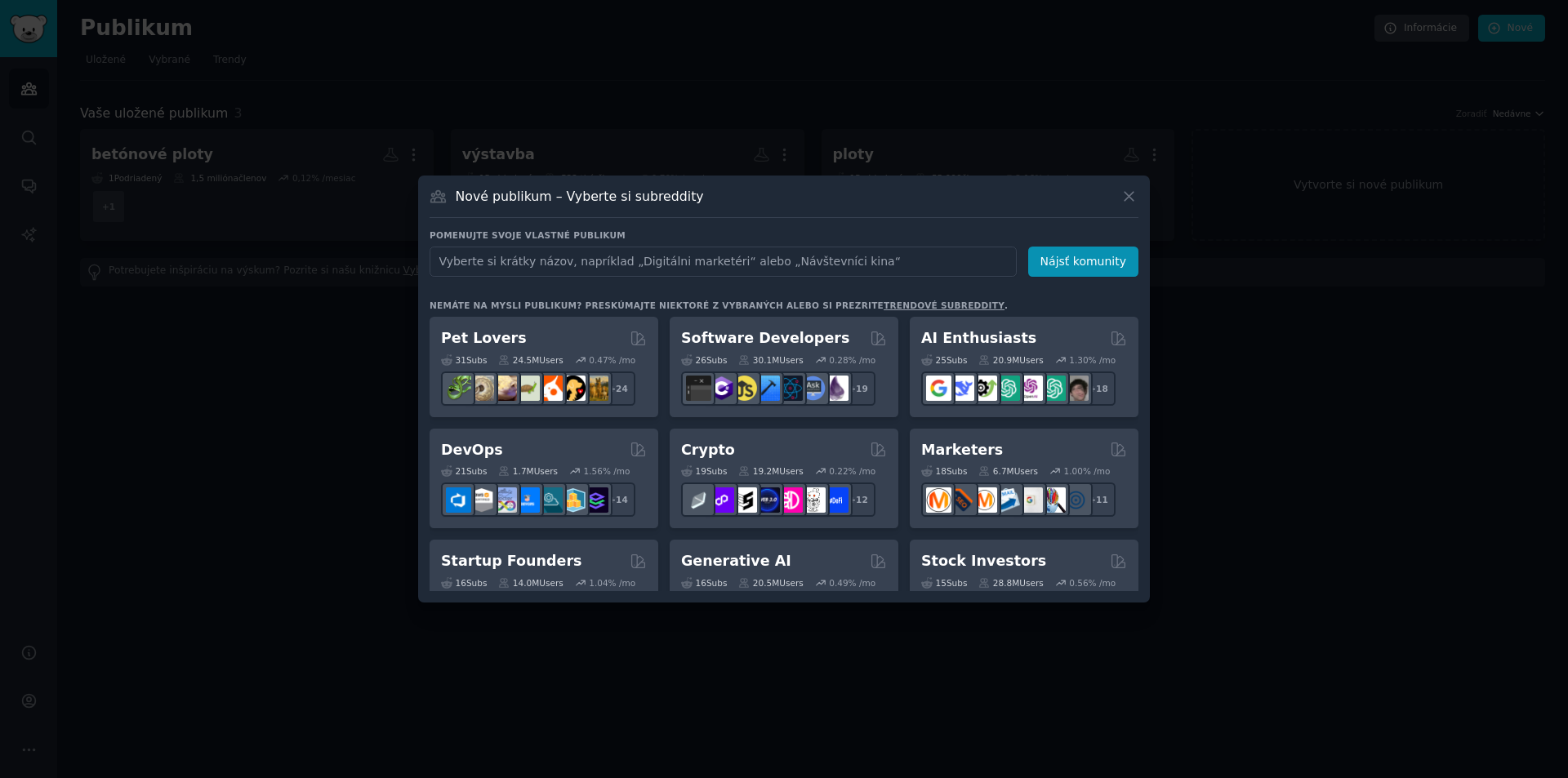
type input "z"
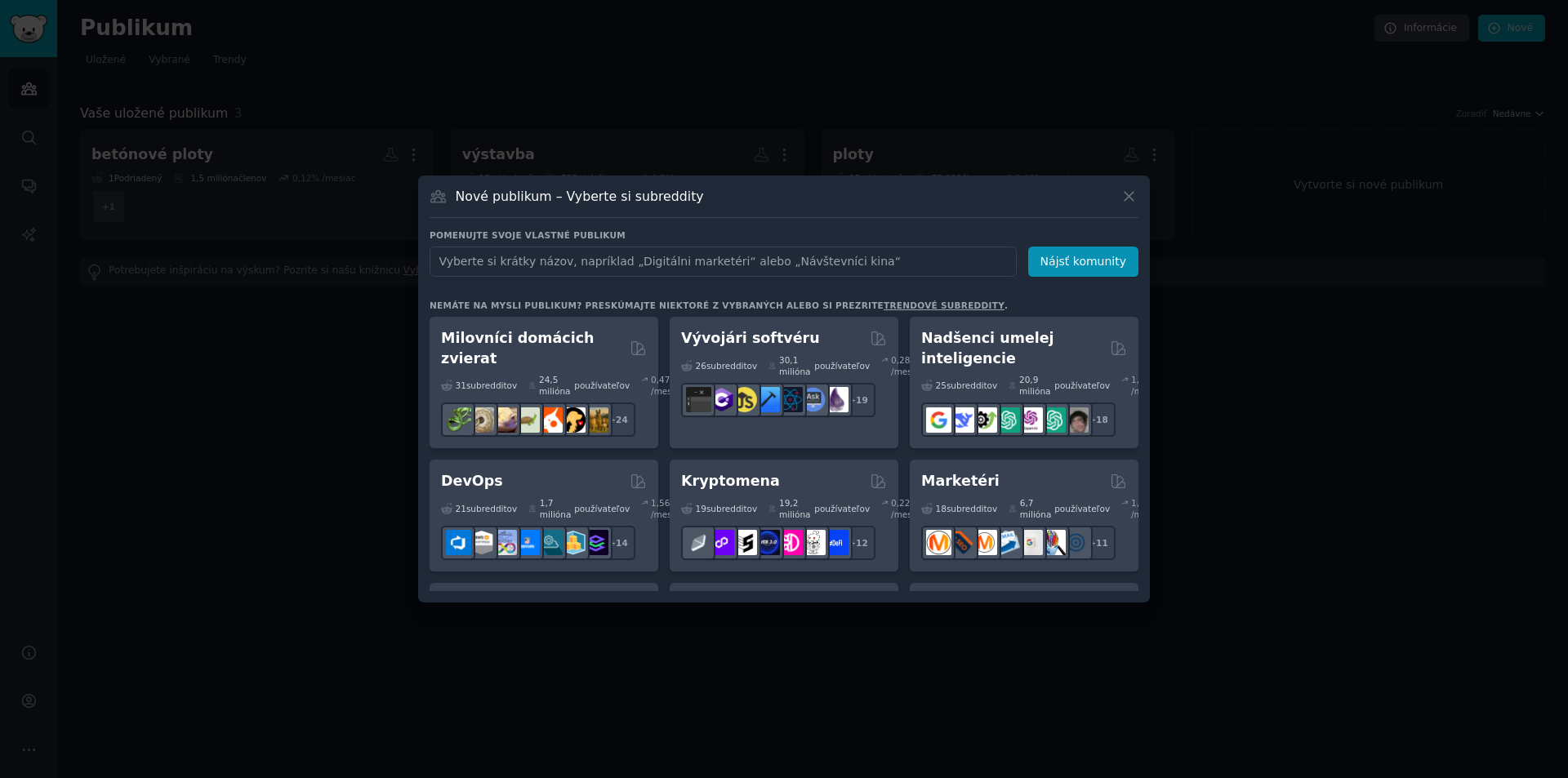
type input "z"
type input "garden fences"
click button "Nájsť komunity" at bounding box center [1084, 262] width 110 height 31
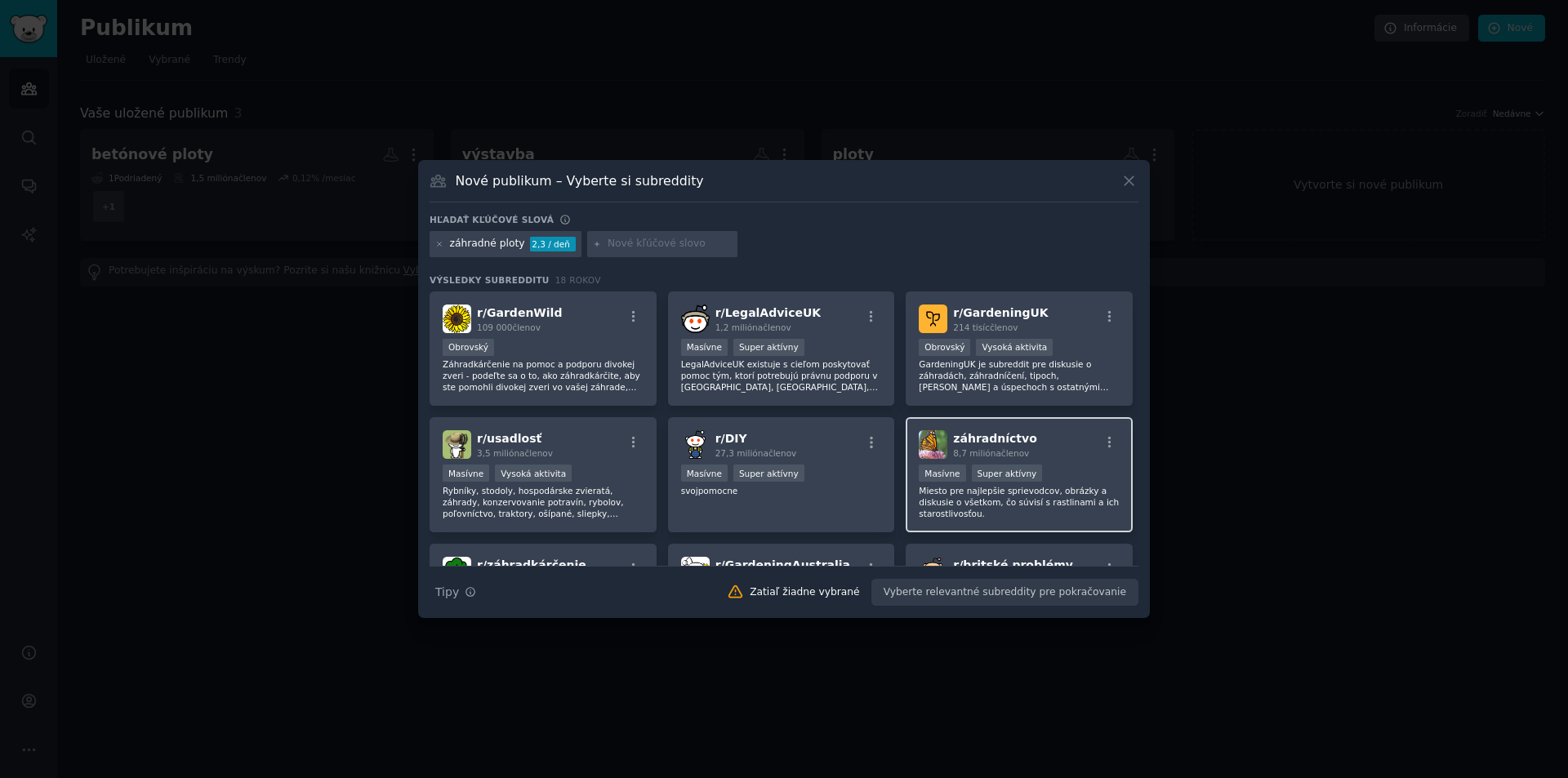
click at [1040, 456] on div "záhradníctvo ​ 8,7 milióna členov" at bounding box center [1019, 445] width 201 height 29
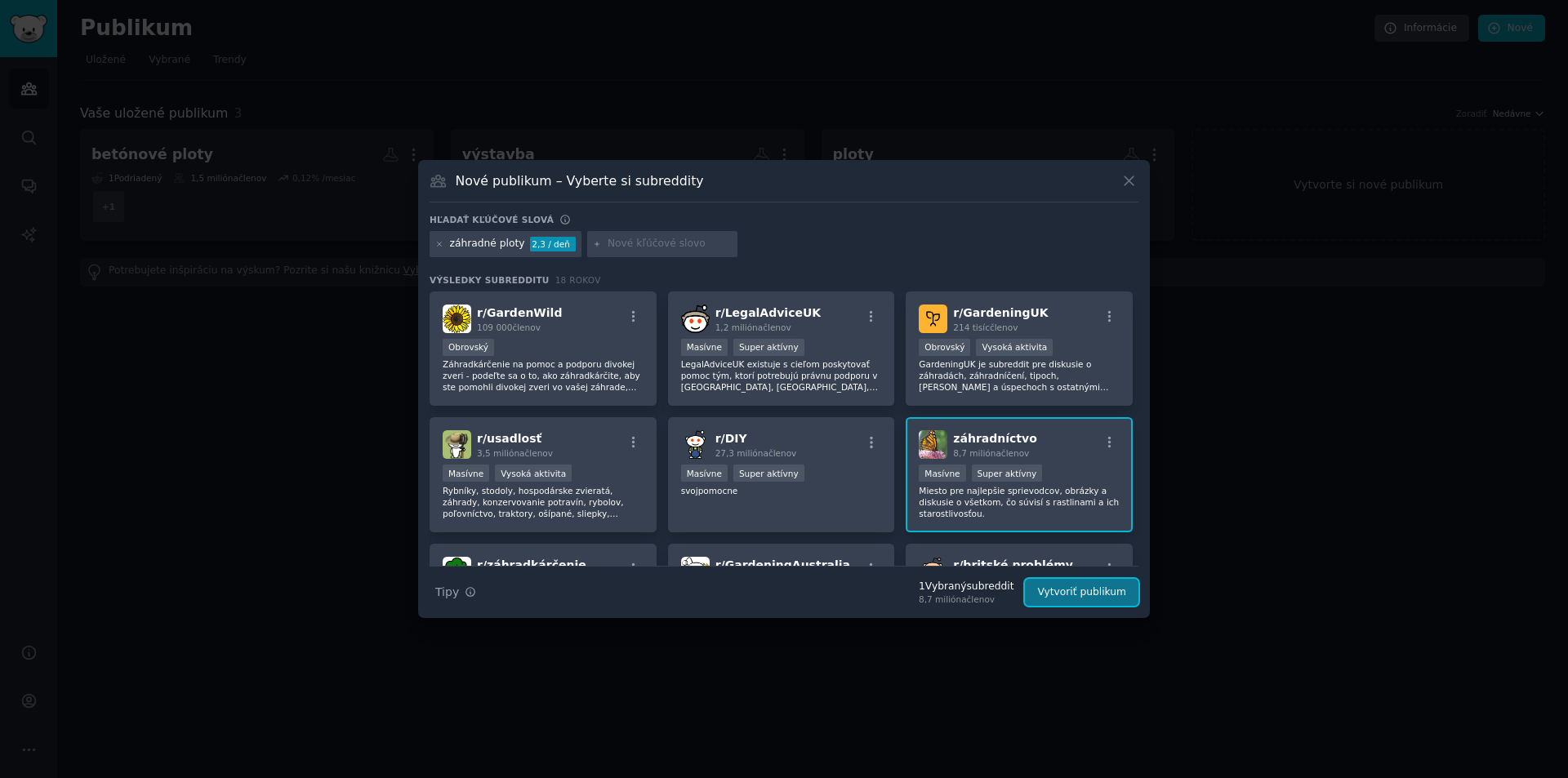
click at [1100, 595] on font "Vytvoriť publikum" at bounding box center [1081, 592] width 89 height 11
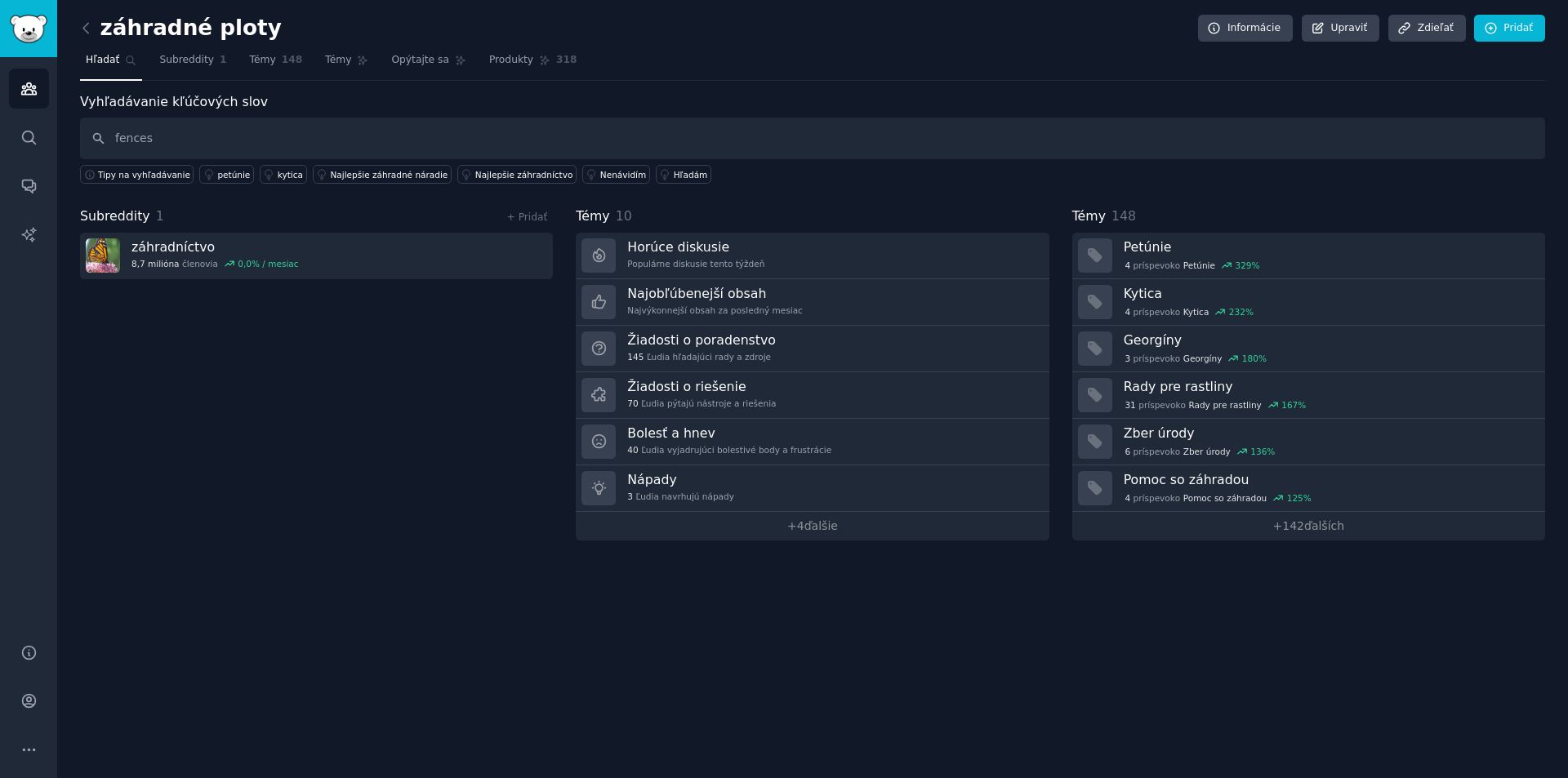
type input "fences"
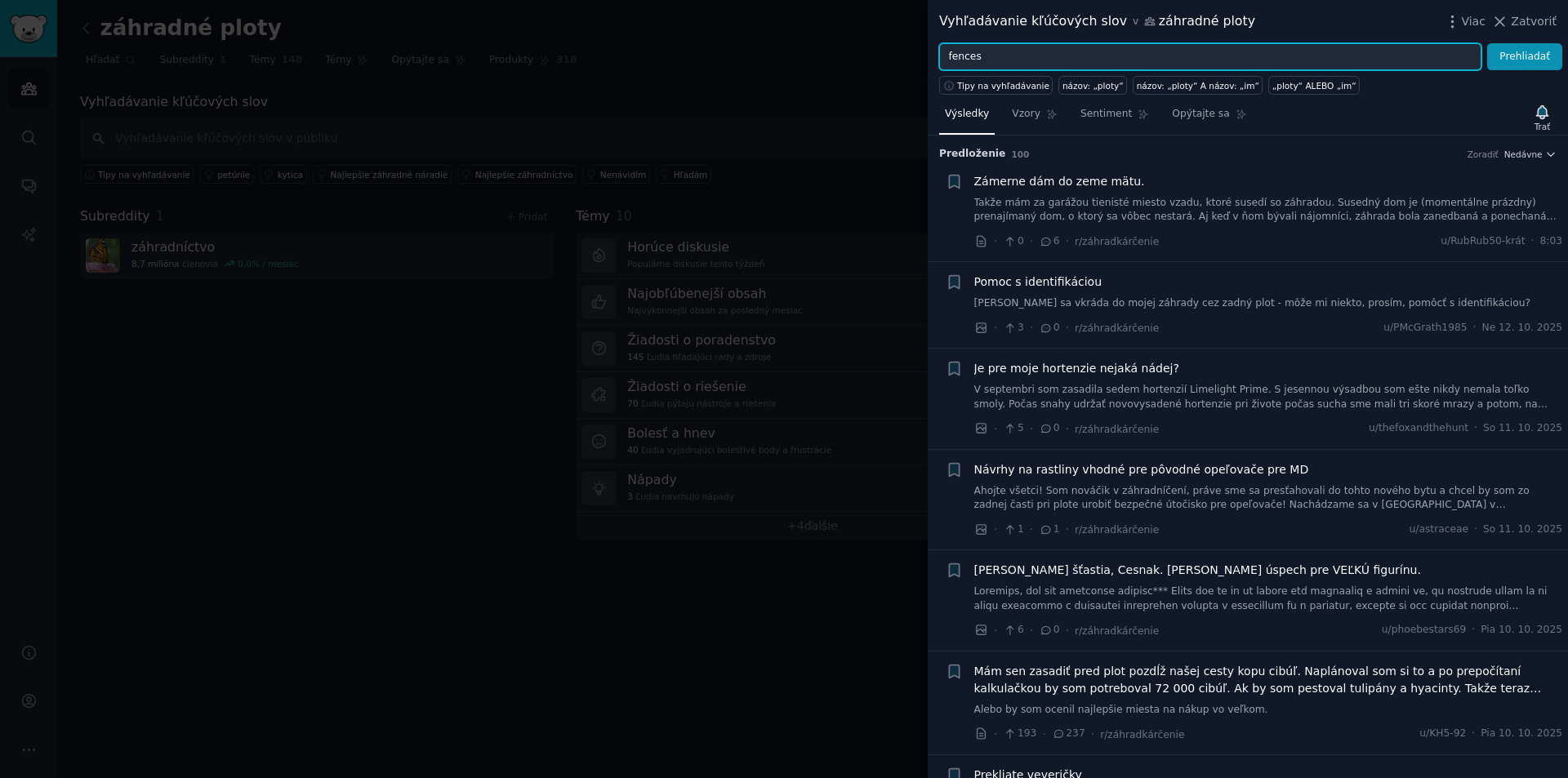
drag, startPoint x: 998, startPoint y: 53, endPoint x: 907, endPoint y: 55, distance: 91.0
click at [907, 55] on div "Vyhľadávanie kľúčových slov v záhradné ploty Viac Zatvoriť fences Prehliadať Ti…" at bounding box center [784, 389] width 1568 height 778
click at [1487, 43] on button "Prehliadať" at bounding box center [1525, 57] width 75 height 28
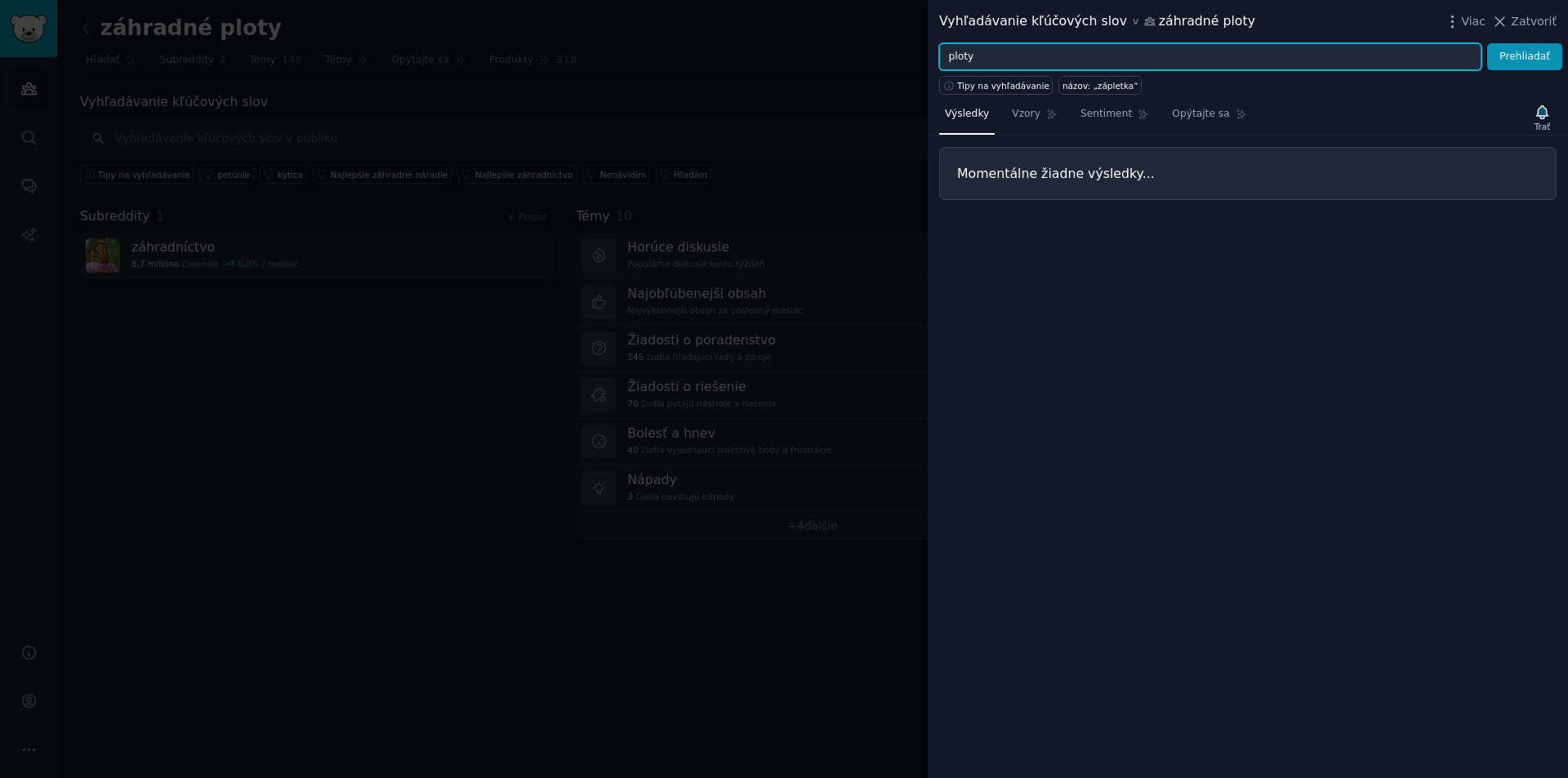
drag, startPoint x: 990, startPoint y: 47, endPoint x: 997, endPoint y: 52, distance: 8.6
click at [992, 48] on input "ploty" at bounding box center [1211, 57] width 543 height 28
type input "plot"
click at [1487, 43] on button "Prehliadať" at bounding box center [1525, 57] width 75 height 28
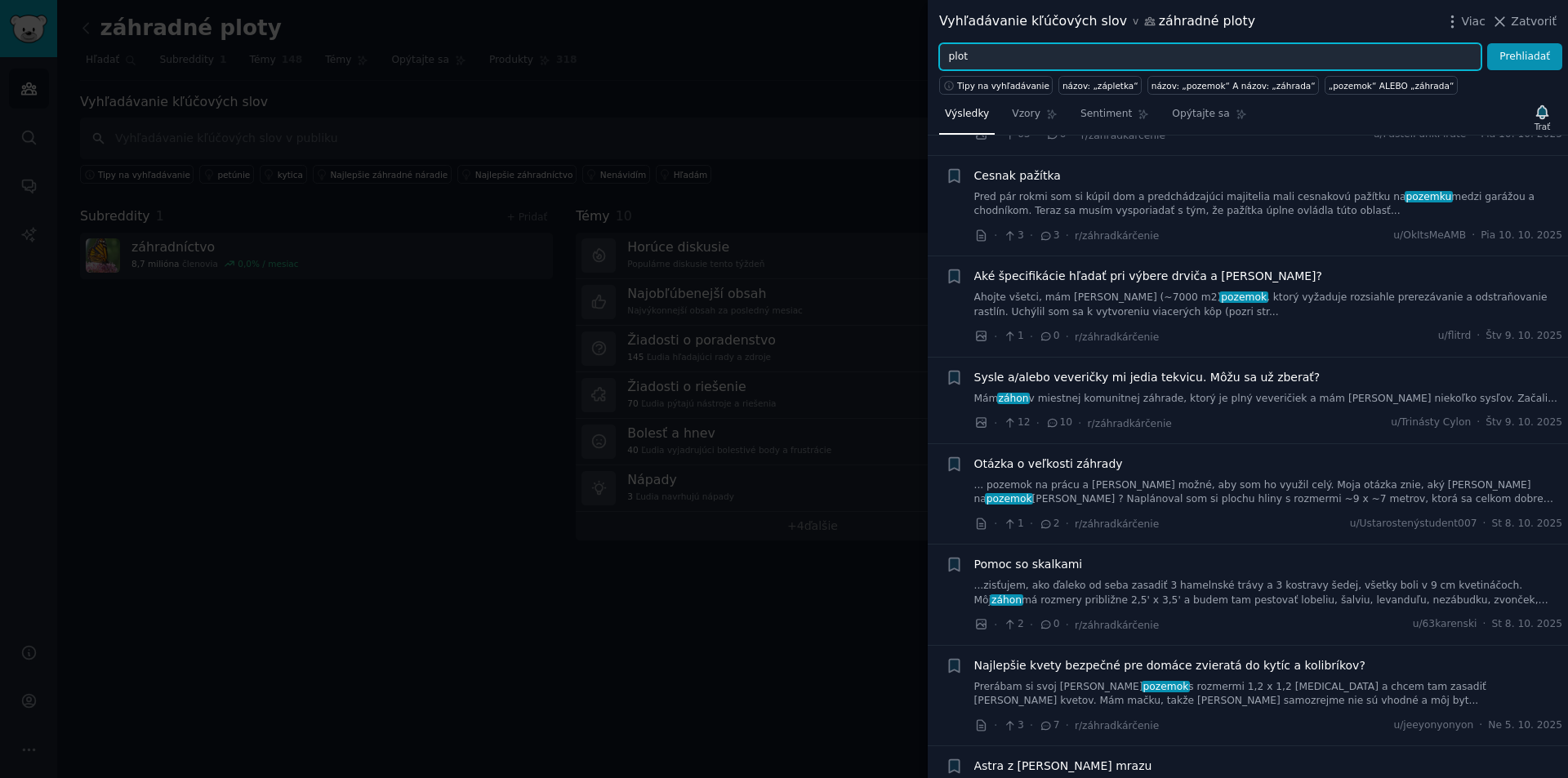
scroll to position [164, 0]
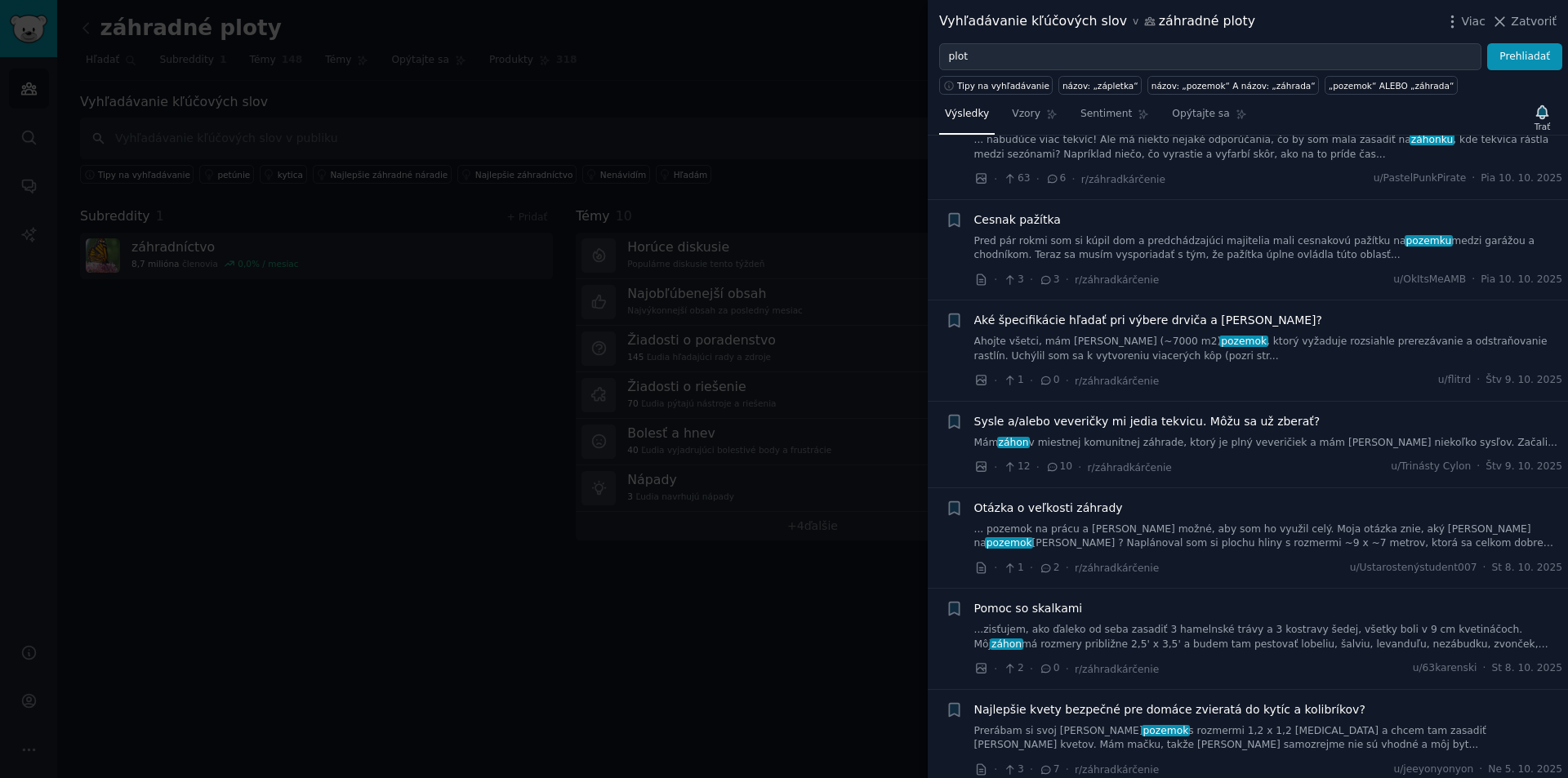
drag, startPoint x: 408, startPoint y: 471, endPoint x: 394, endPoint y: 219, distance: 252.4
click at [407, 470] on div at bounding box center [784, 389] width 1568 height 778
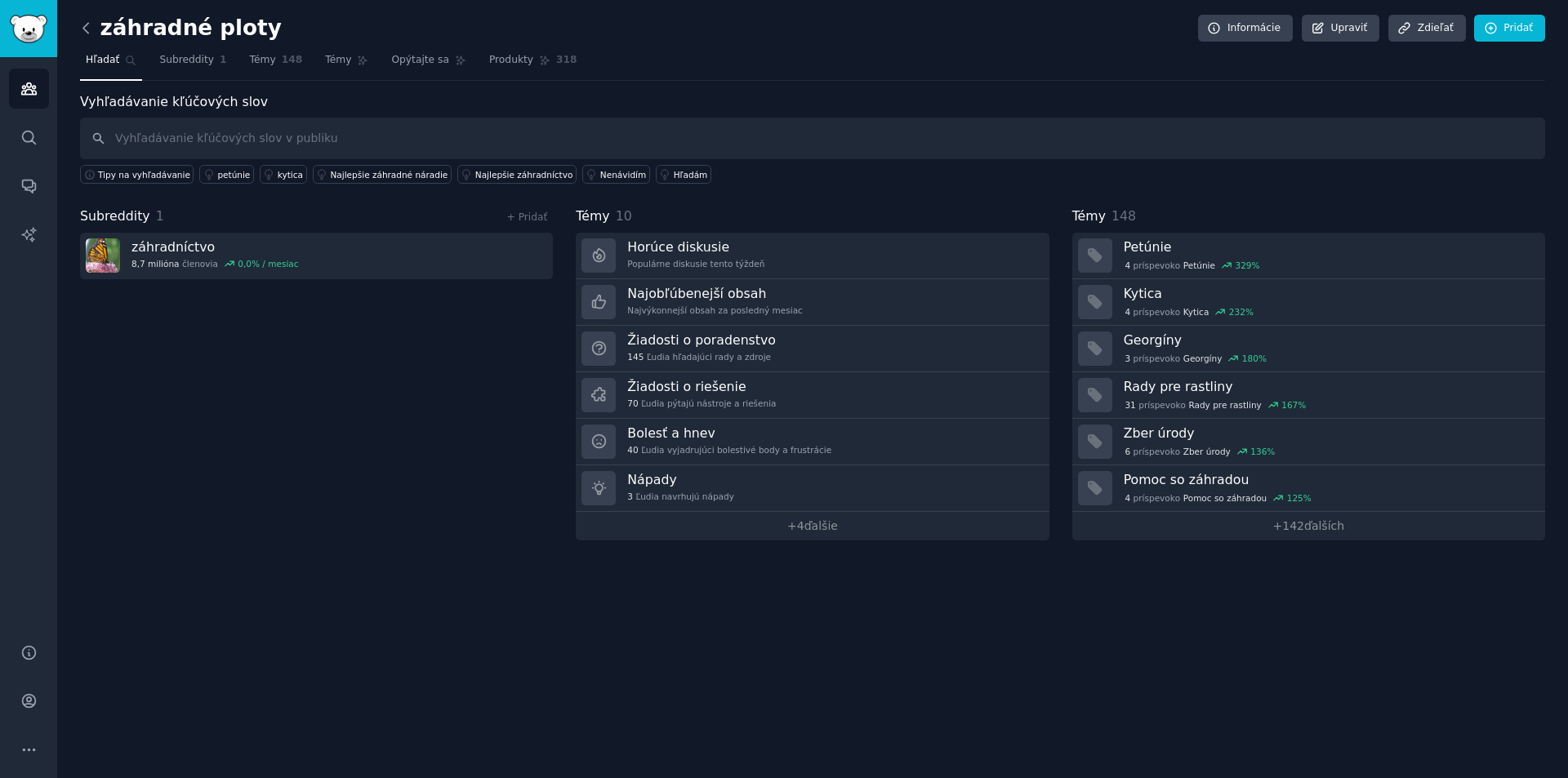
click at [81, 26] on icon at bounding box center [86, 28] width 17 height 17
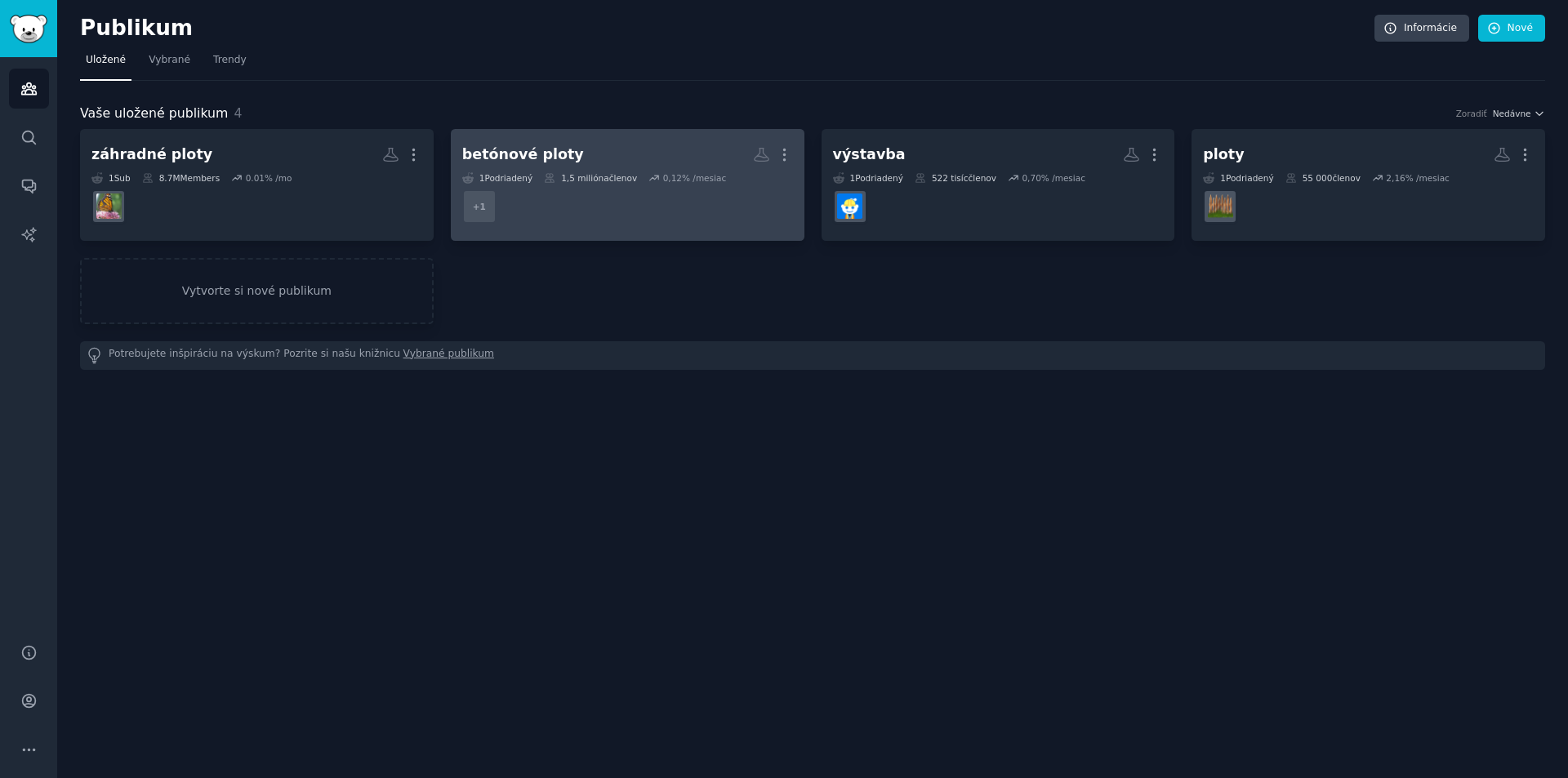
click at [481, 182] on font "1" at bounding box center [482, 178] width 6 height 10
